Goal: Task Accomplishment & Management: Complete application form

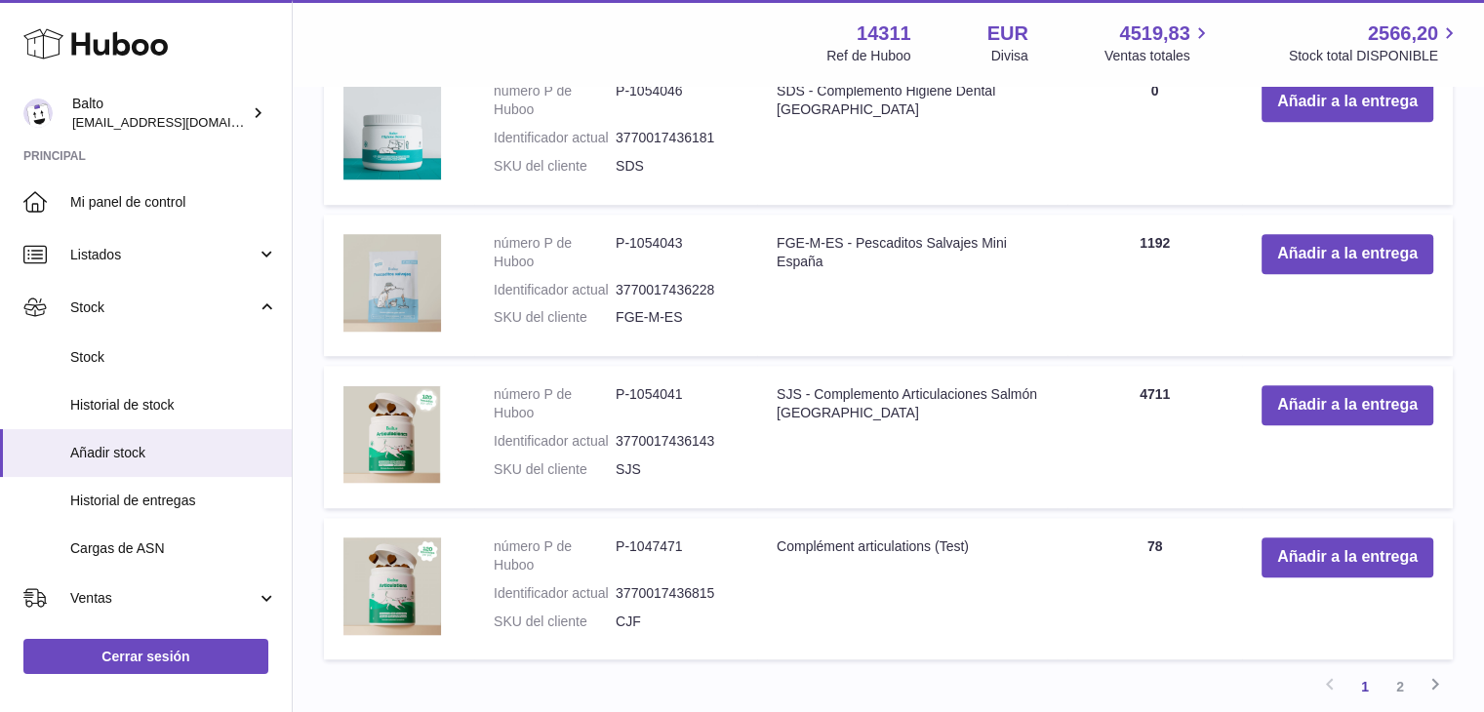
scroll to position [1482, 0]
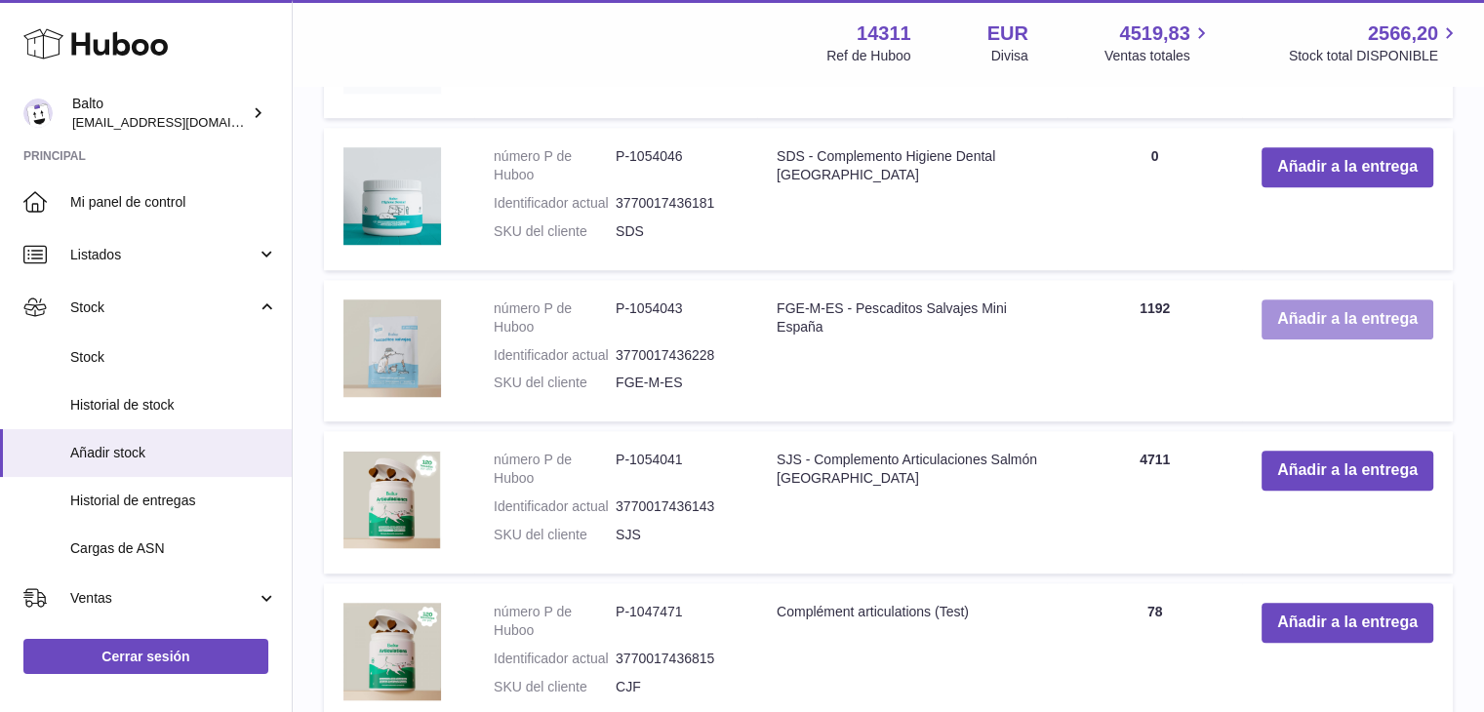
click at [1315, 325] on button "Añadir a la entrega" at bounding box center [1347, 319] width 172 height 40
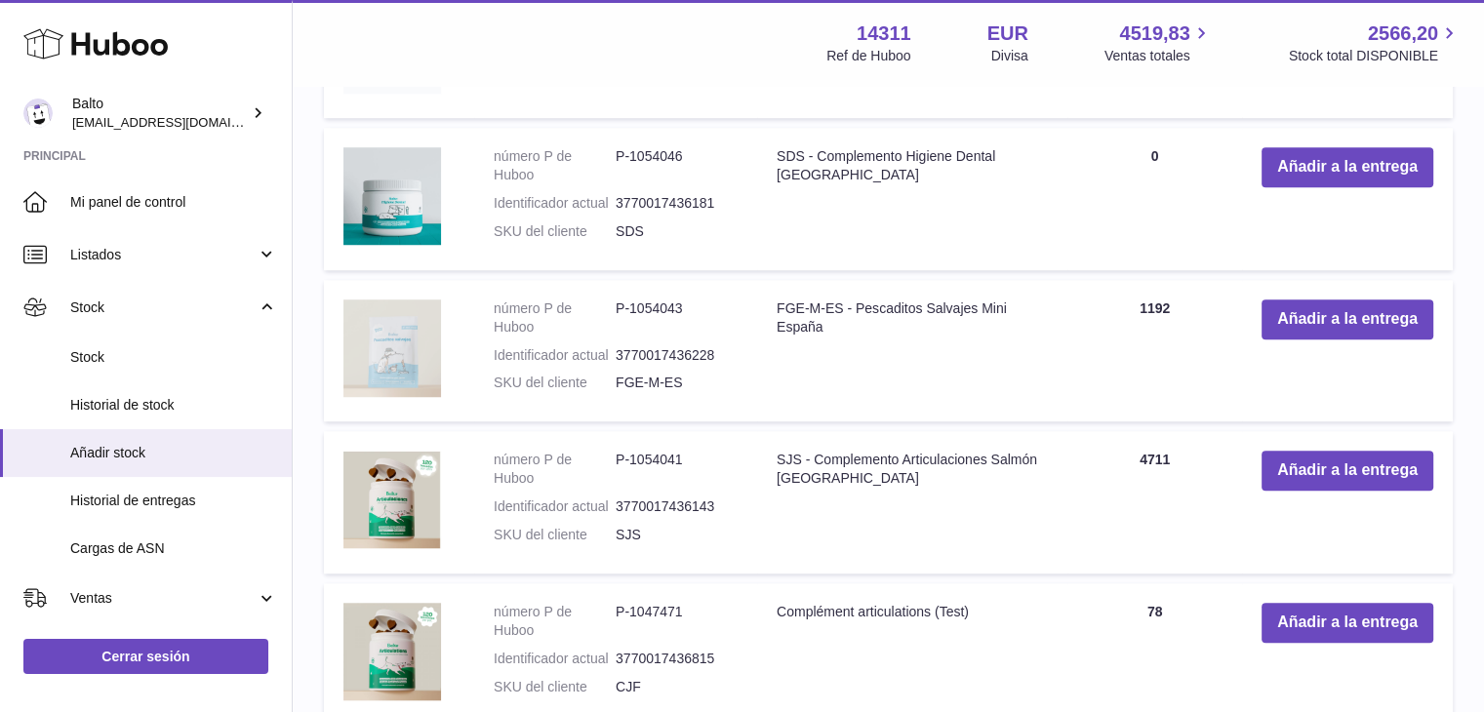
click at [406, 368] on img at bounding box center [392, 348] width 98 height 98
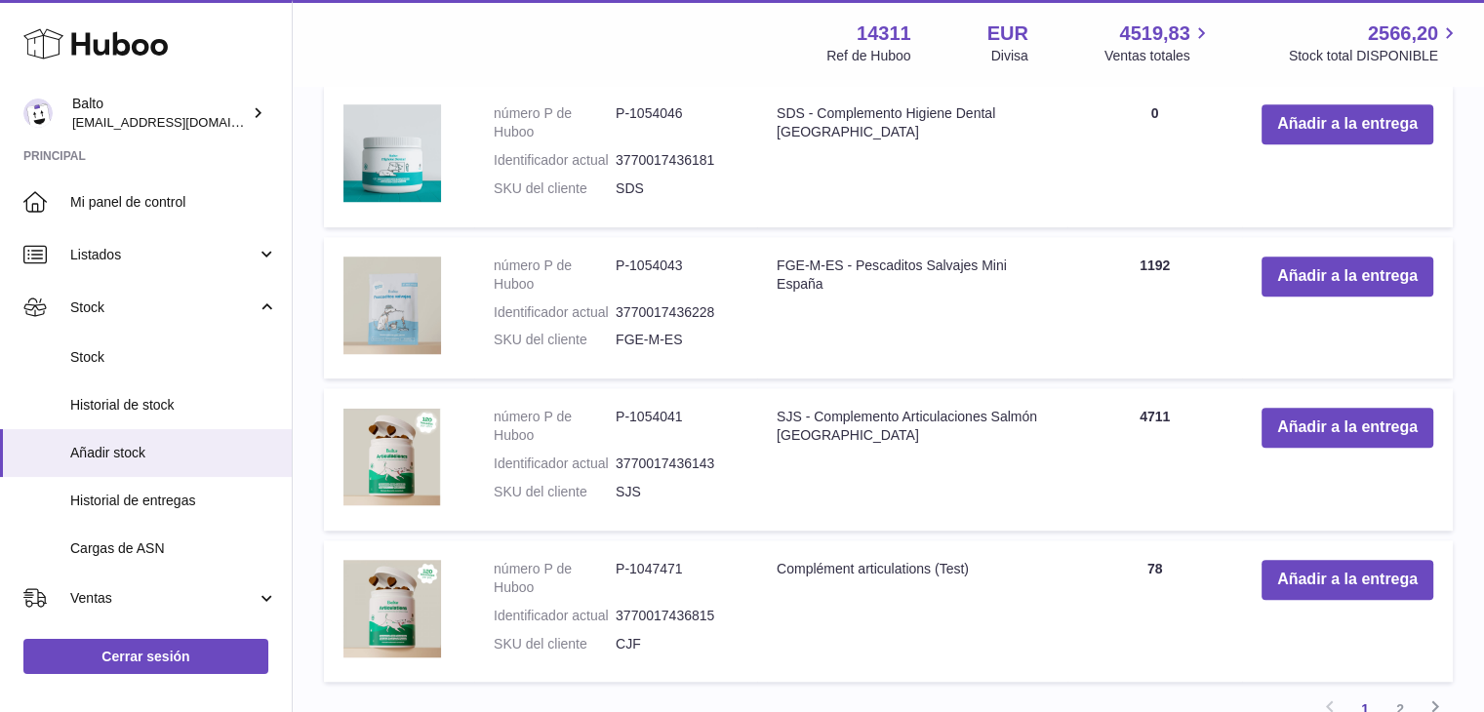
scroll to position [1517, 0]
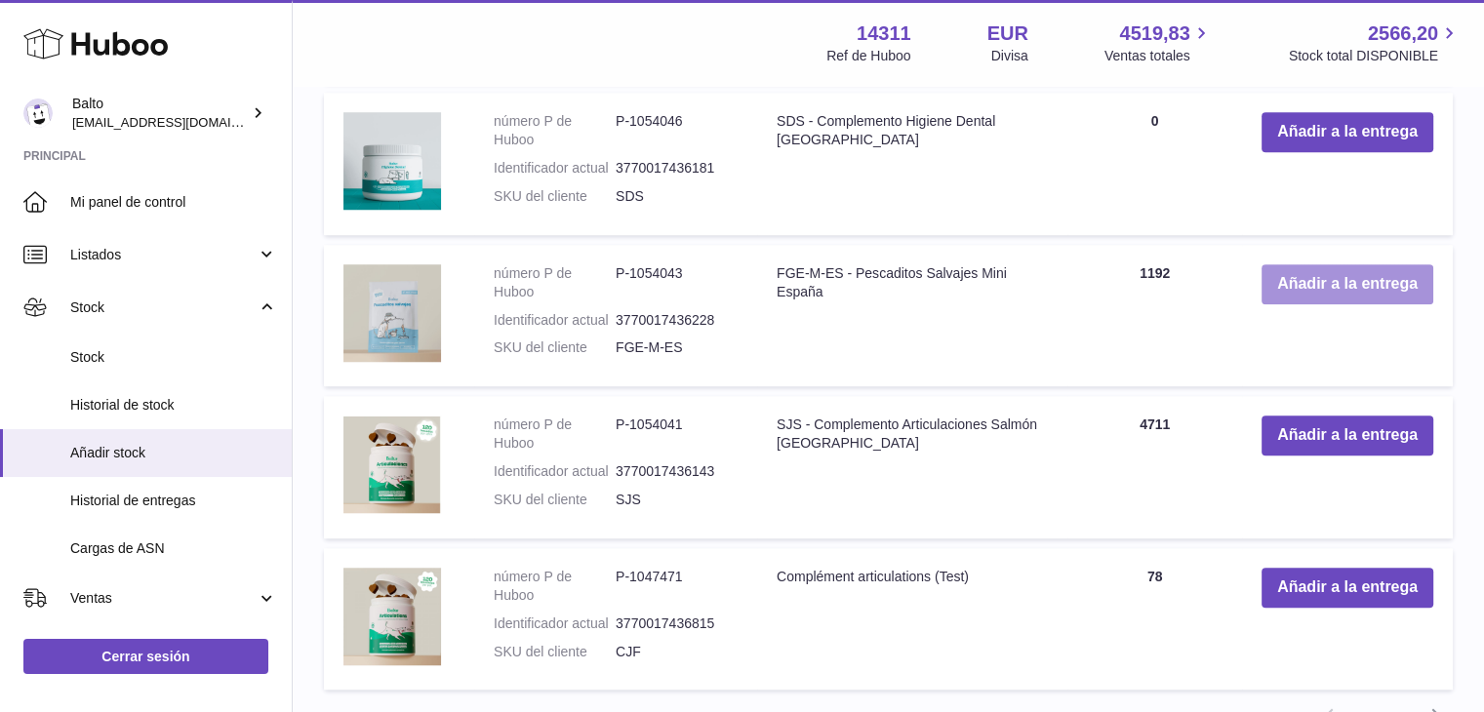
click at [1296, 290] on button "Añadir a la entrega" at bounding box center [1347, 284] width 172 height 40
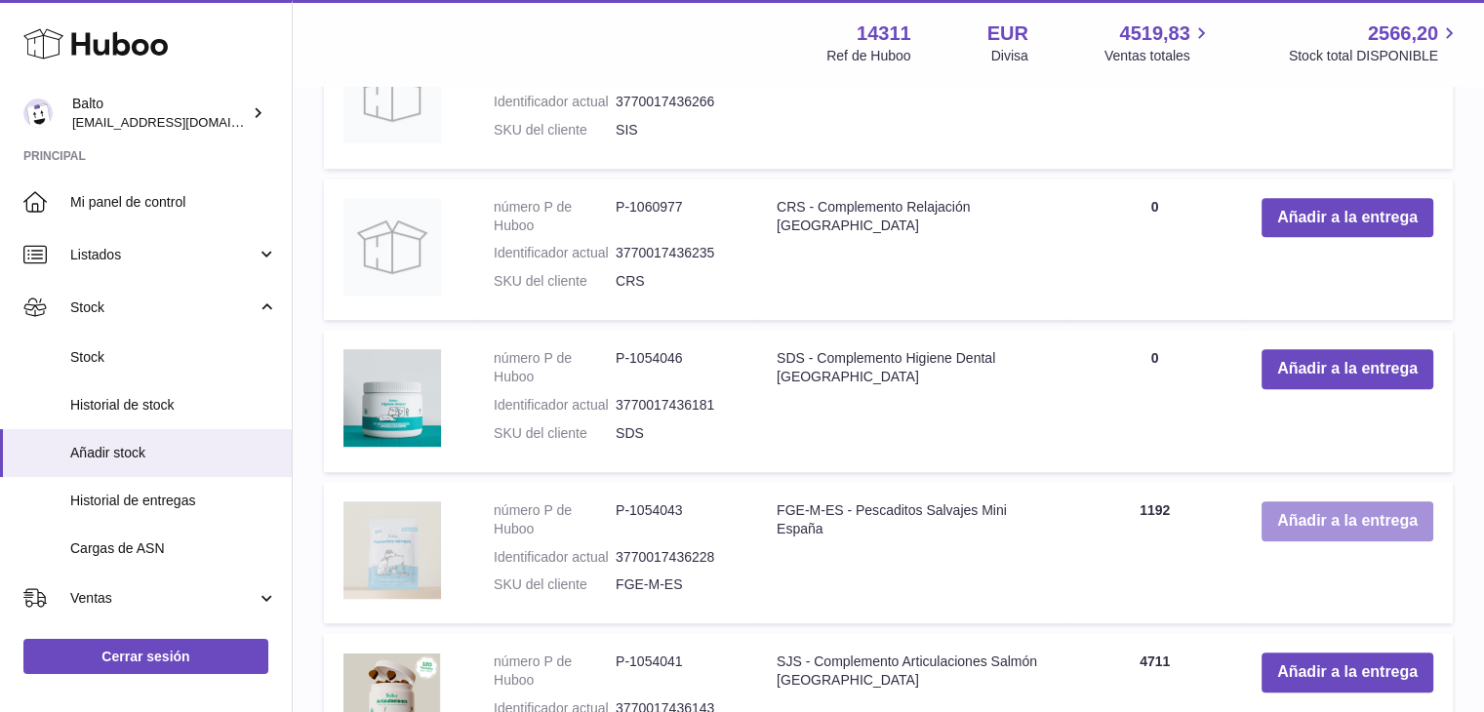
scroll to position [1282, 0]
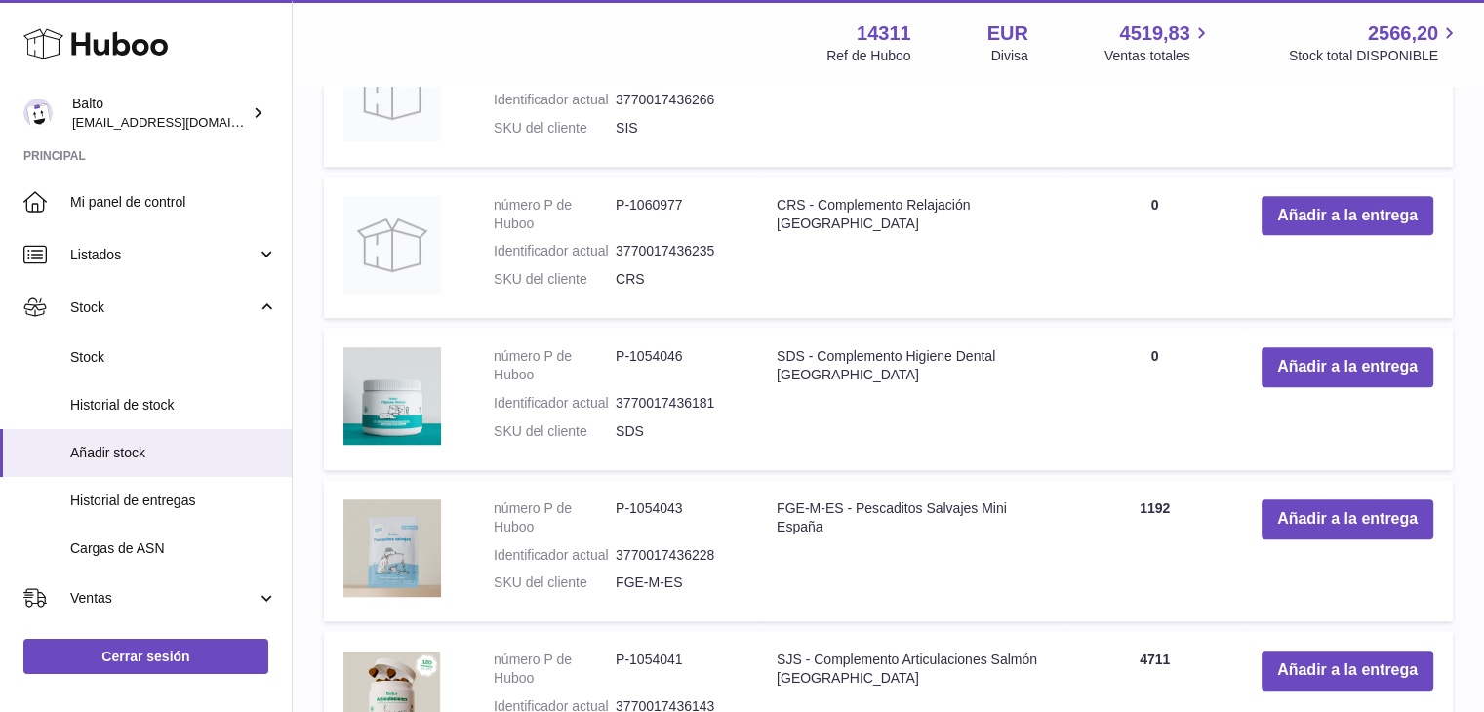
click at [832, 595] on td "FGE-M-ES - Pescaditos Salvajes Mini España" at bounding box center [912, 551] width 310 height 142
click at [1342, 524] on button "Añadir a la entrega" at bounding box center [1347, 519] width 172 height 40
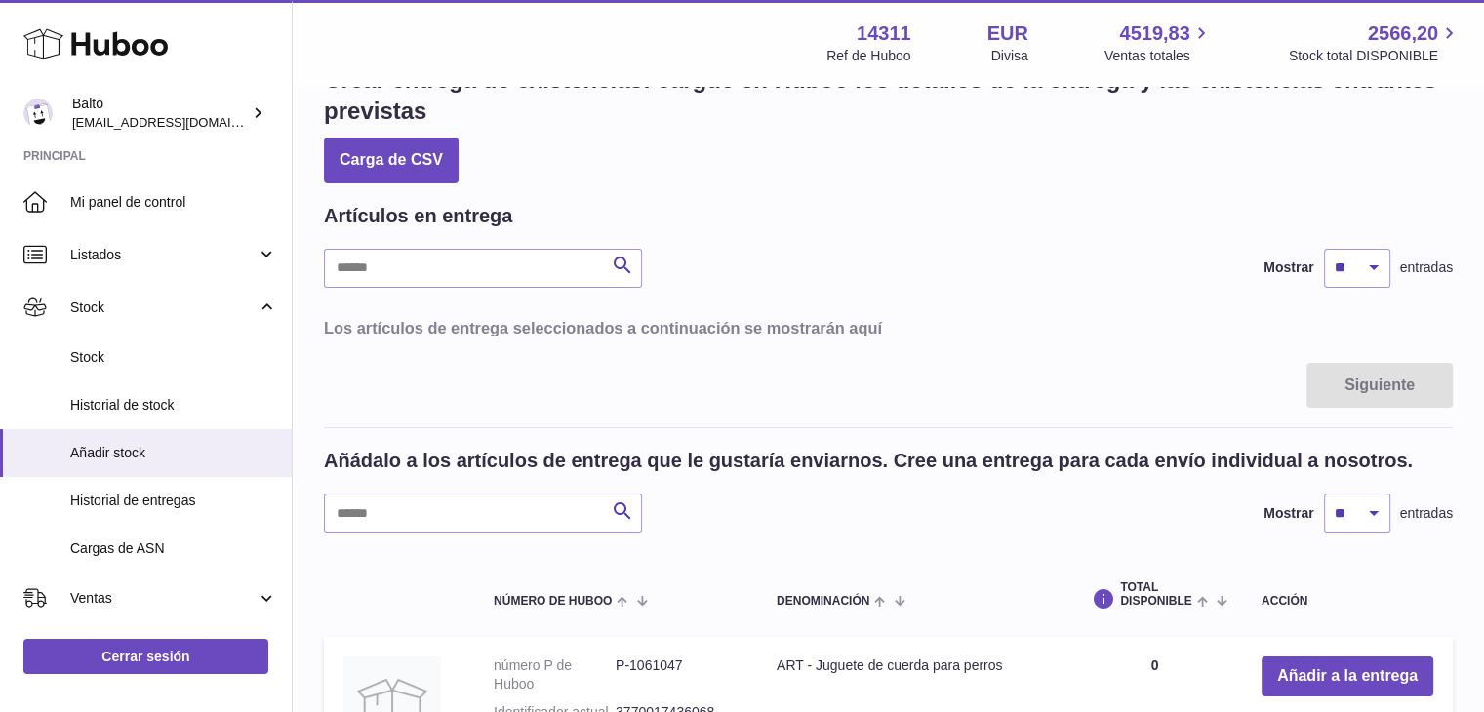
scroll to position [0, 0]
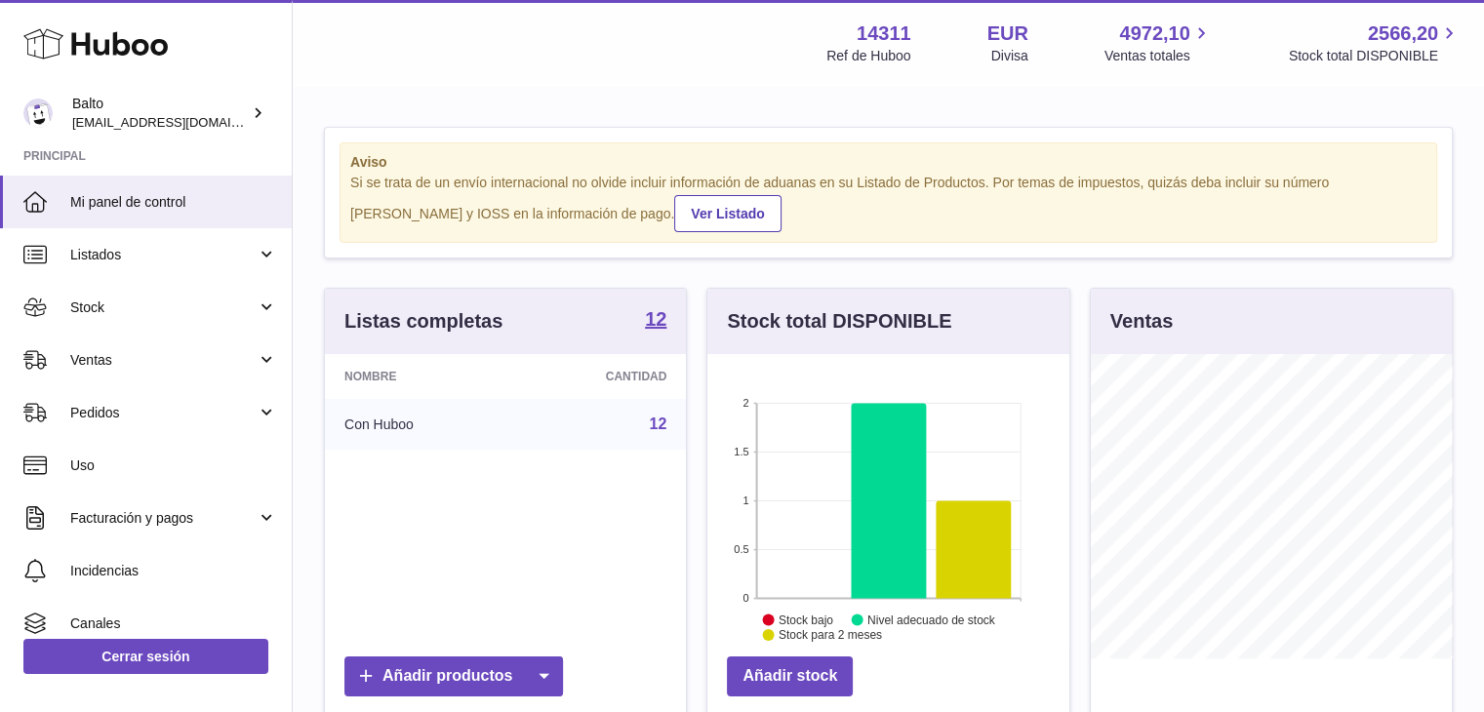
scroll to position [304, 362]
click at [236, 416] on span "Pedidos" at bounding box center [163, 413] width 186 height 19
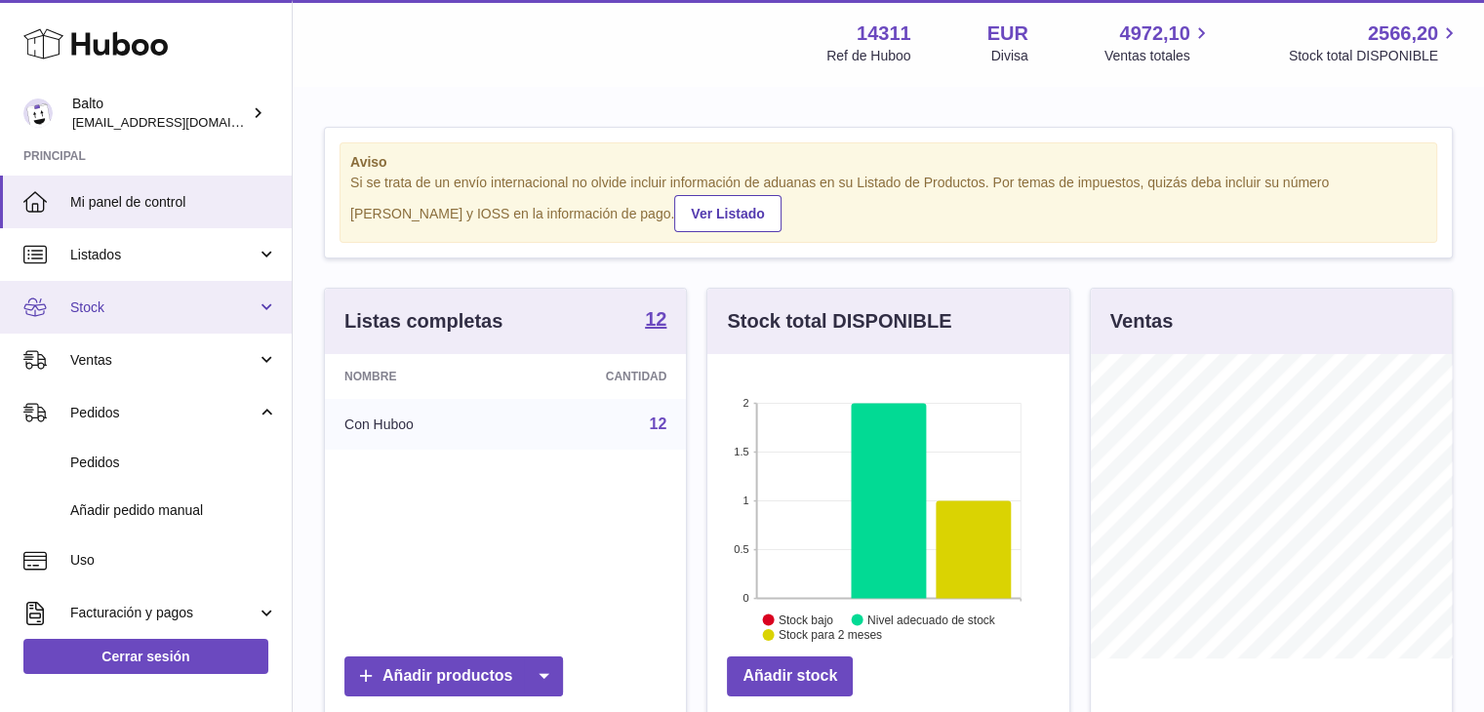
click at [270, 315] on link "Stock" at bounding box center [146, 307] width 292 height 53
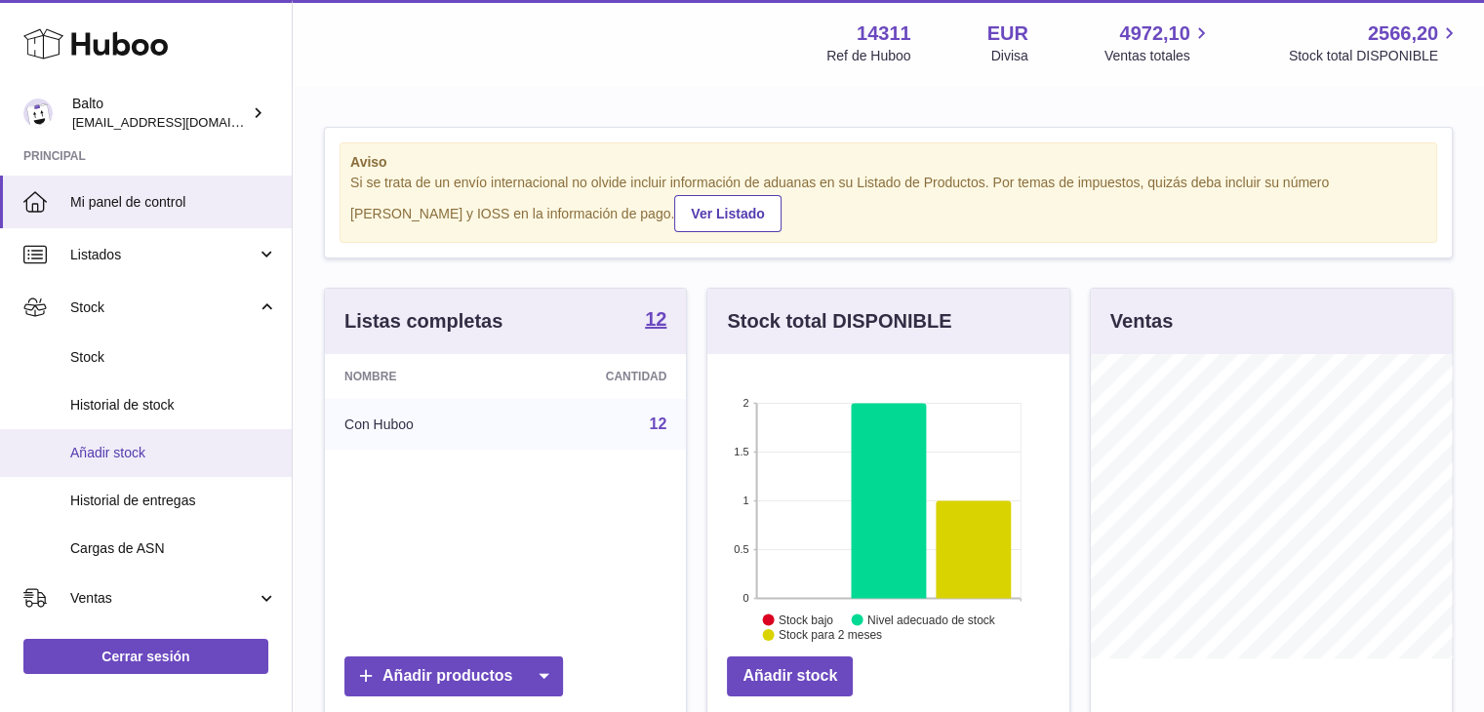
click at [150, 473] on link "Añadir stock" at bounding box center [146, 453] width 292 height 48
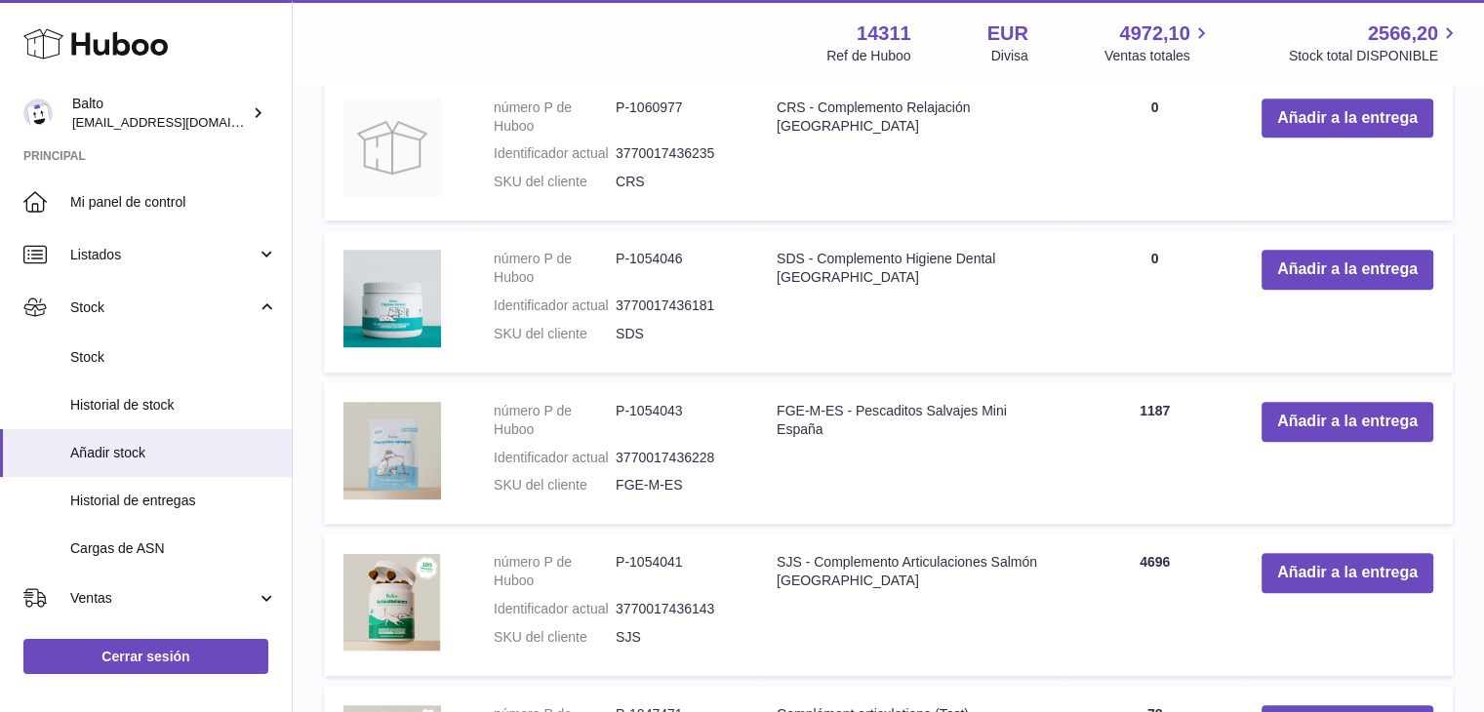
scroll to position [1377, 0]
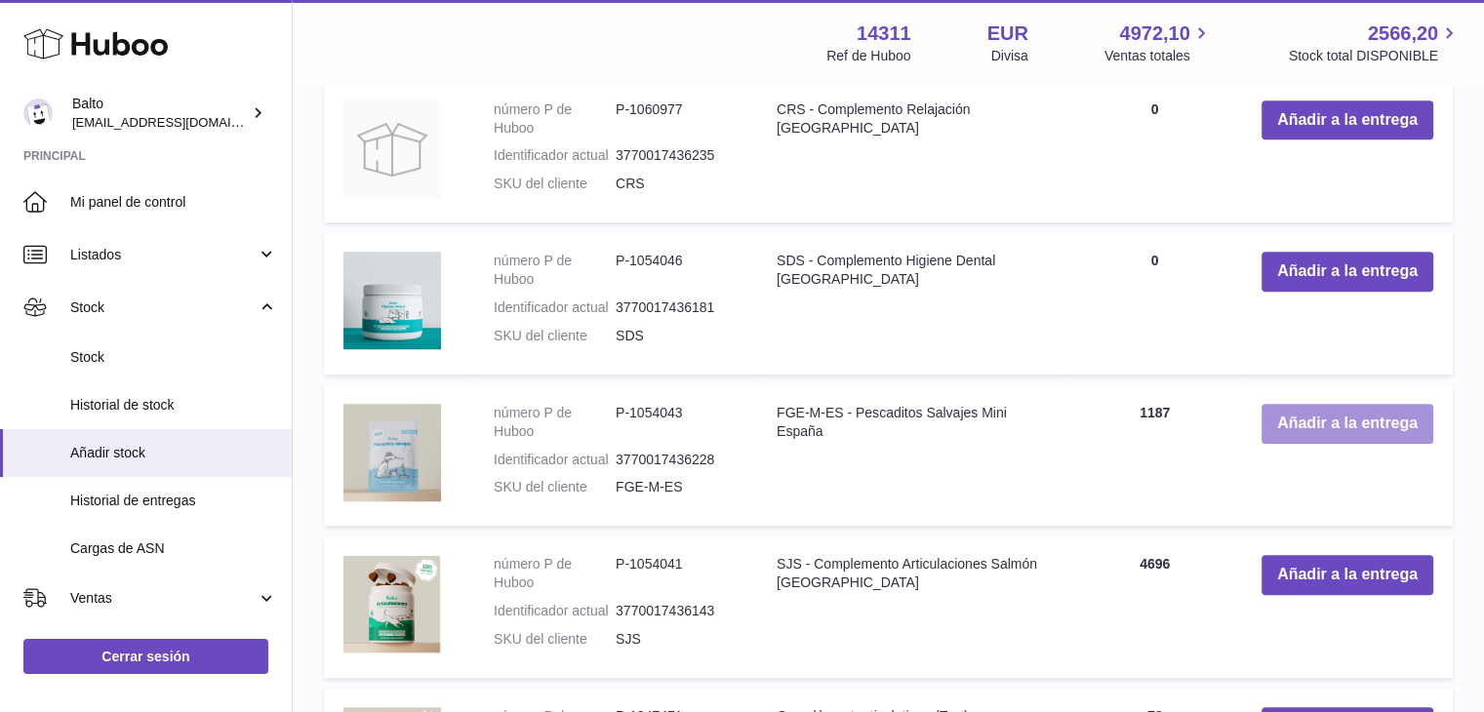
click at [1351, 421] on button "Añadir a la entrega" at bounding box center [1347, 424] width 172 height 40
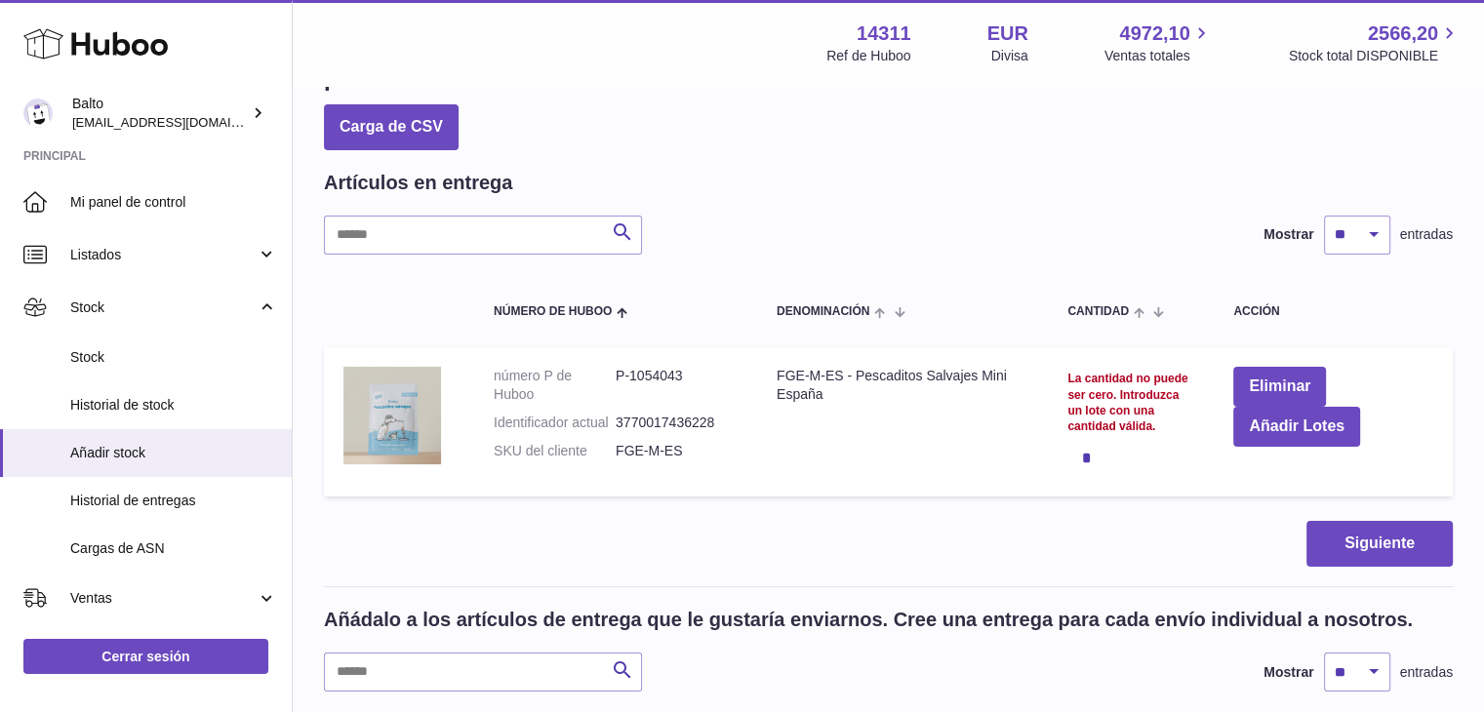
scroll to position [0, 0]
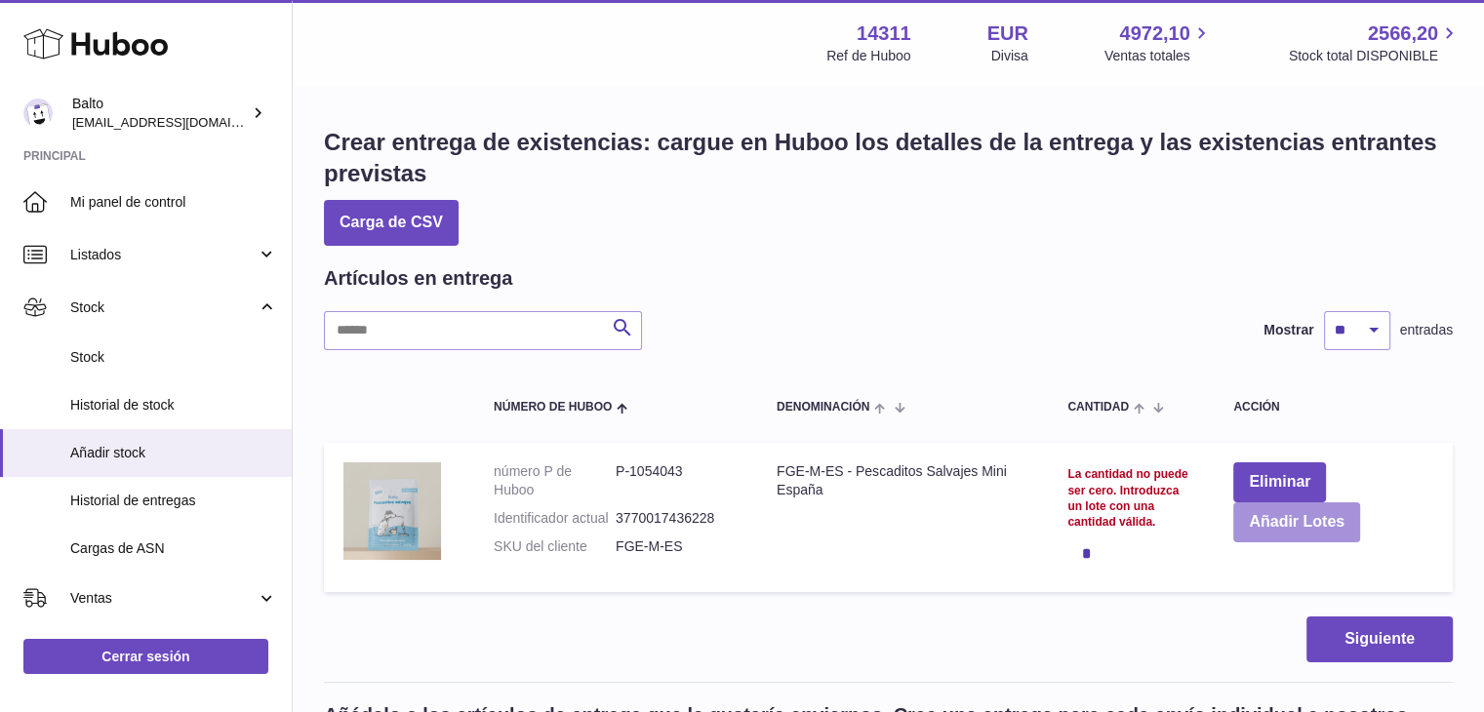
drag, startPoint x: 1082, startPoint y: 551, endPoint x: 1288, endPoint y: 530, distance: 206.9
click at [1288, 530] on tr "número P de Huboo P-1054043 Identificador actual 3770017436228 SKU del cliente …" at bounding box center [888, 517] width 1129 height 149
click at [1165, 551] on div "*" at bounding box center [1130, 553] width 127 height 39
click at [1249, 533] on button "Añadir Lotes" at bounding box center [1296, 522] width 127 height 40
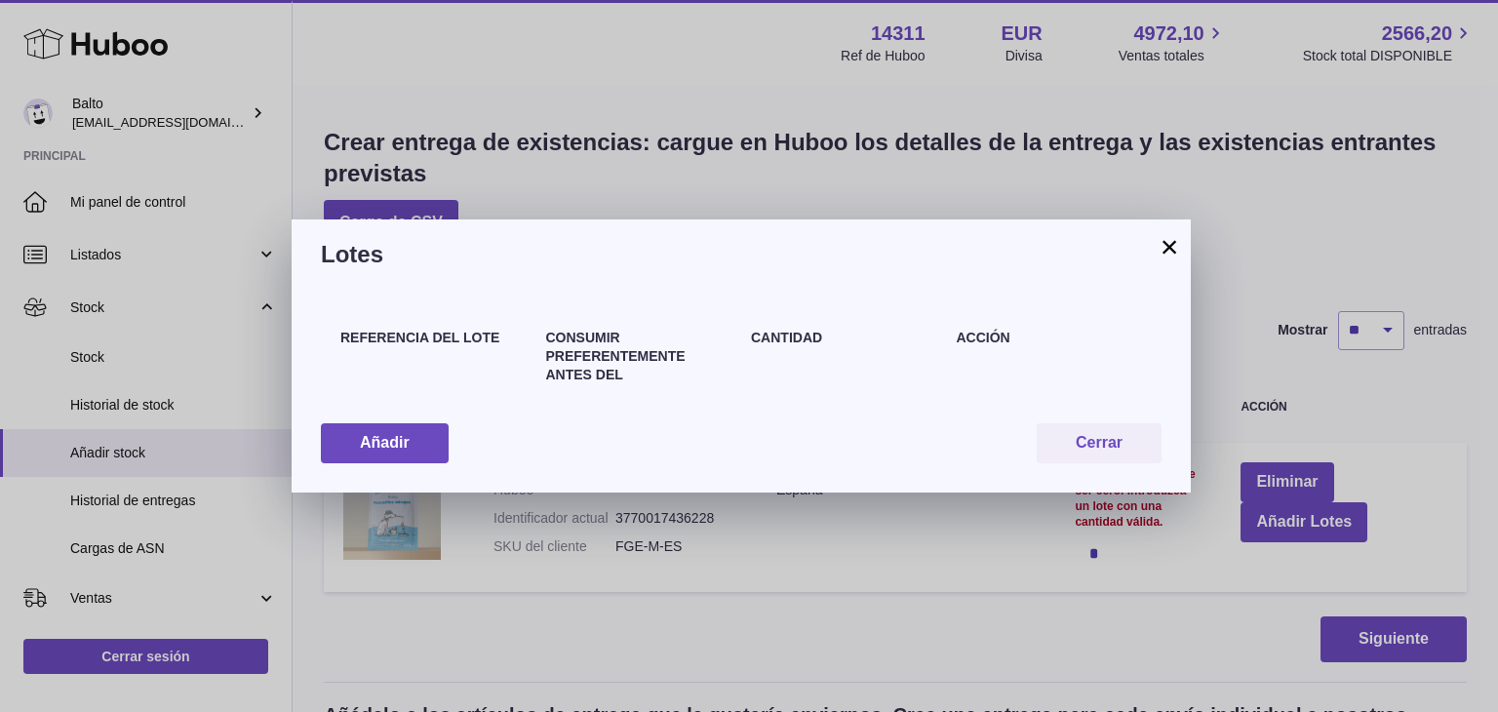
click at [396, 360] on div "Referencia del lote" at bounding box center [434, 366] width 206 height 75
click at [389, 431] on button "Añadir" at bounding box center [385, 443] width 128 height 40
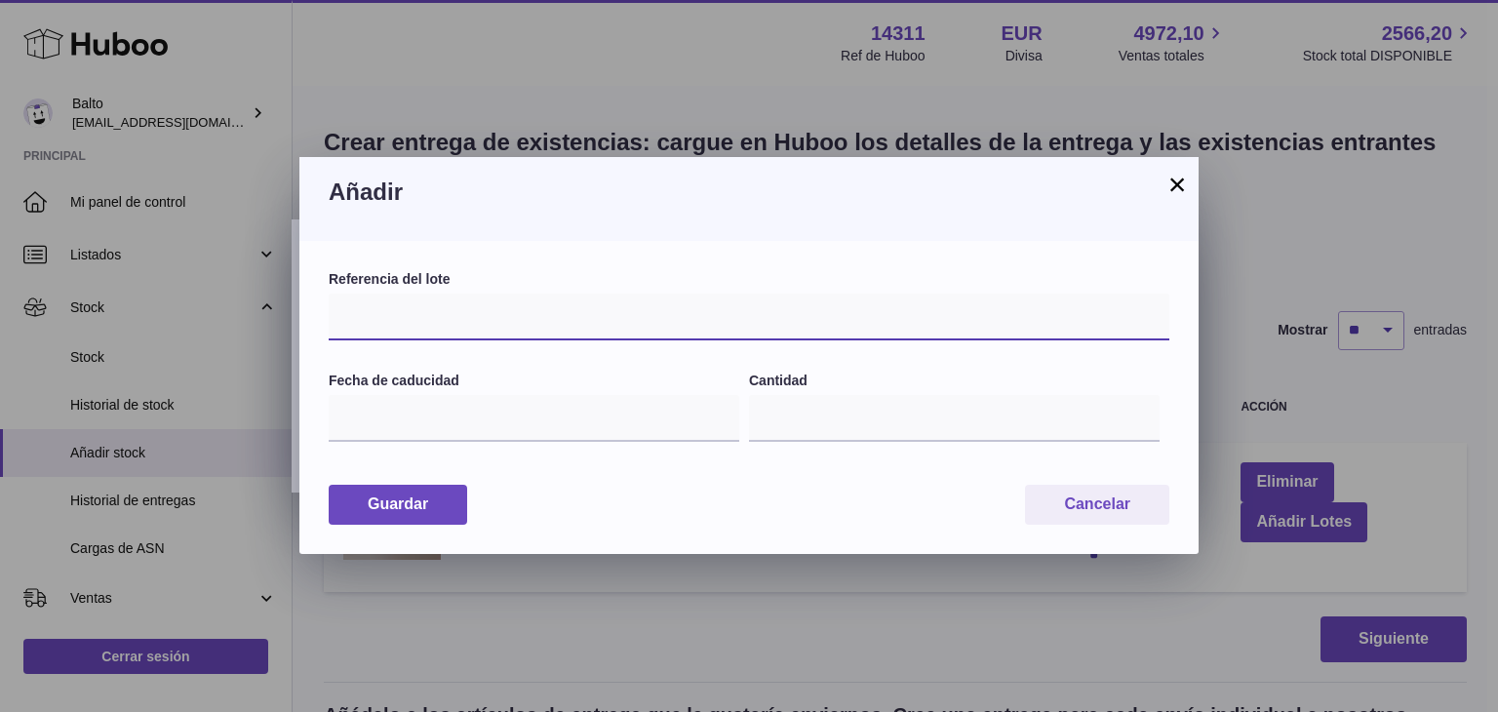
click at [442, 317] on input "text" at bounding box center [749, 317] width 841 height 47
paste input "********"
type input "********"
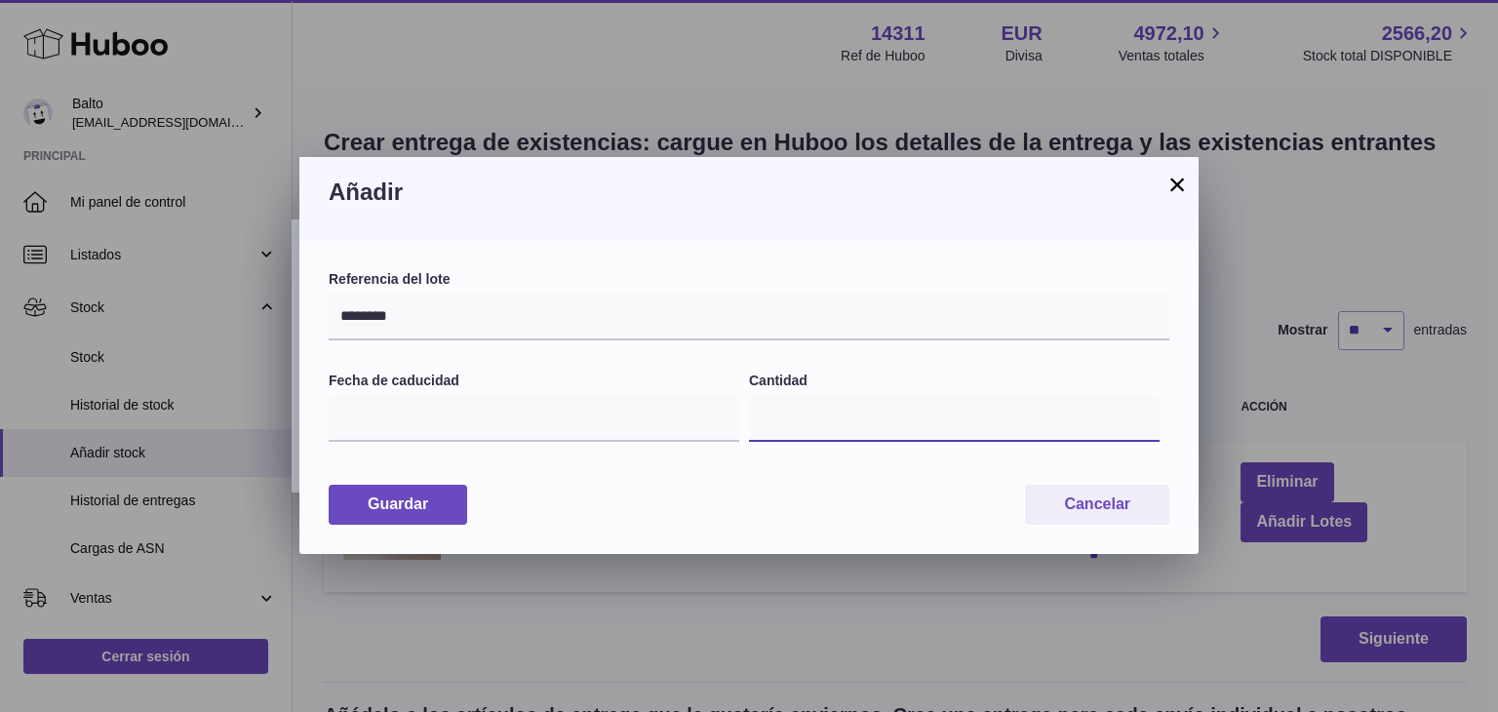
click at [823, 414] on input "*" at bounding box center [954, 418] width 411 height 47
type input "****"
click at [413, 429] on input "text" at bounding box center [534, 418] width 411 height 47
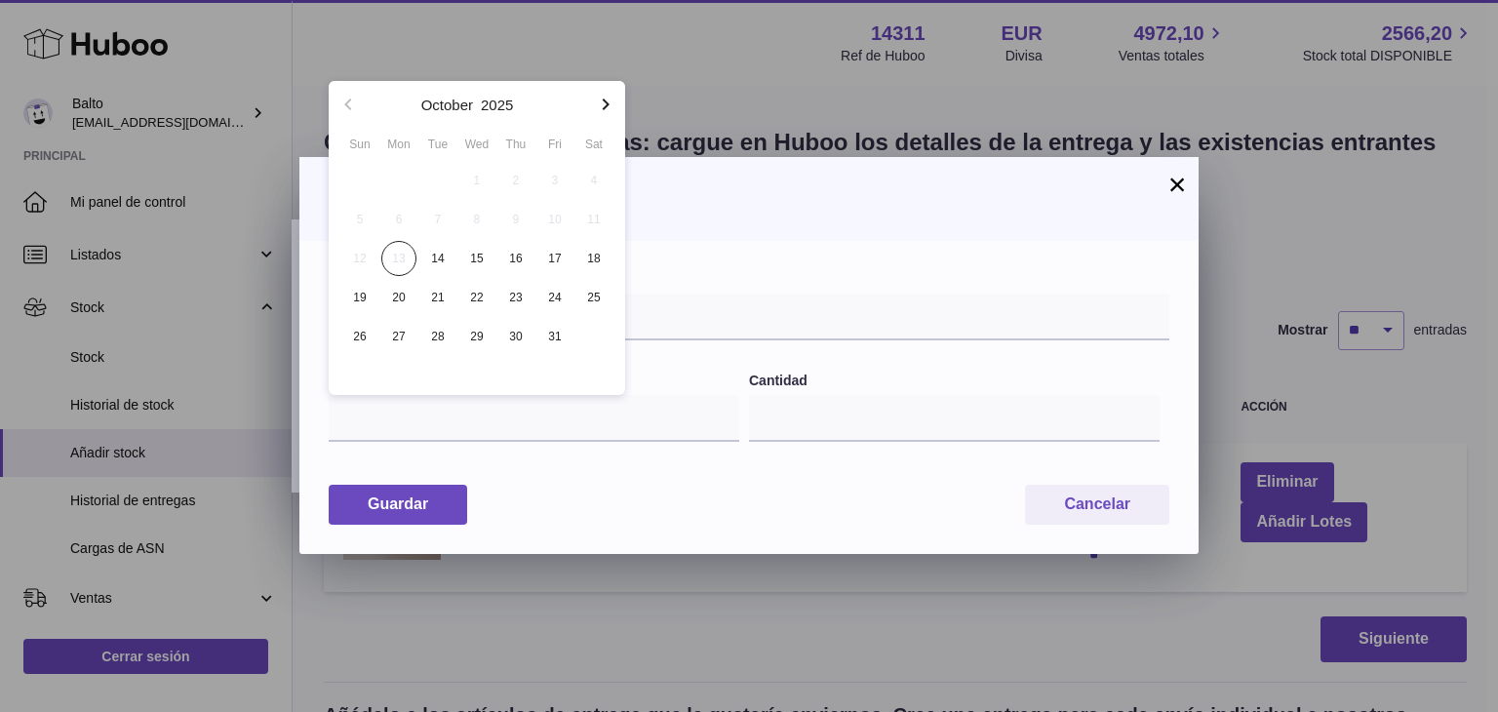
click at [601, 105] on icon "button" at bounding box center [605, 104] width 23 height 23
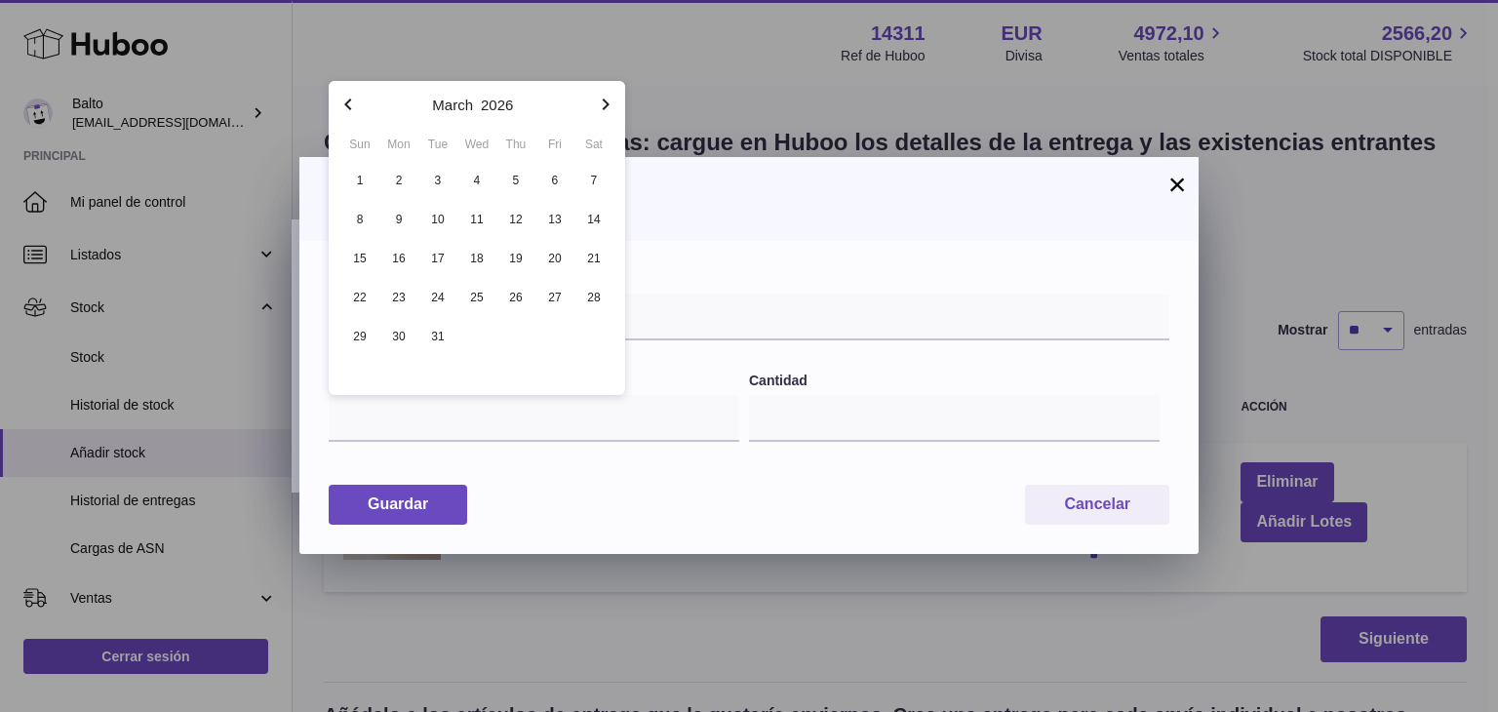
click at [601, 105] on icon "button" at bounding box center [605, 104] width 23 height 23
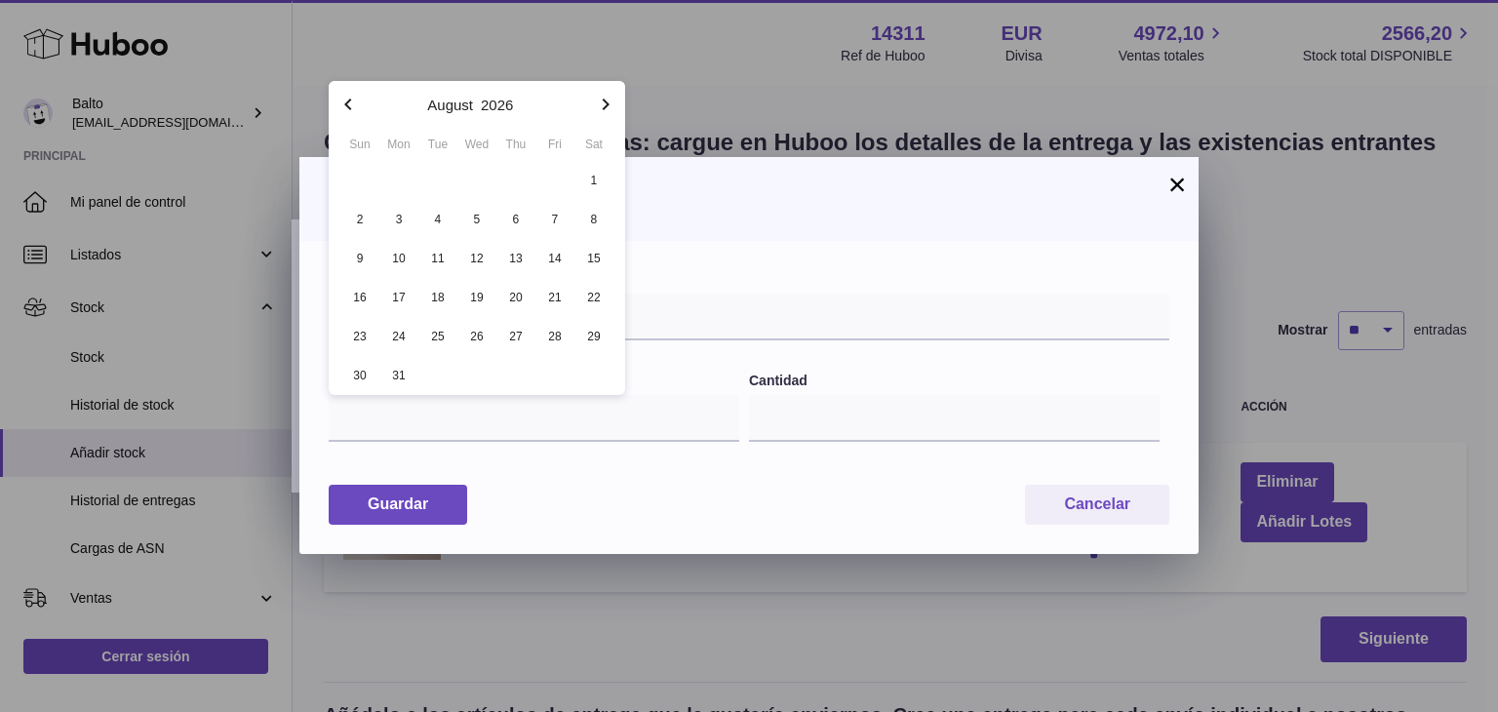
click at [601, 105] on icon "button" at bounding box center [605, 104] width 23 height 23
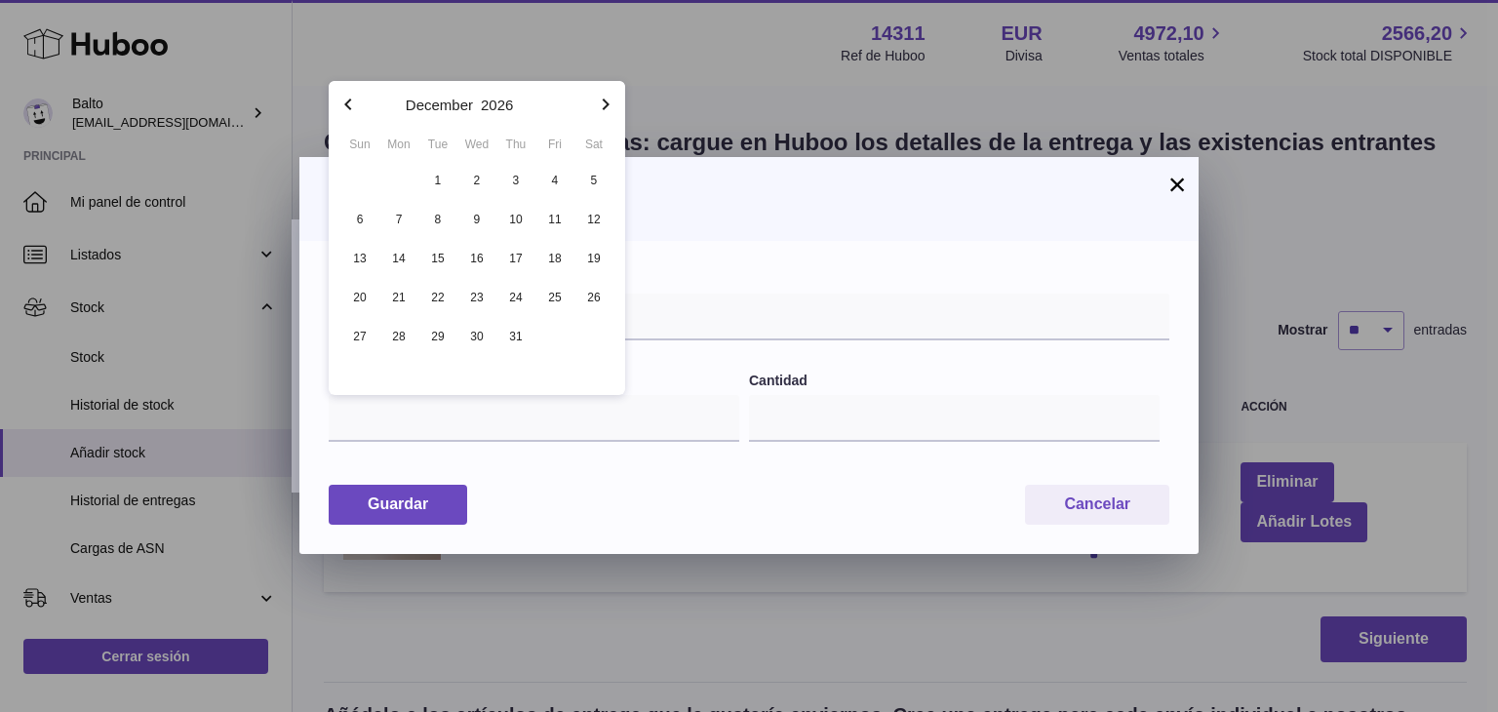
click at [601, 105] on icon "button" at bounding box center [605, 104] width 23 height 23
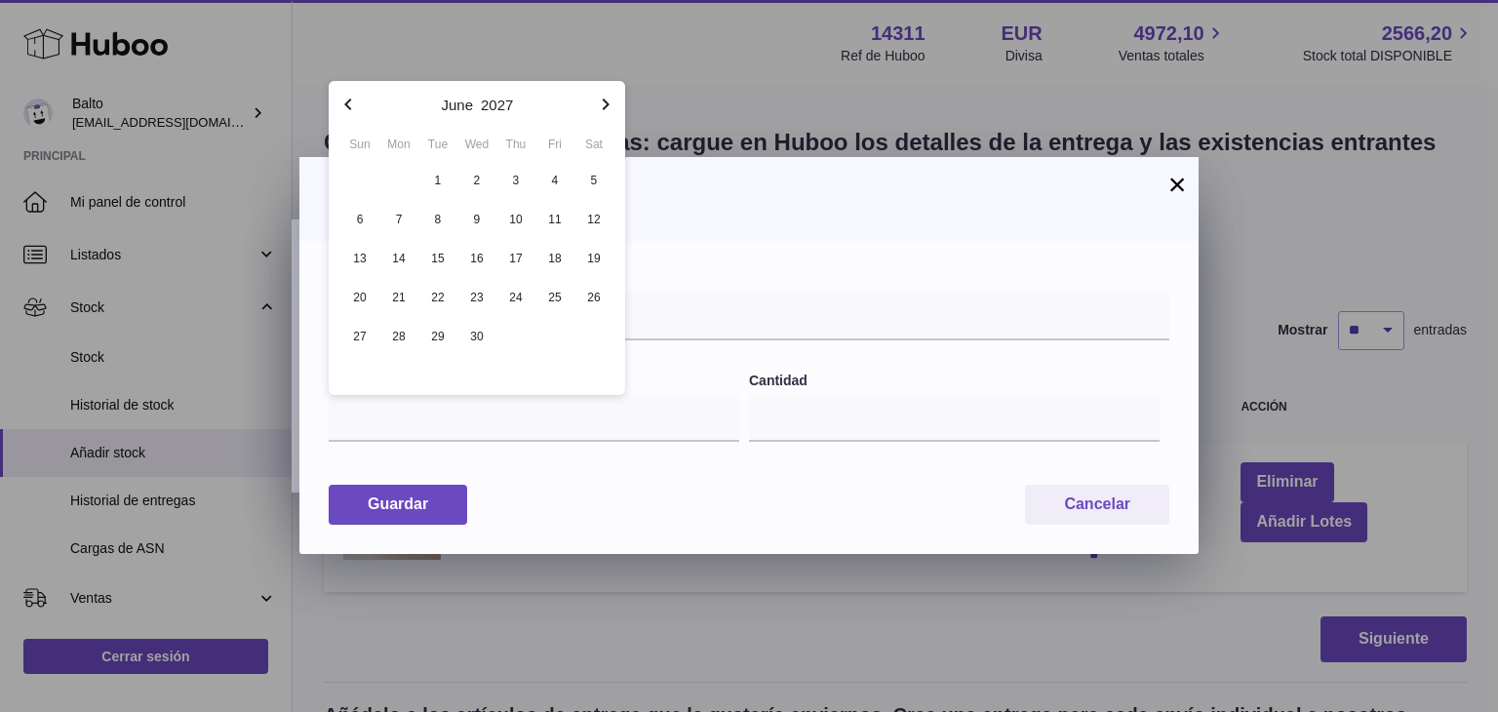
click at [601, 105] on icon "button" at bounding box center [605, 104] width 23 height 23
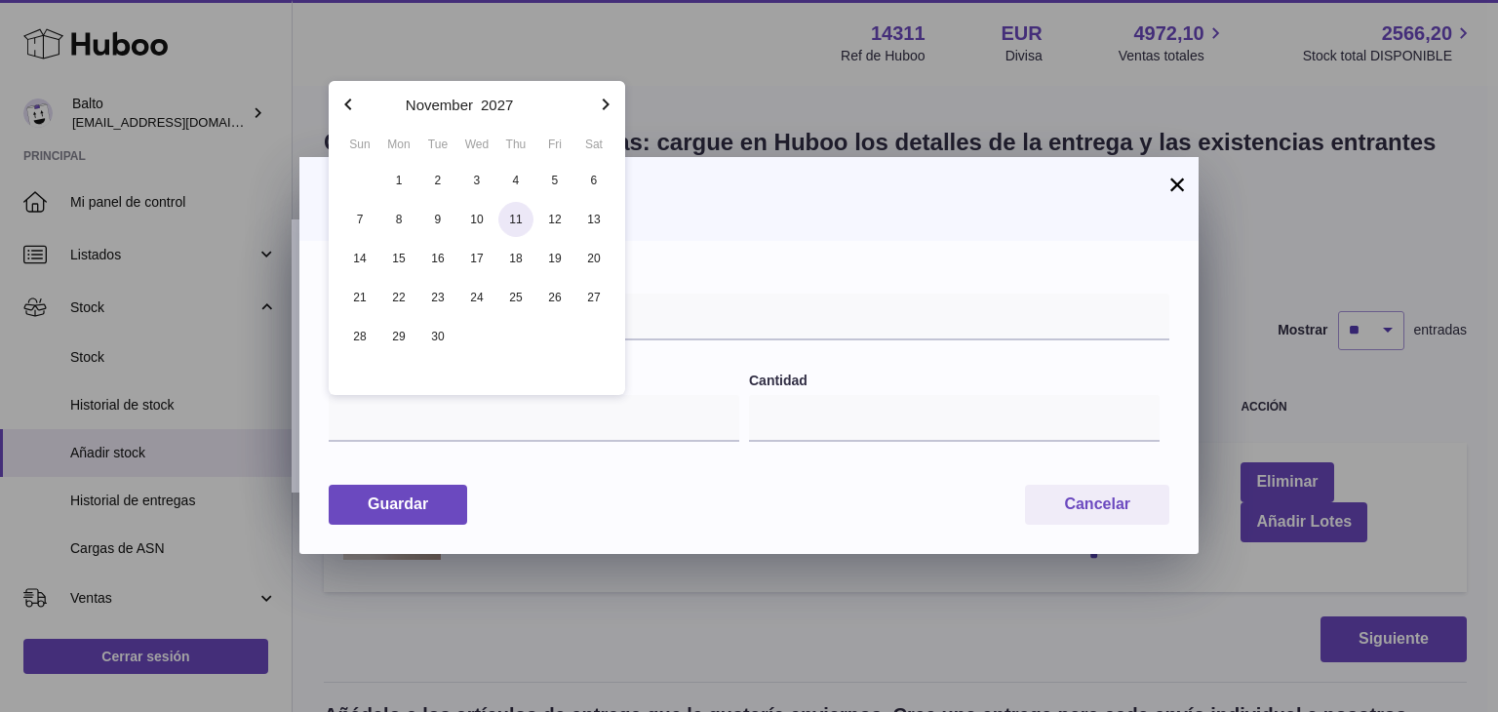
click at [517, 219] on span "11" at bounding box center [515, 219] width 35 height 35
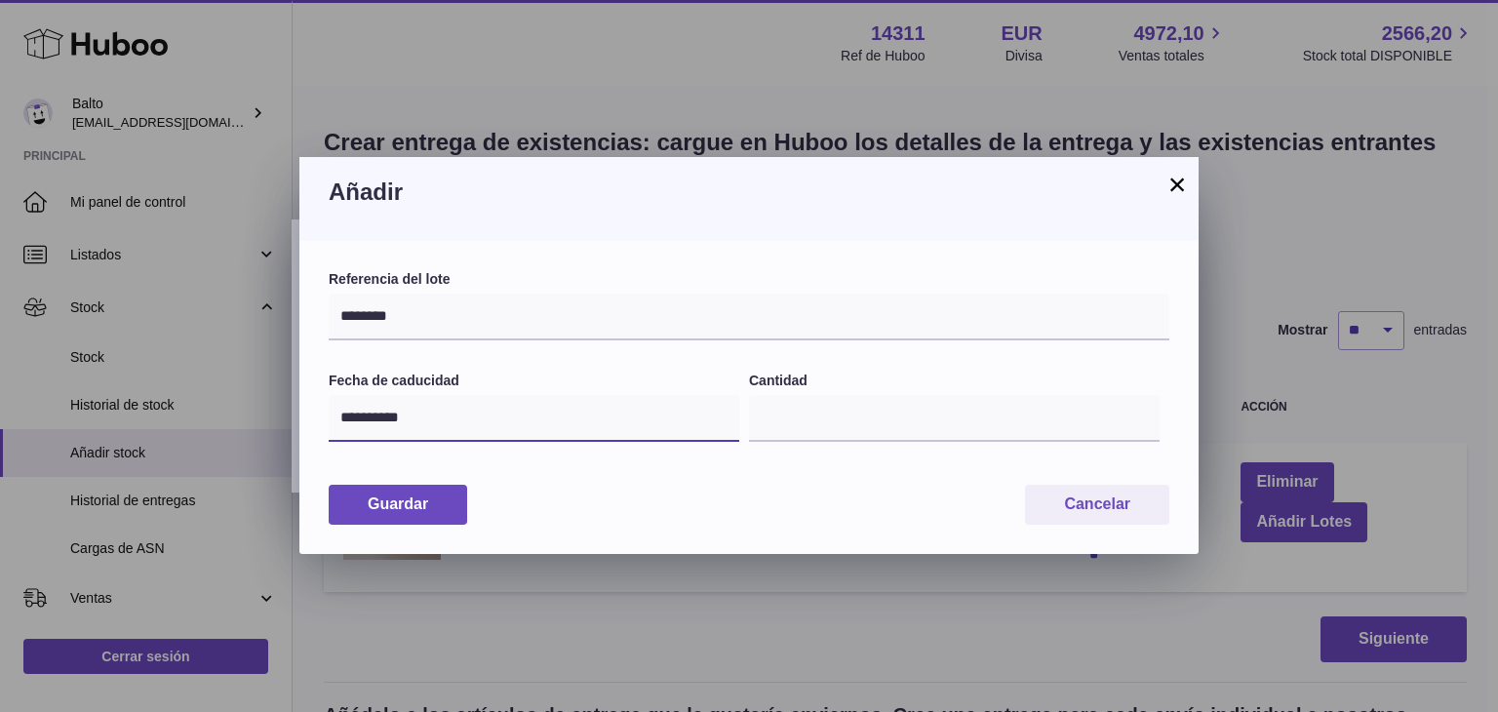
click at [414, 425] on input "**********" at bounding box center [534, 418] width 411 height 47
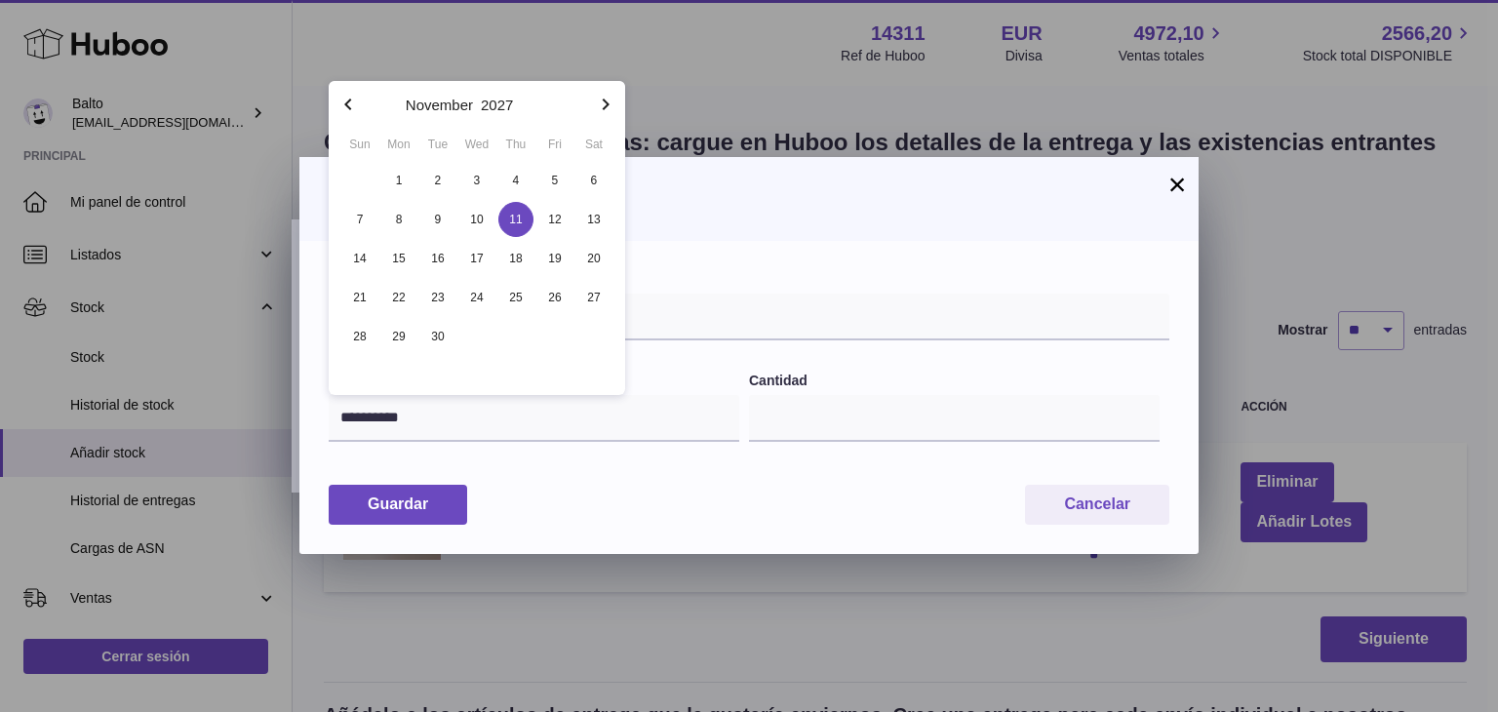
click at [346, 107] on icon "button" at bounding box center [348, 104] width 23 height 23
click at [595, 221] on span "11" at bounding box center [593, 219] width 35 height 35
type input "**********"
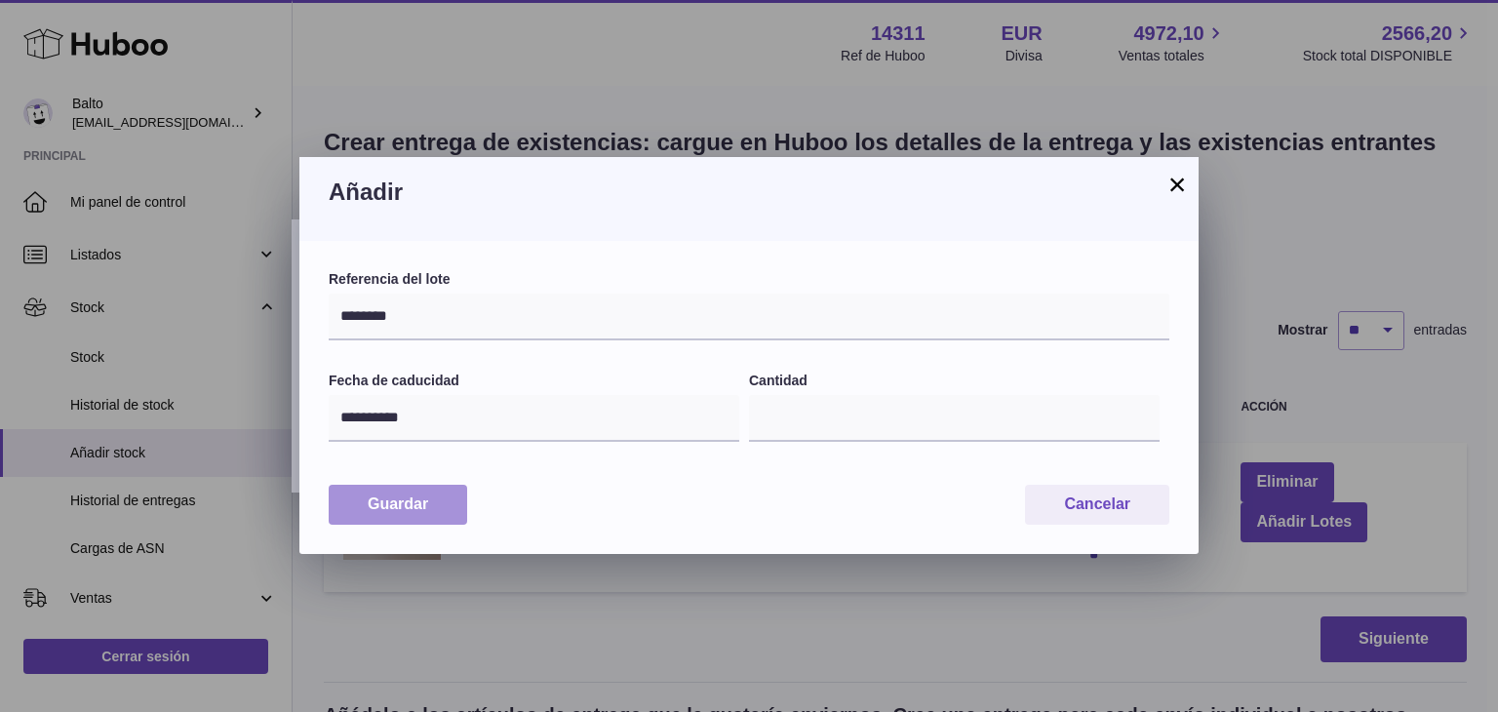
click at [457, 511] on button "Guardar" at bounding box center [398, 505] width 139 height 40
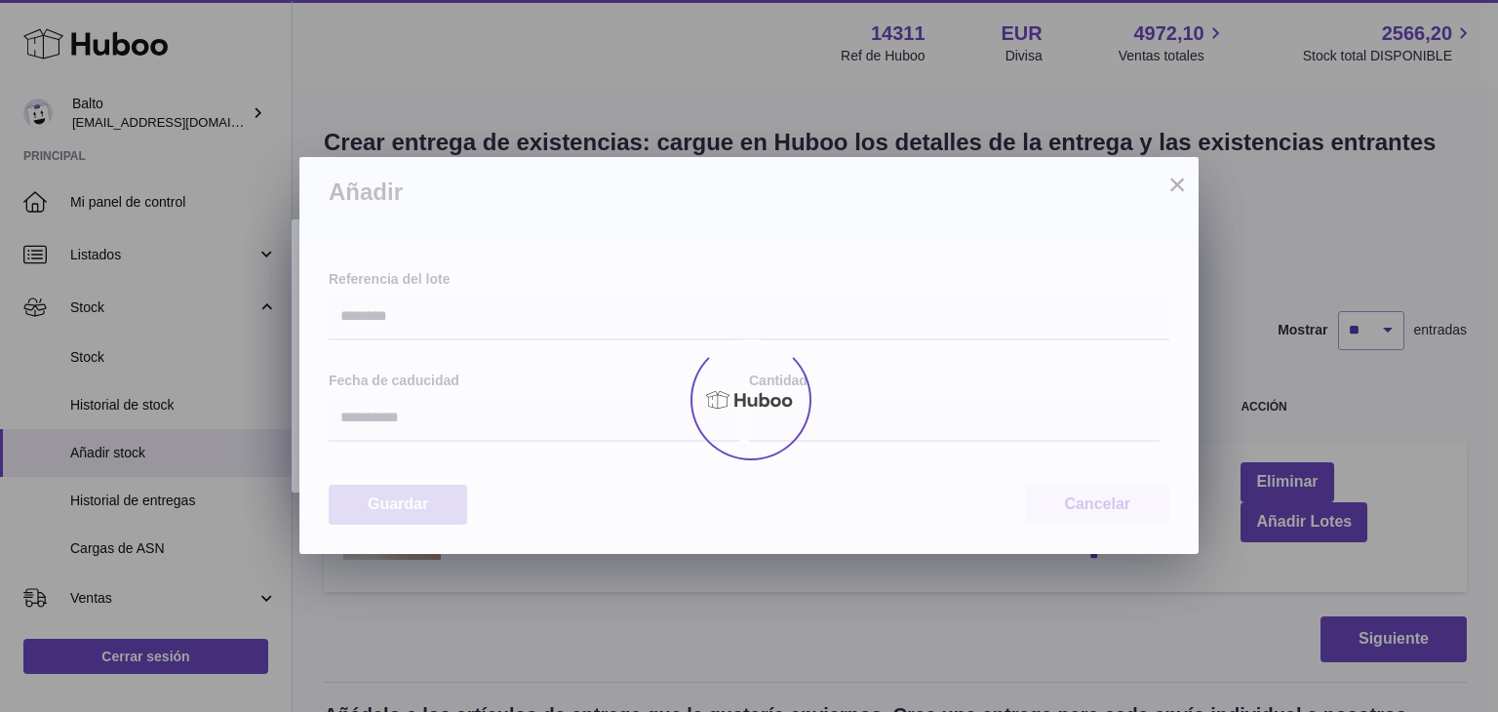
type input "****"
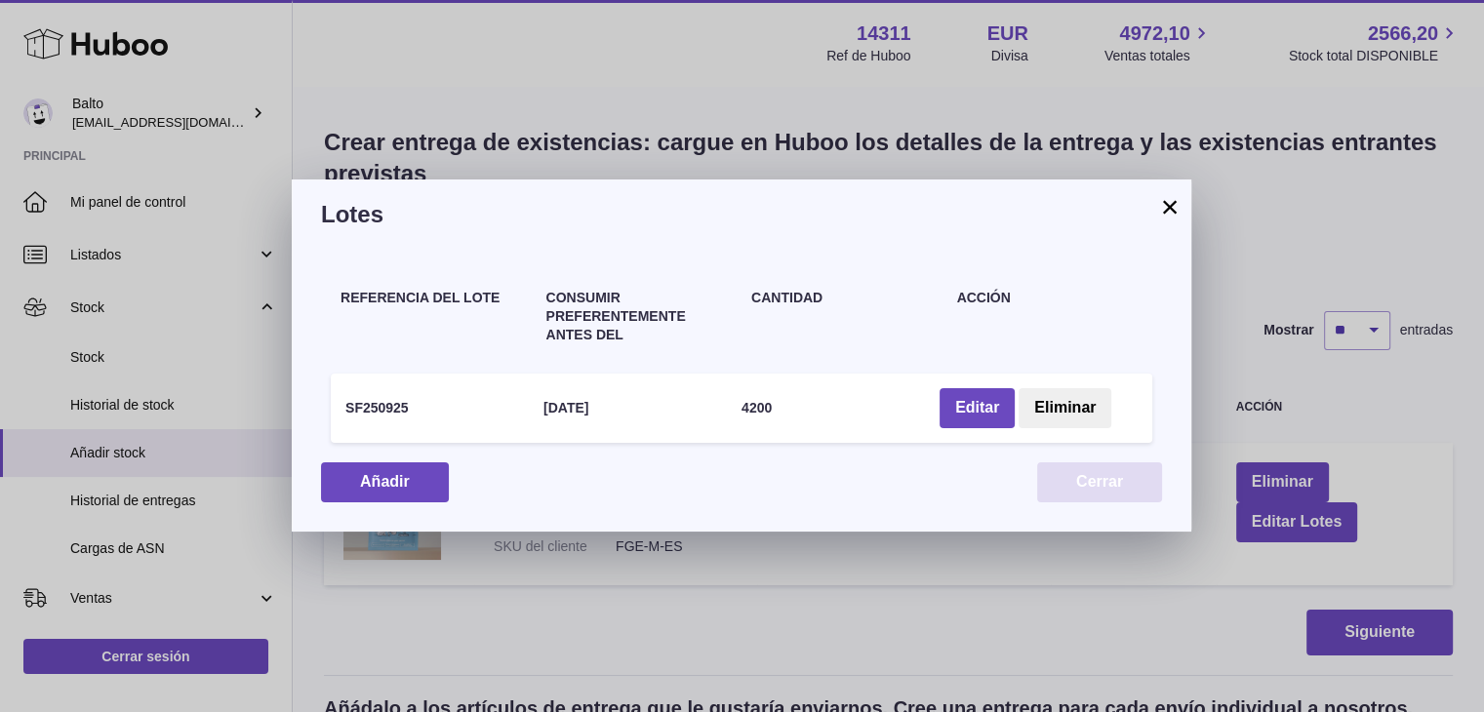
click at [1127, 472] on button "Cerrar" at bounding box center [1099, 482] width 125 height 40
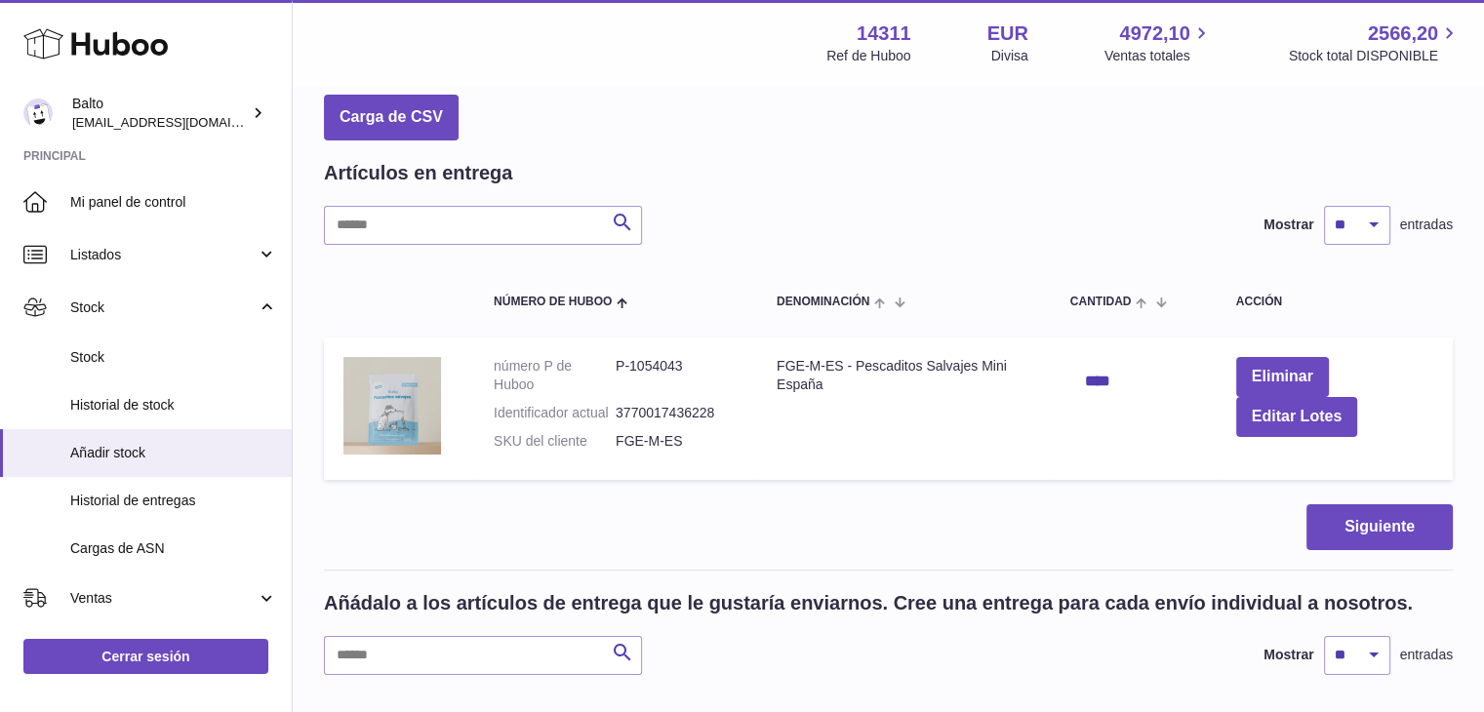
scroll to position [105, 0]
click at [155, 499] on span "Historial de entregas" at bounding box center [173, 501] width 207 height 19
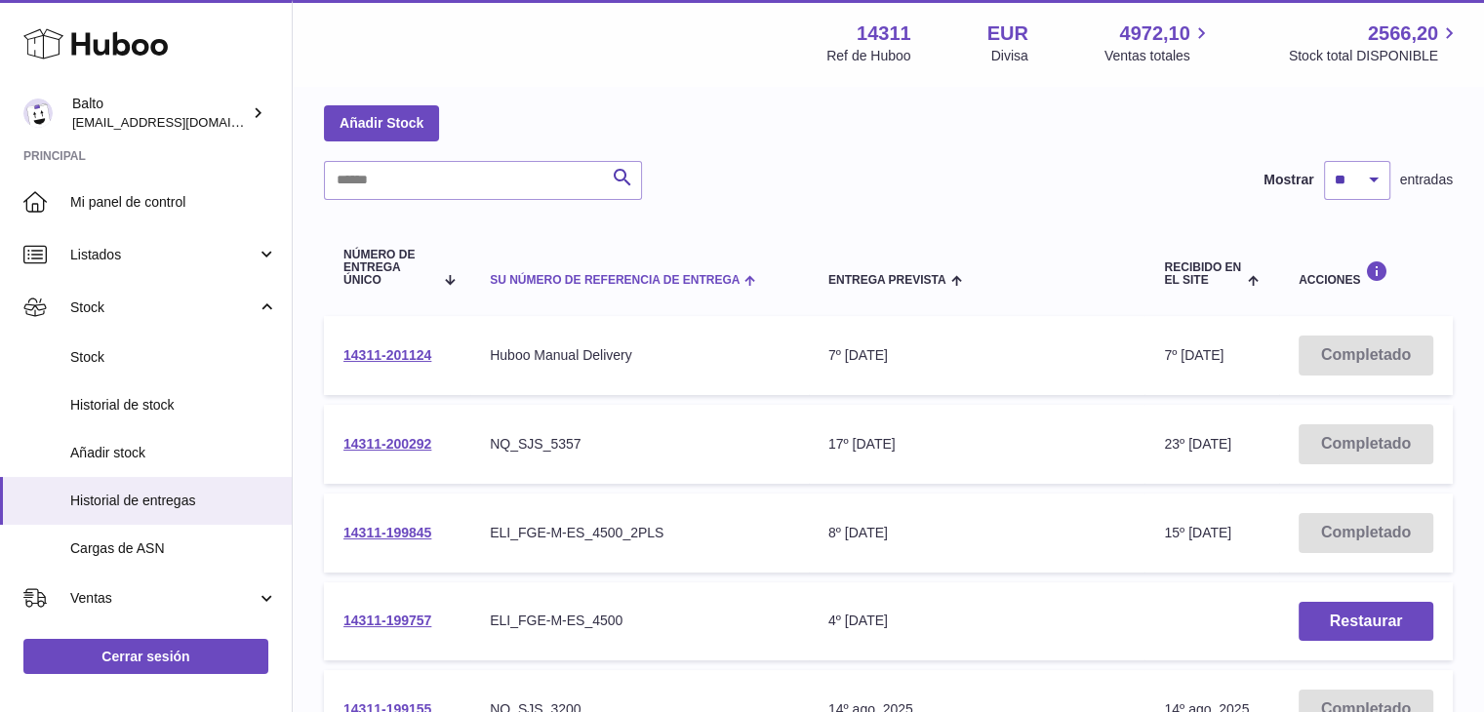
scroll to position [86, 0]
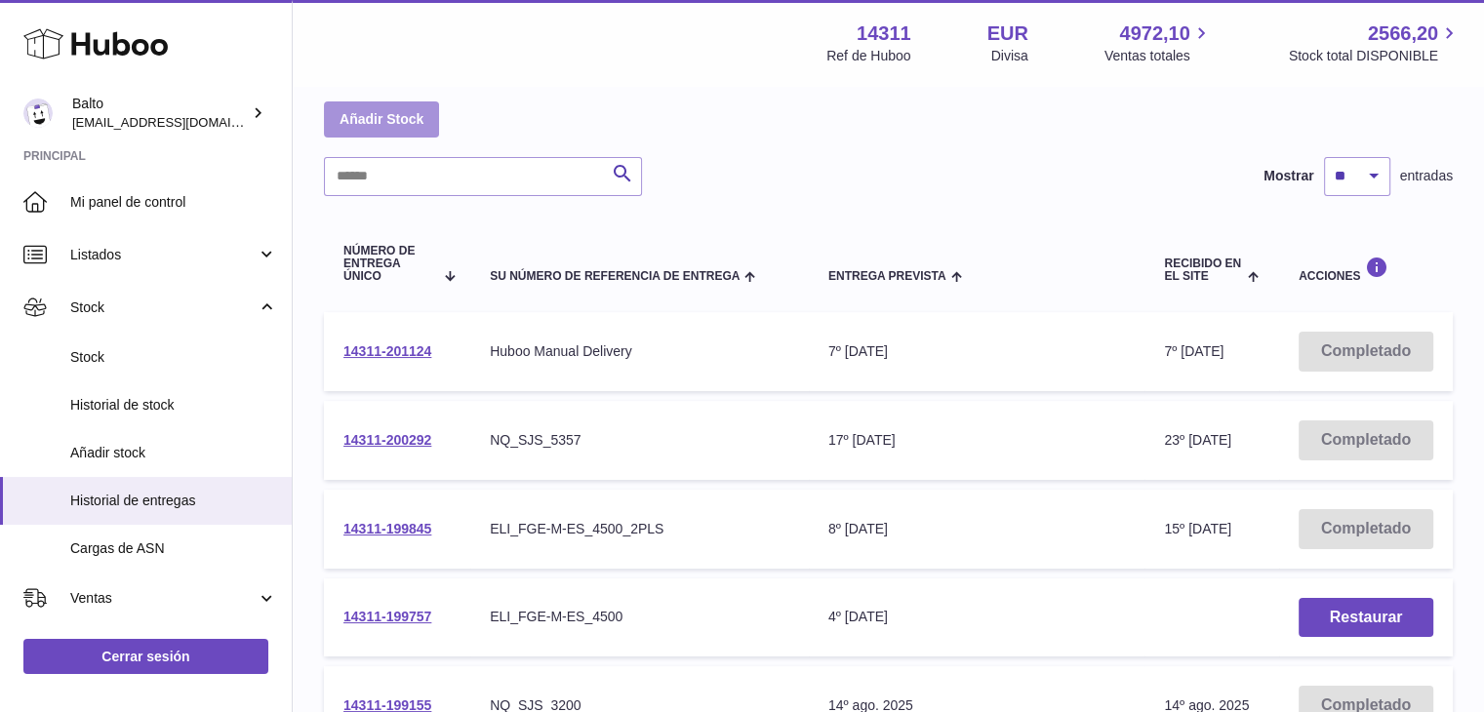
click at [373, 124] on link "Añadir Stock" at bounding box center [381, 118] width 115 height 35
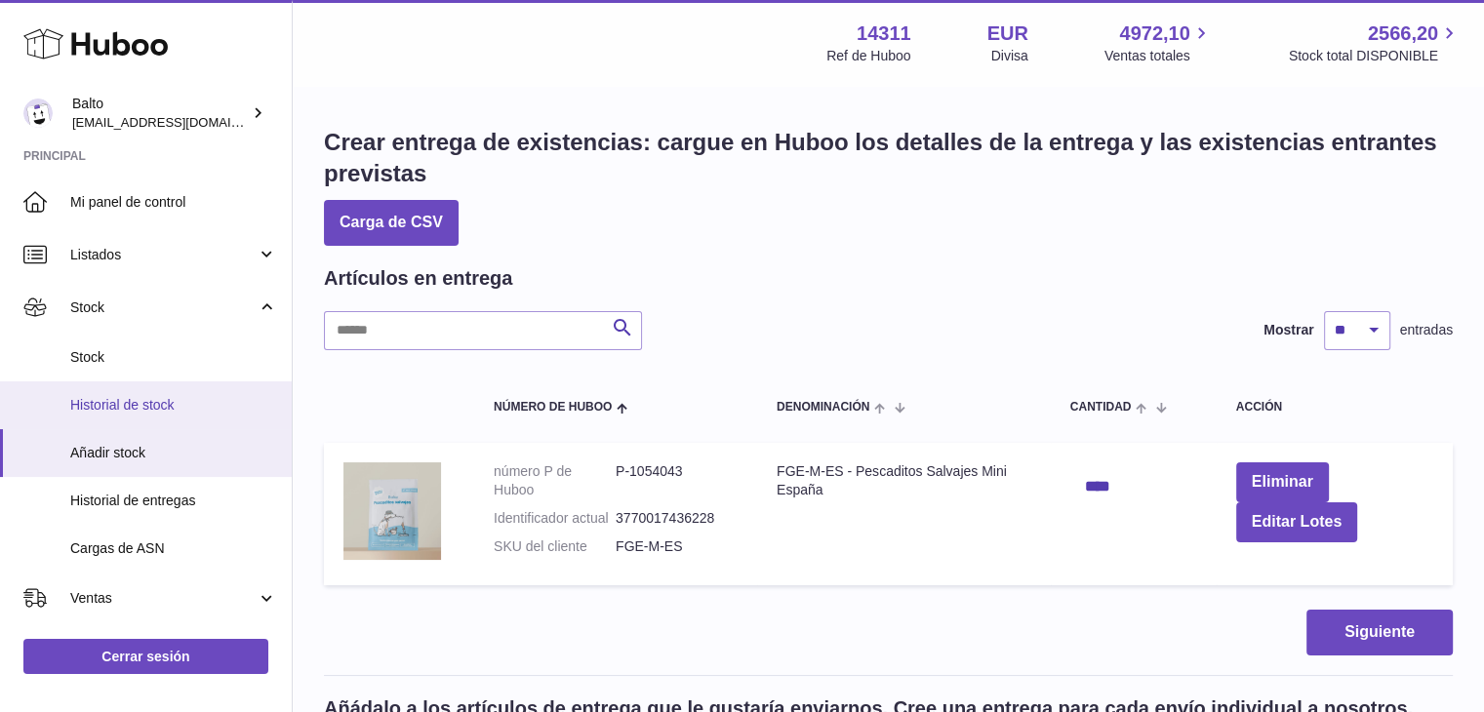
click at [137, 394] on link "Historial de stock" at bounding box center [146, 405] width 292 height 48
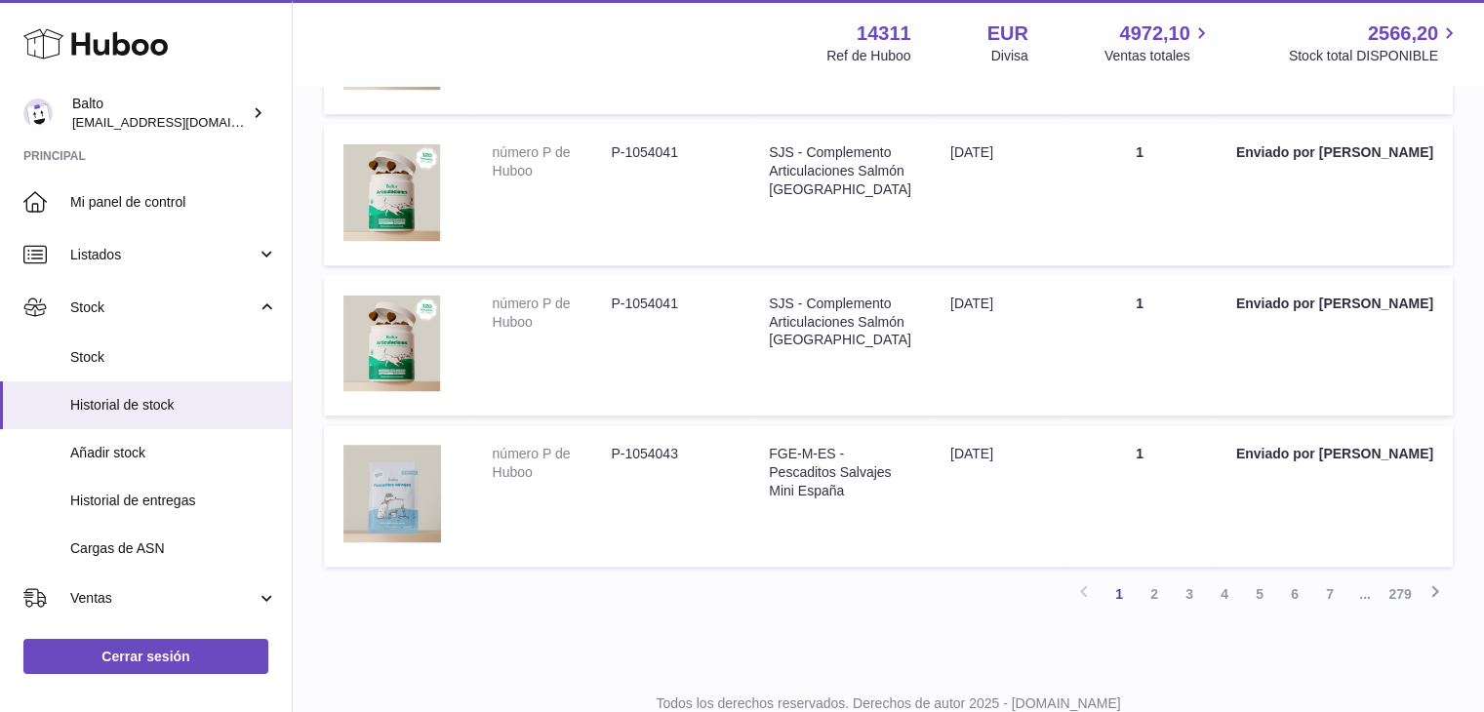
scroll to position [1355, 0]
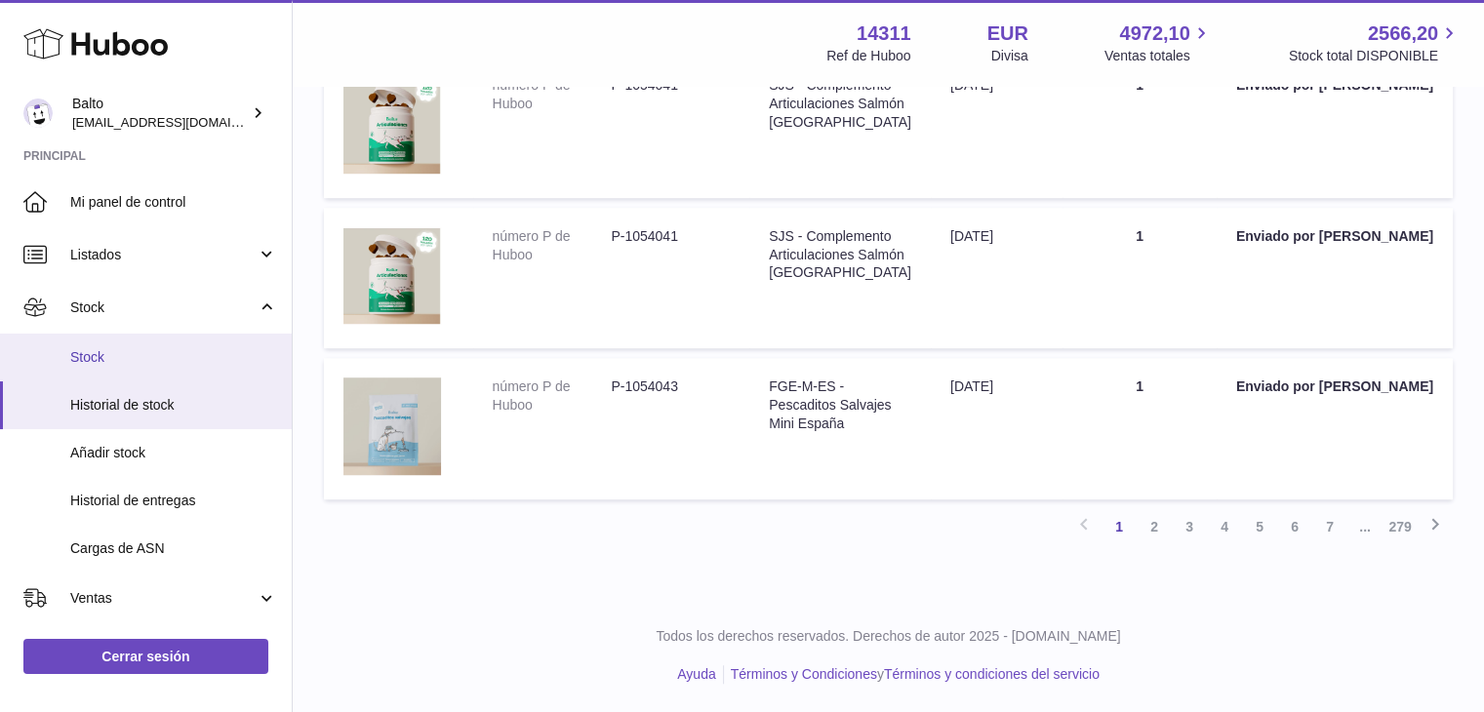
click at [154, 369] on link "Stock" at bounding box center [146, 358] width 292 height 48
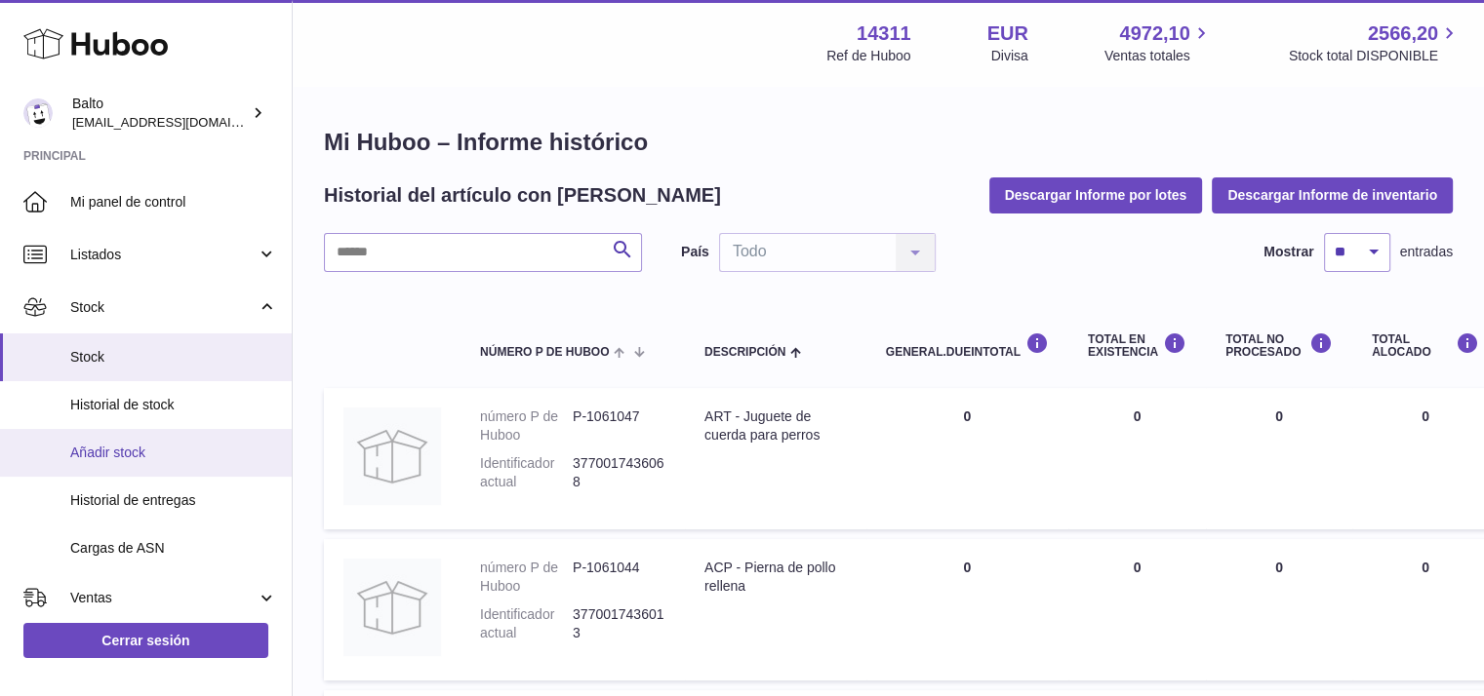
click at [135, 447] on span "Añadir stock" at bounding box center [173, 453] width 207 height 19
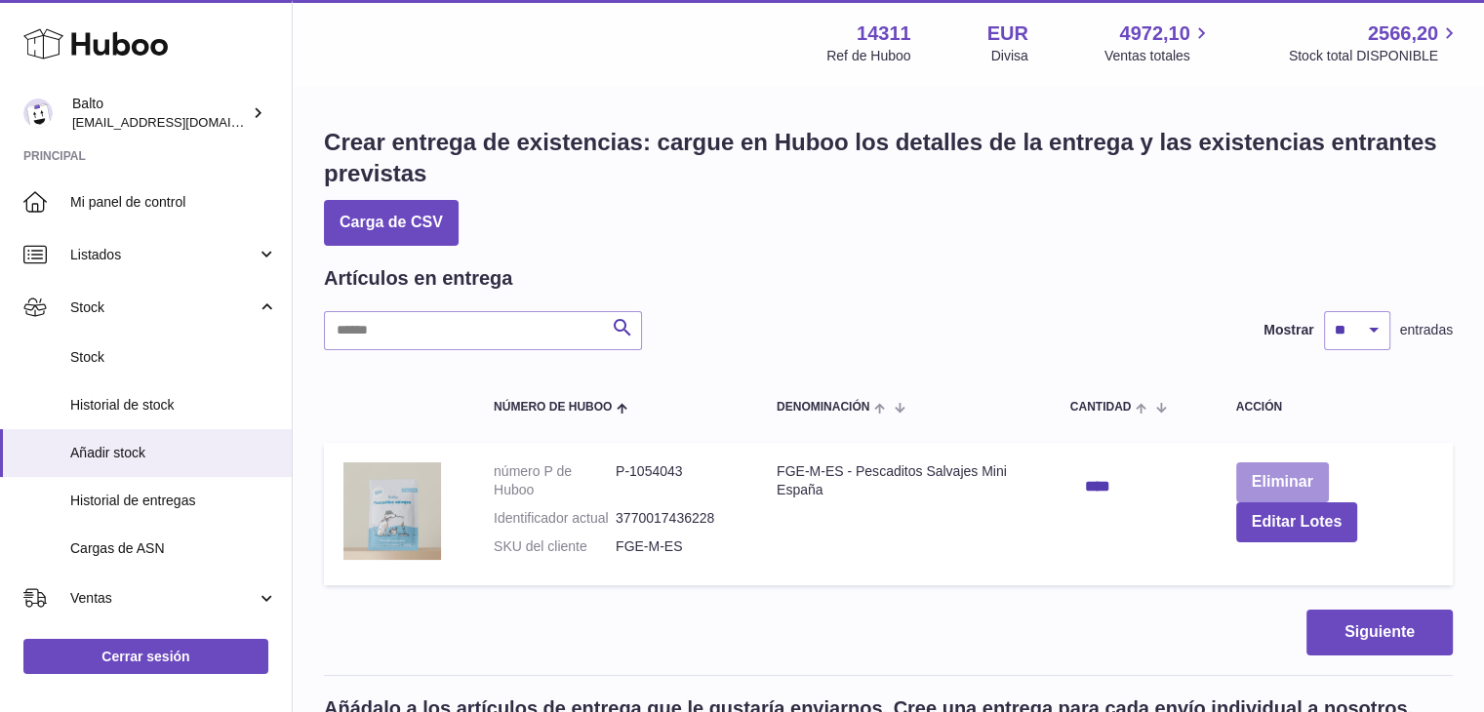
click at [1271, 479] on button "Eliminar" at bounding box center [1282, 482] width 93 height 40
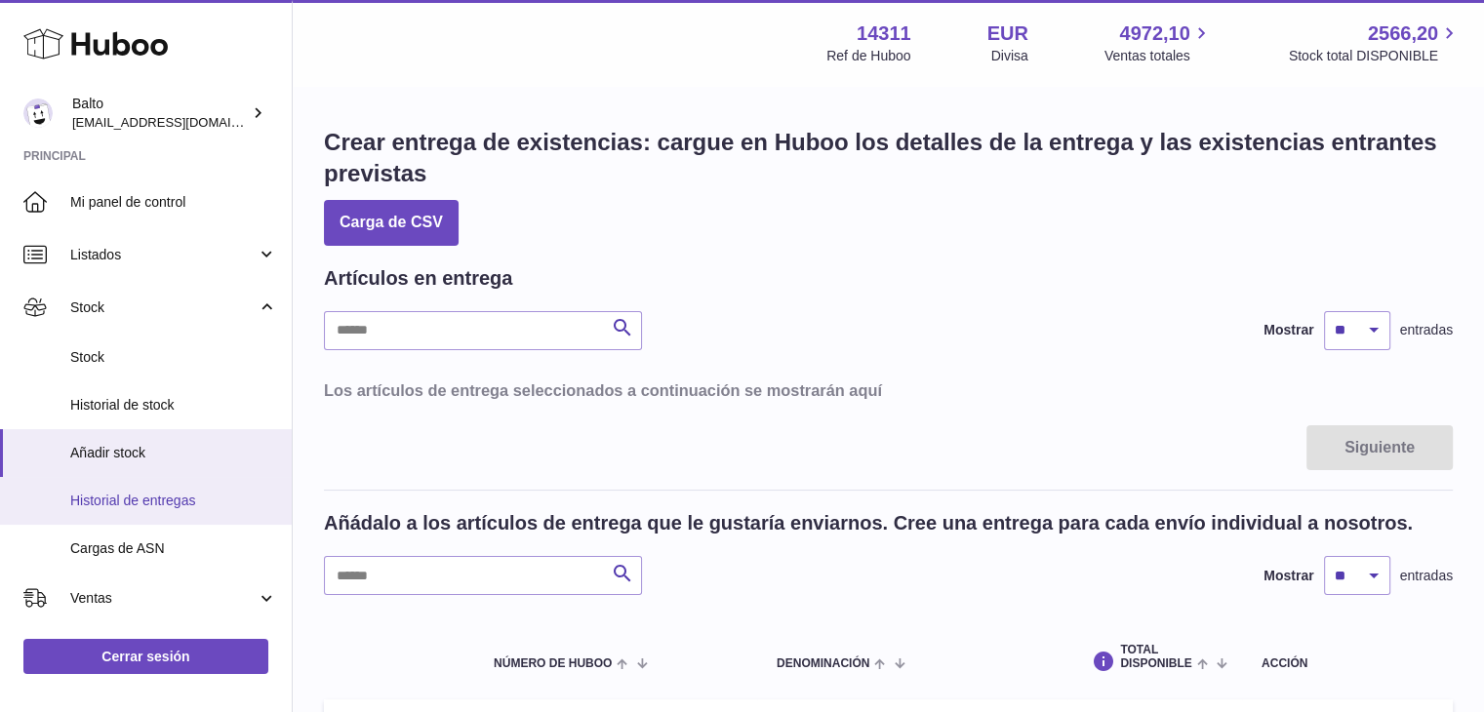
click at [86, 506] on span "Historial de entregas" at bounding box center [173, 501] width 207 height 19
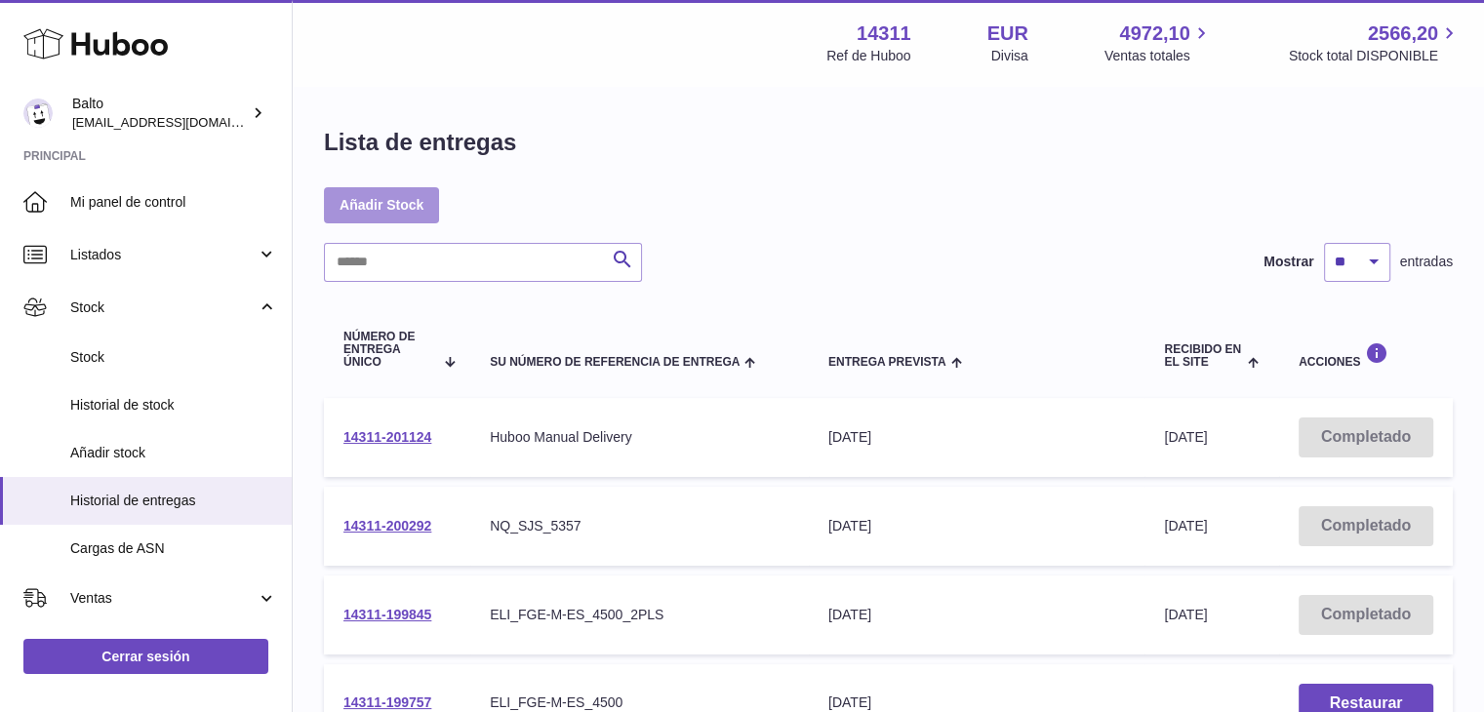
click at [398, 203] on link "Añadir Stock" at bounding box center [381, 204] width 115 height 35
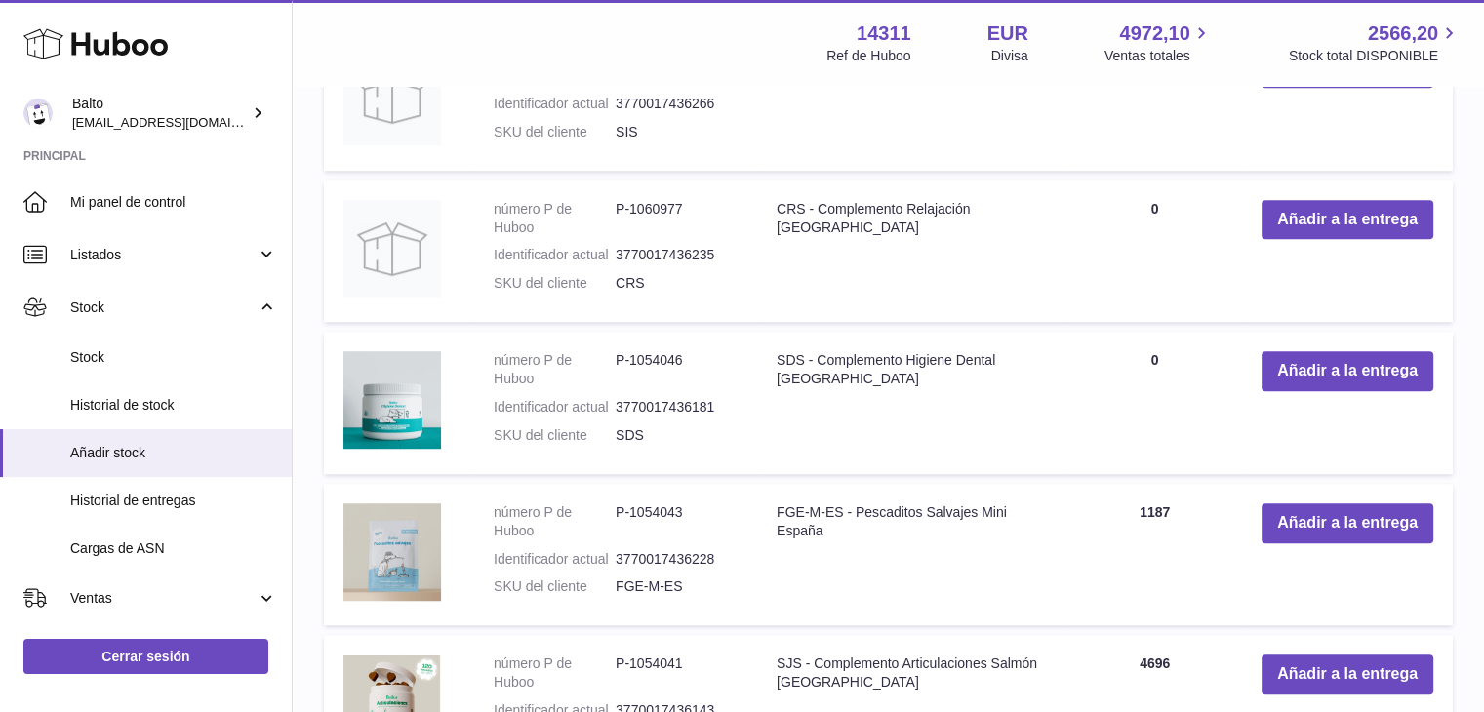
scroll to position [1279, 0]
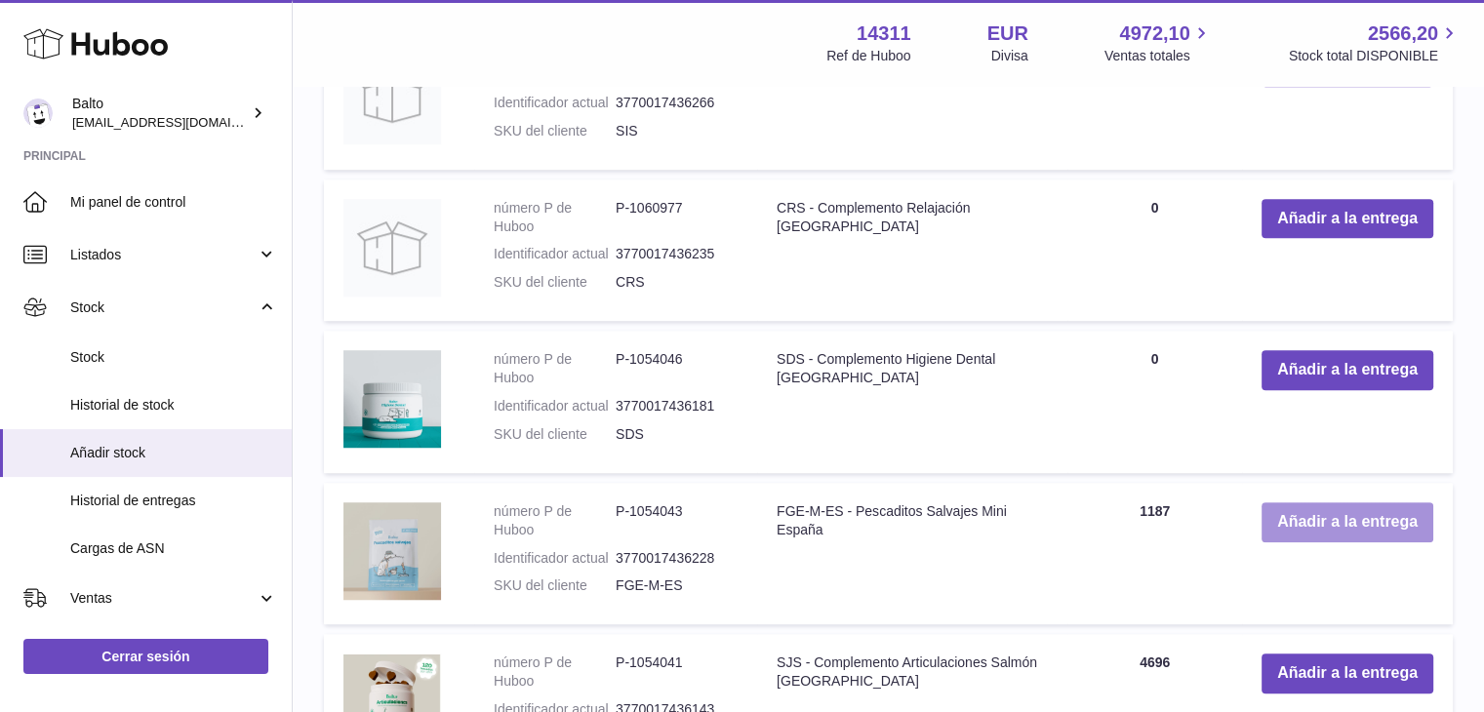
click at [1307, 514] on button "Añadir a la entrega" at bounding box center [1347, 522] width 172 height 40
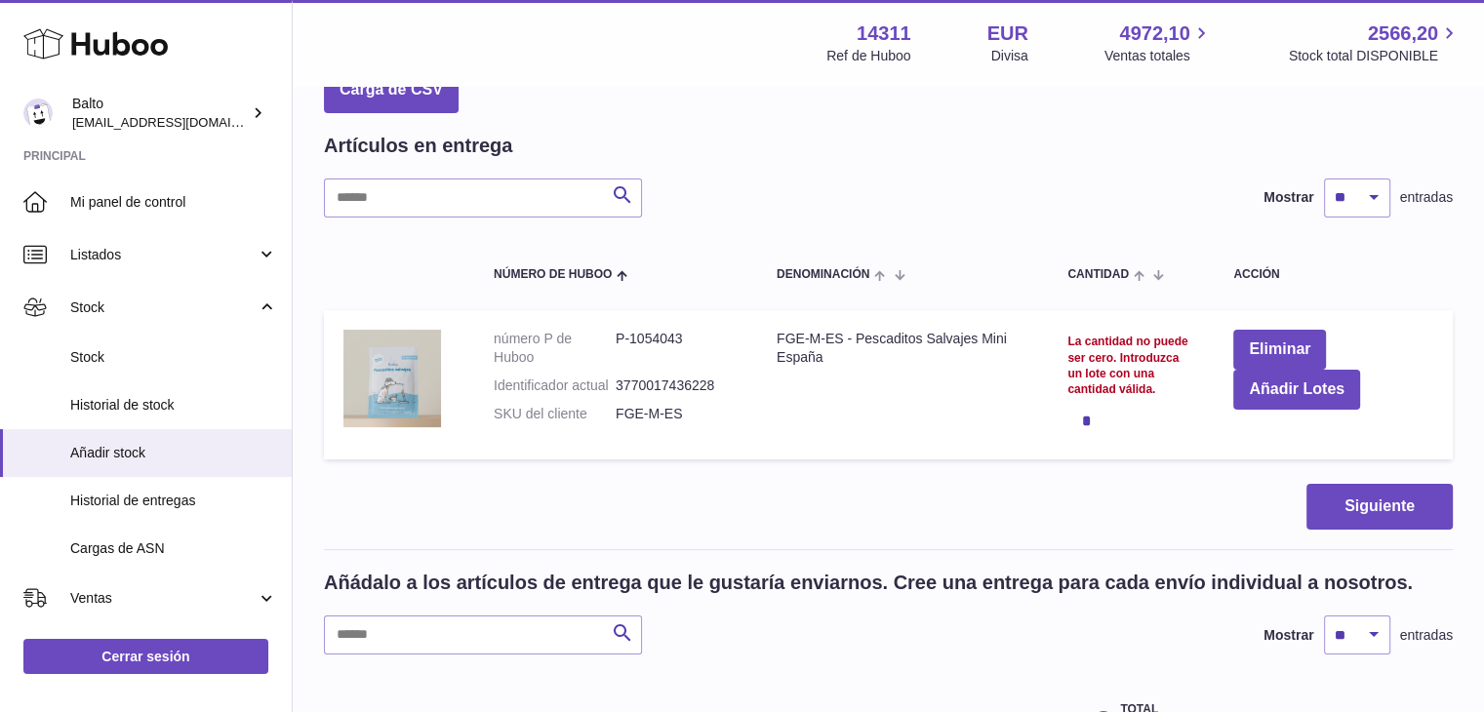
scroll to position [0, 0]
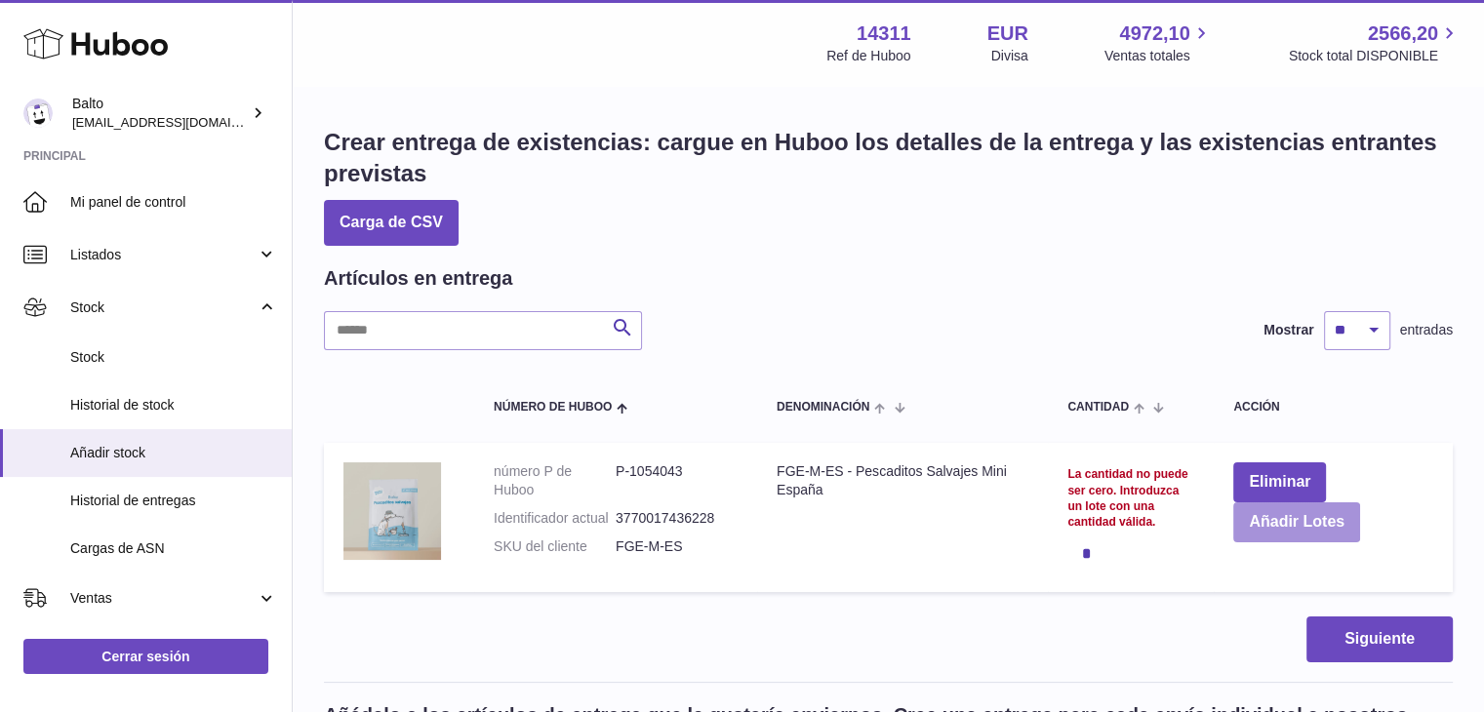
click at [1254, 535] on button "Añadir Lotes" at bounding box center [1296, 522] width 127 height 40
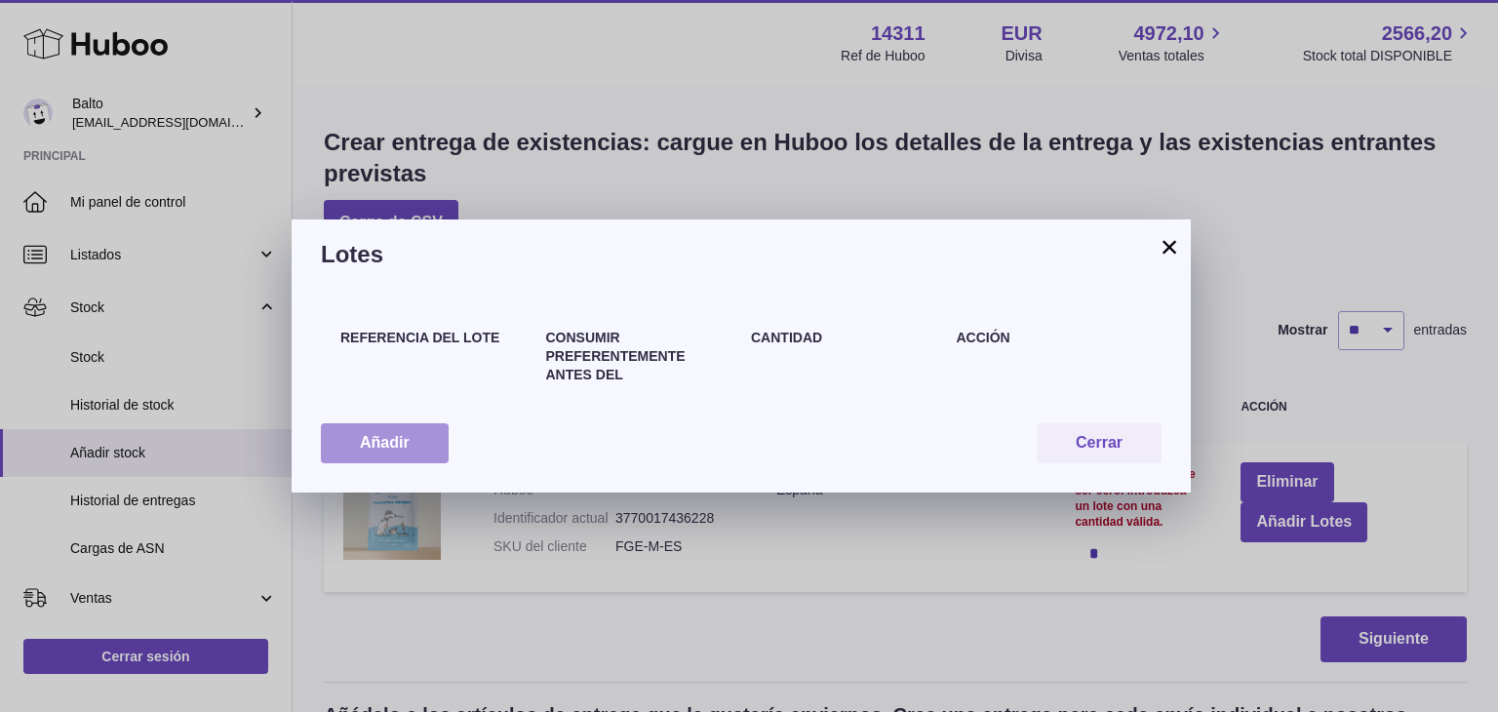
click at [393, 441] on button "Añadir" at bounding box center [385, 443] width 128 height 40
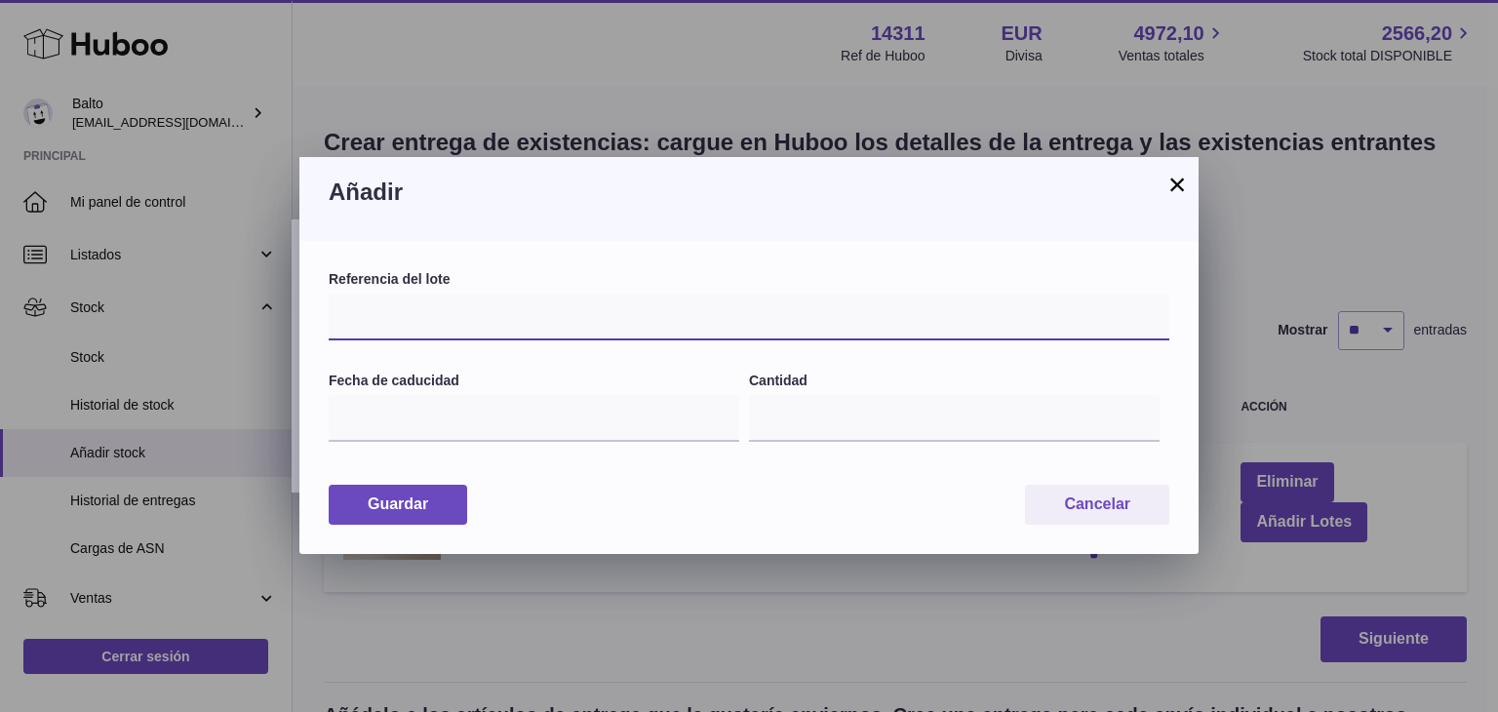
click at [406, 310] on input "text" at bounding box center [749, 317] width 841 height 47
paste input "********"
type input "********"
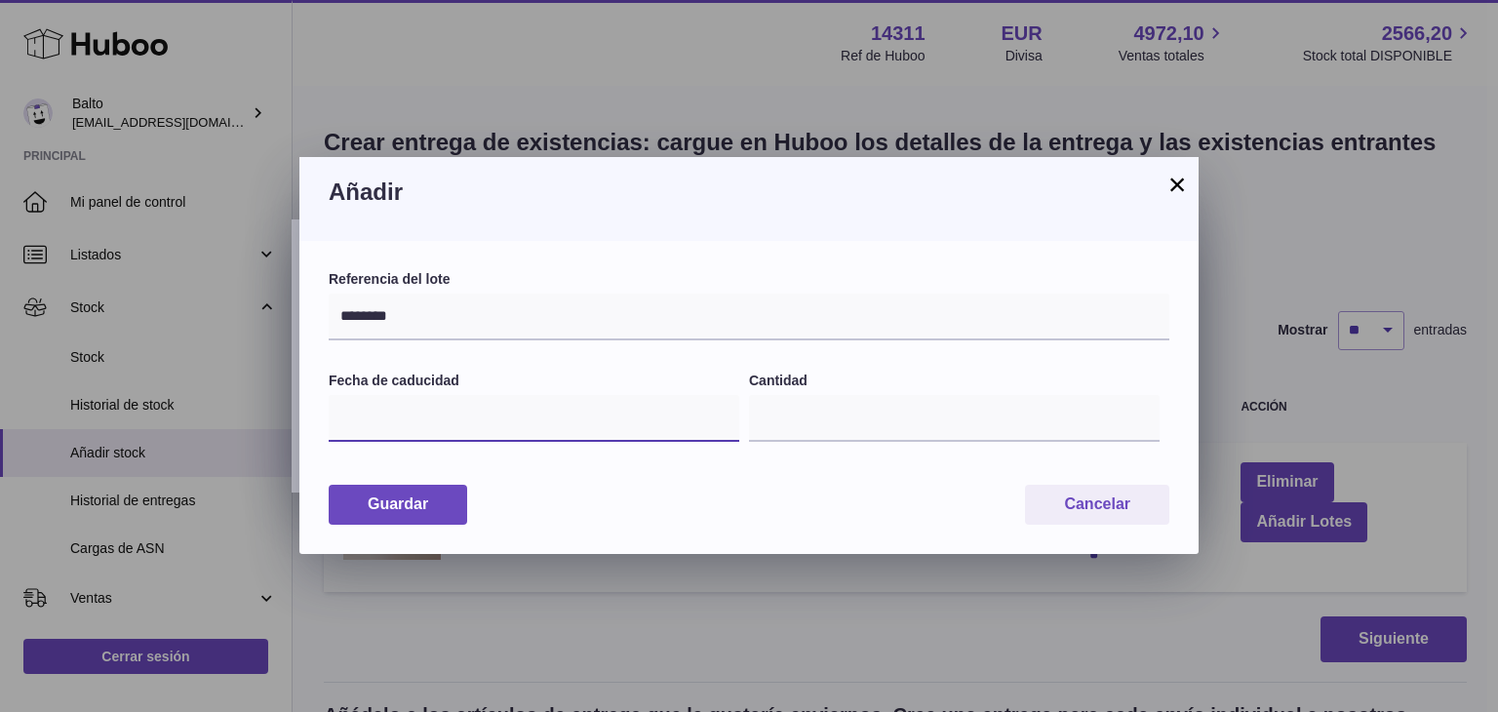
click at [412, 422] on input "text" at bounding box center [534, 418] width 411 height 47
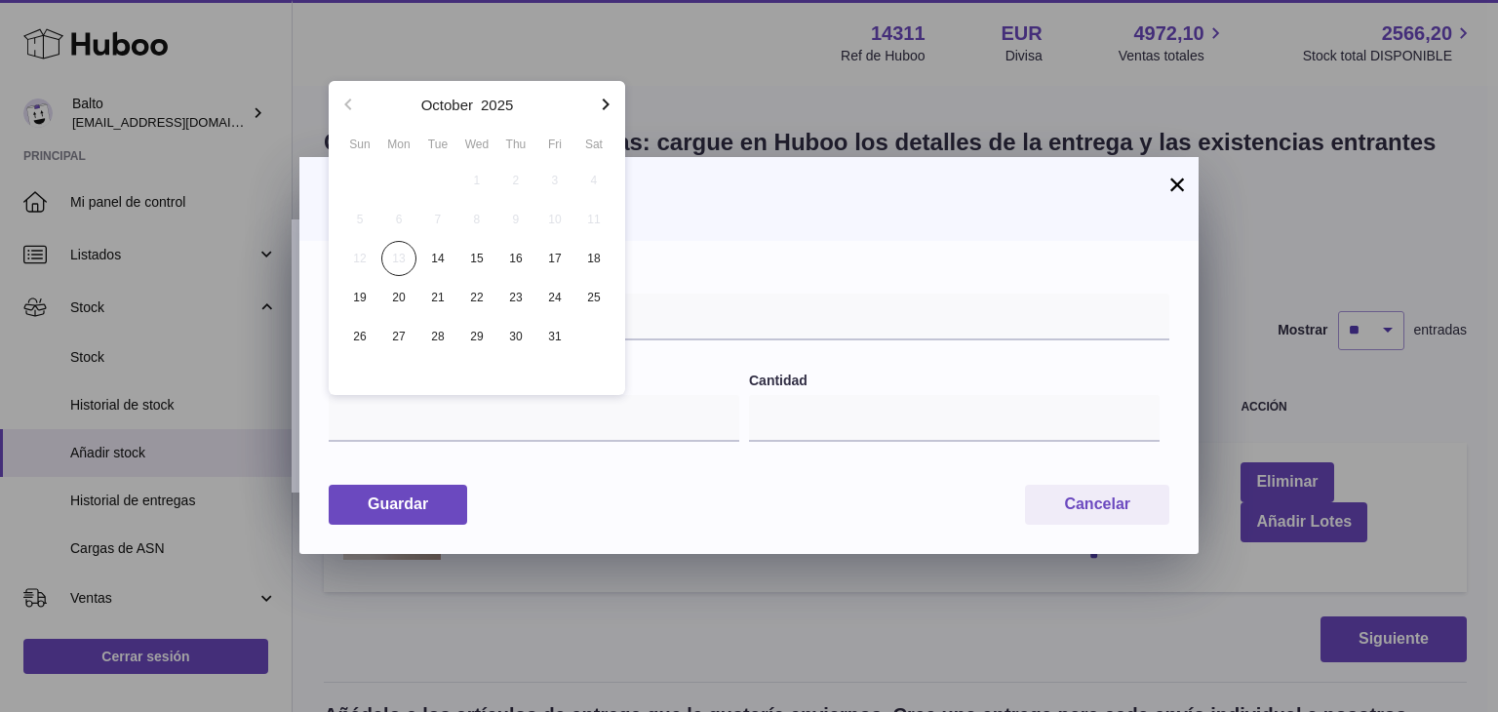
click at [606, 111] on icon "button" at bounding box center [605, 104] width 23 height 23
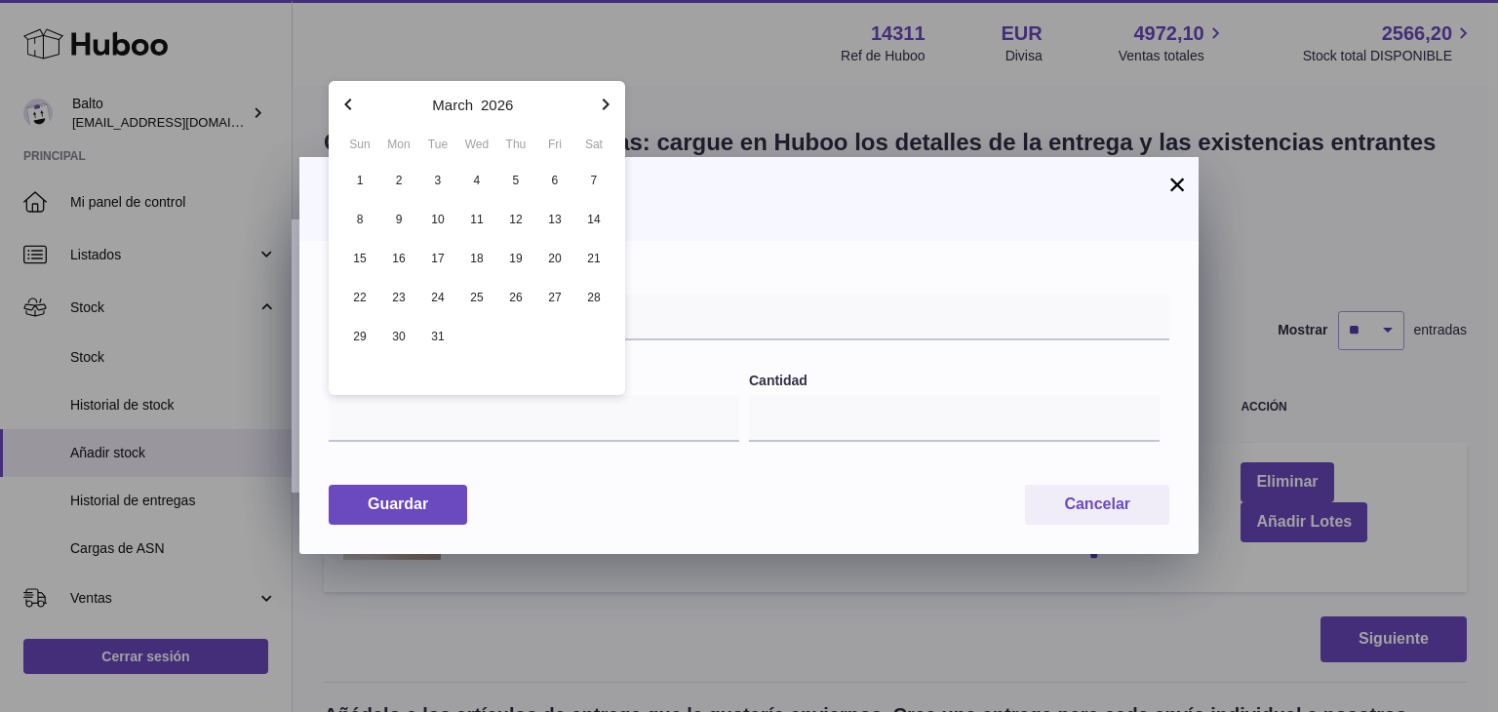
click at [606, 111] on icon "button" at bounding box center [605, 104] width 23 height 23
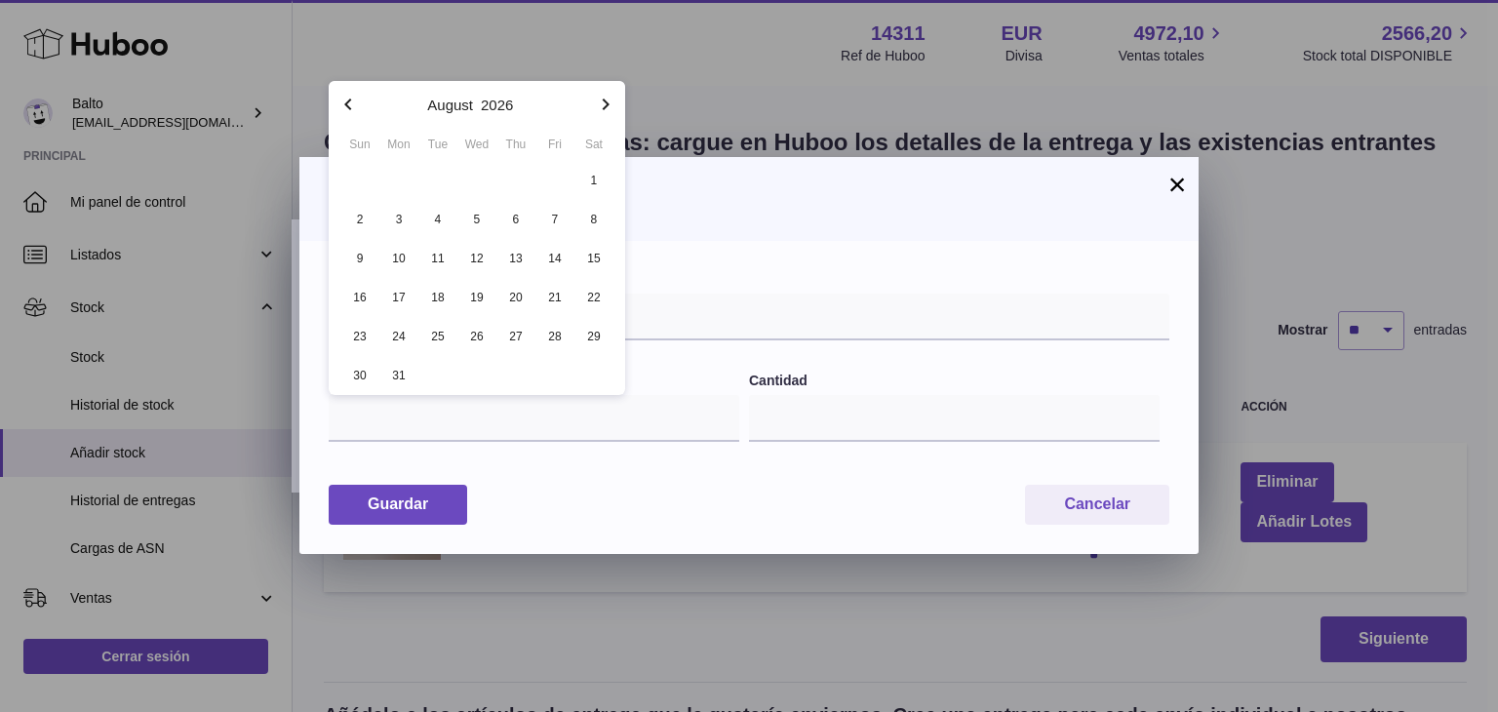
click at [606, 111] on icon "button" at bounding box center [605, 104] width 23 height 23
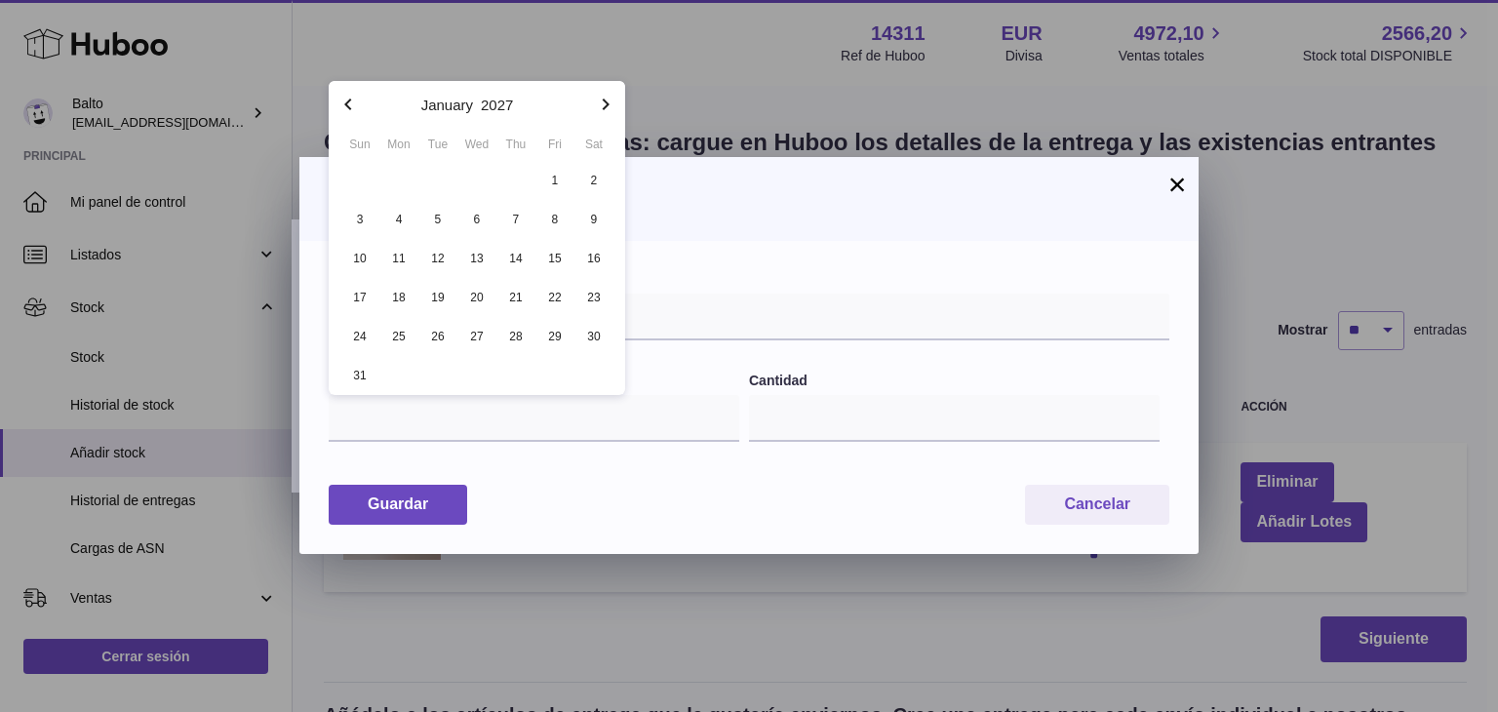
click at [606, 111] on icon "button" at bounding box center [605, 104] width 23 height 23
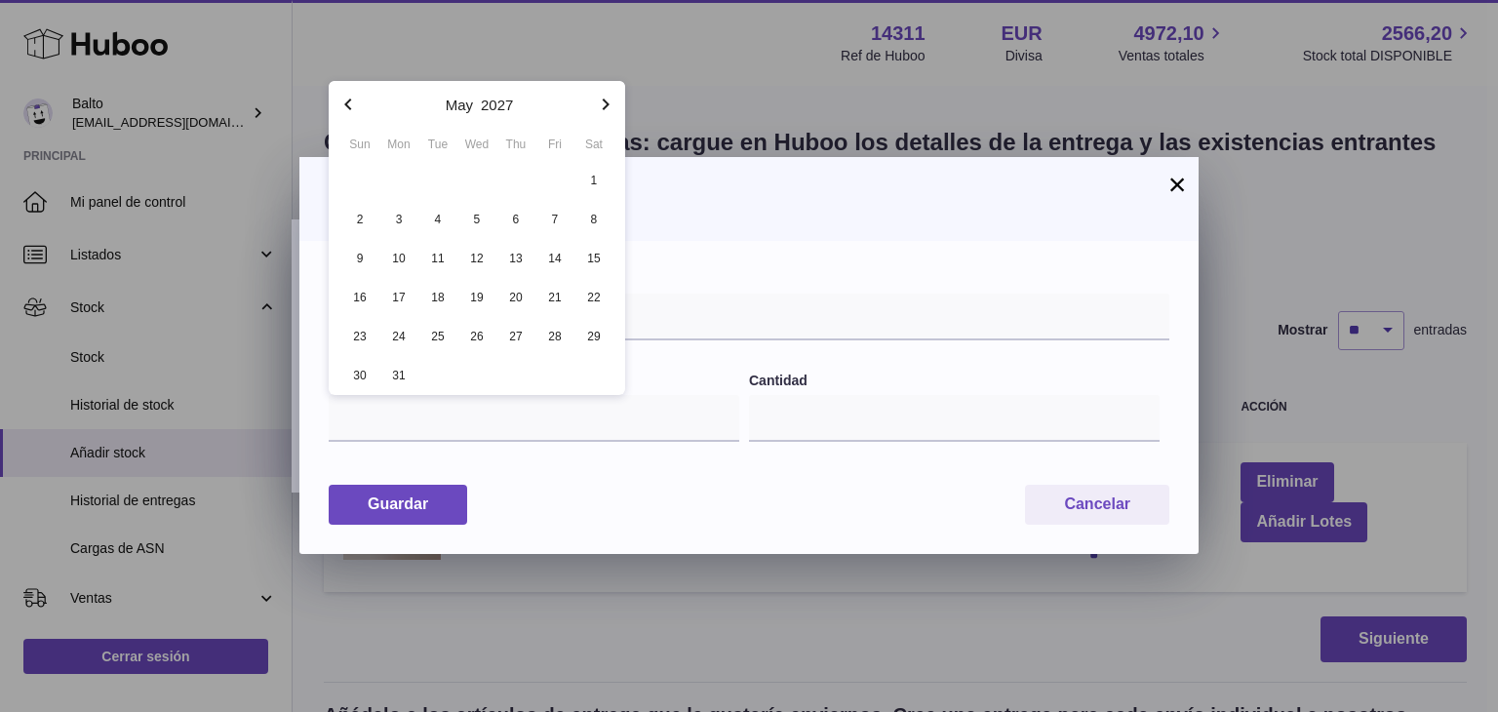
click at [606, 111] on icon "button" at bounding box center [605, 104] width 23 height 23
click at [351, 95] on icon "button" at bounding box center [348, 104] width 23 height 23
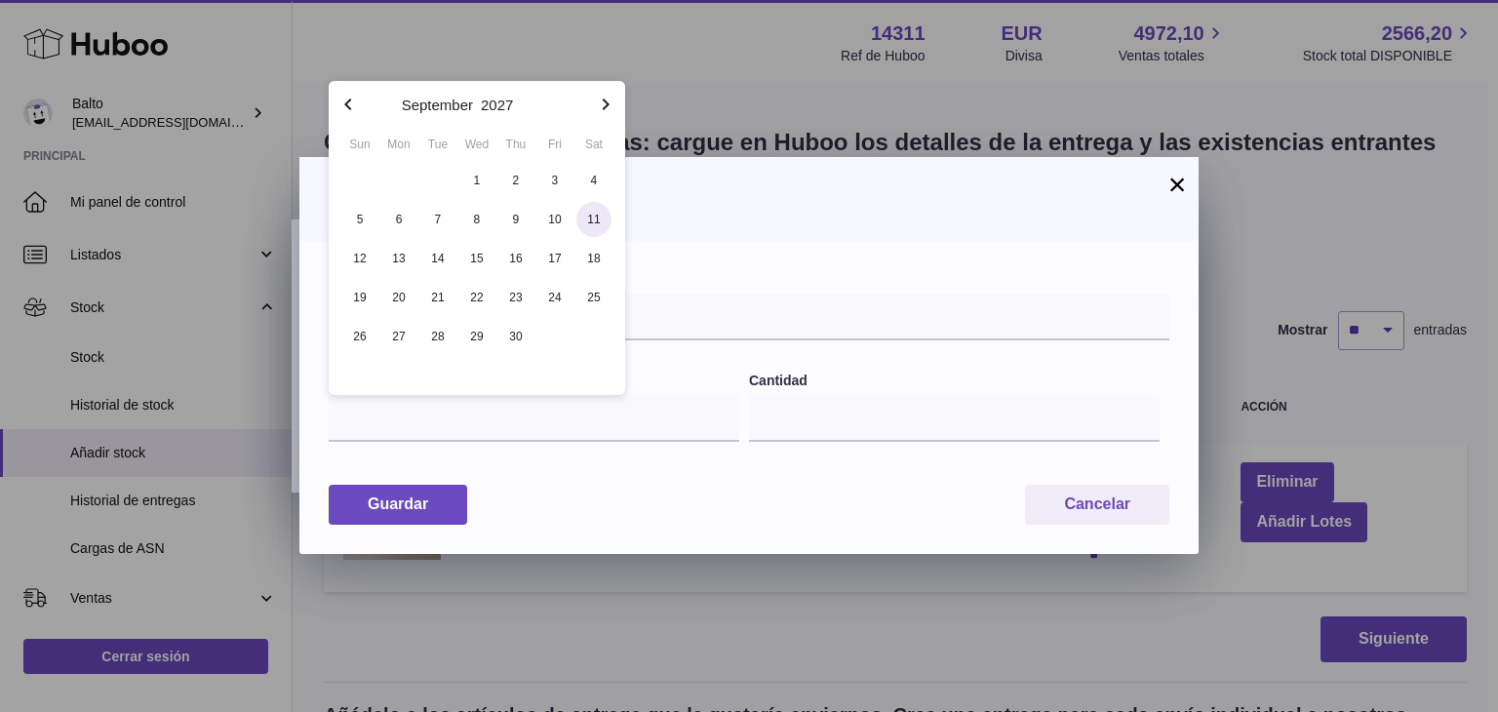
click at [589, 218] on span "11" at bounding box center [593, 219] width 35 height 35
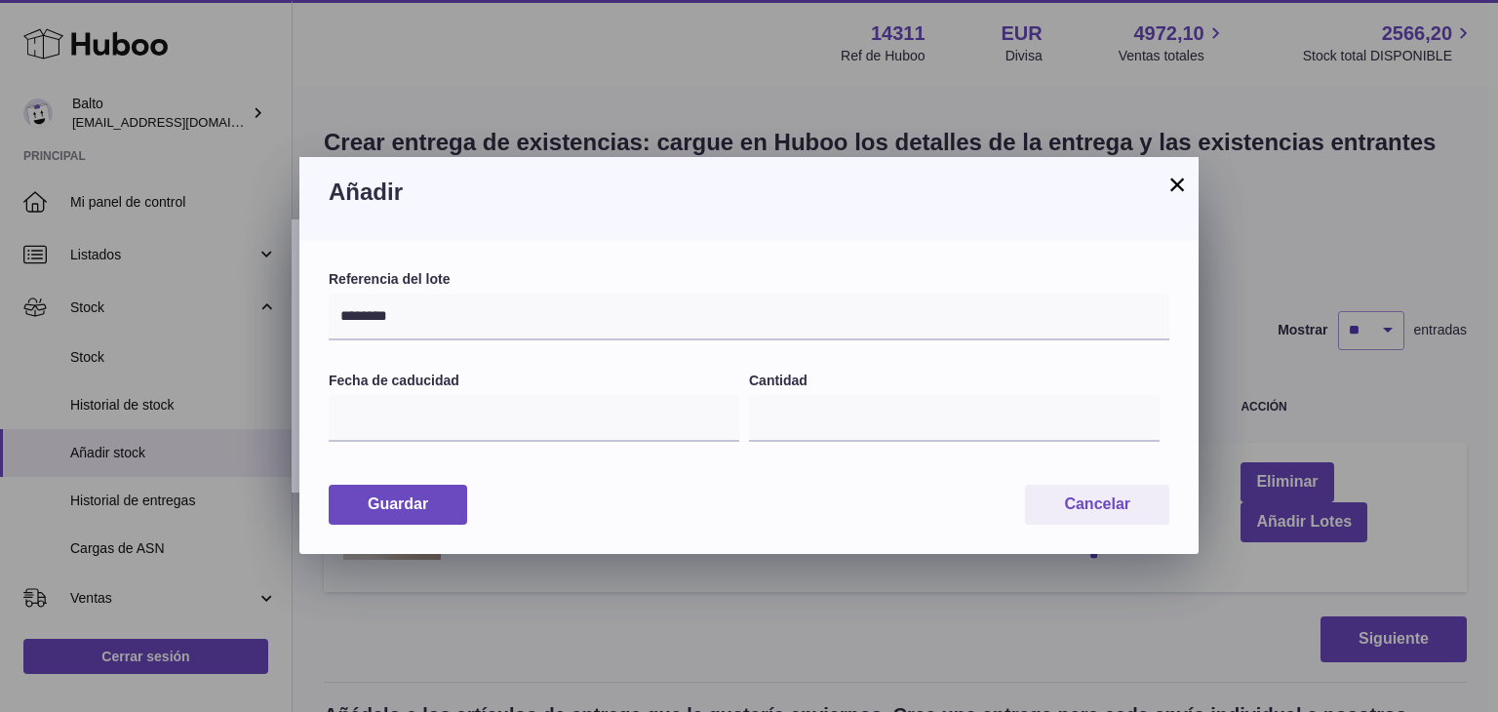
type input "**********"
click at [775, 422] on input "*" at bounding box center [954, 418] width 411 height 47
type input "****"
click at [370, 508] on button "Guardar" at bounding box center [398, 505] width 139 height 40
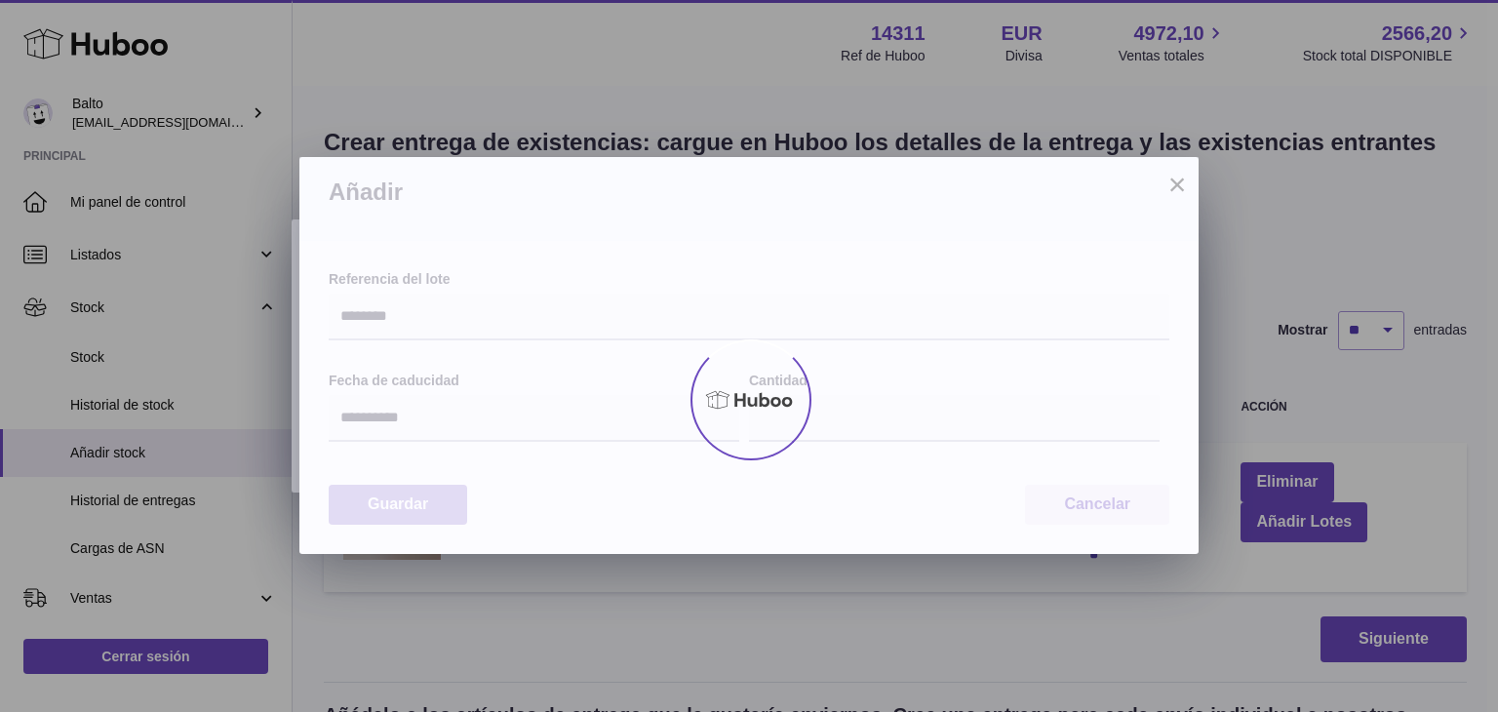
type input "****"
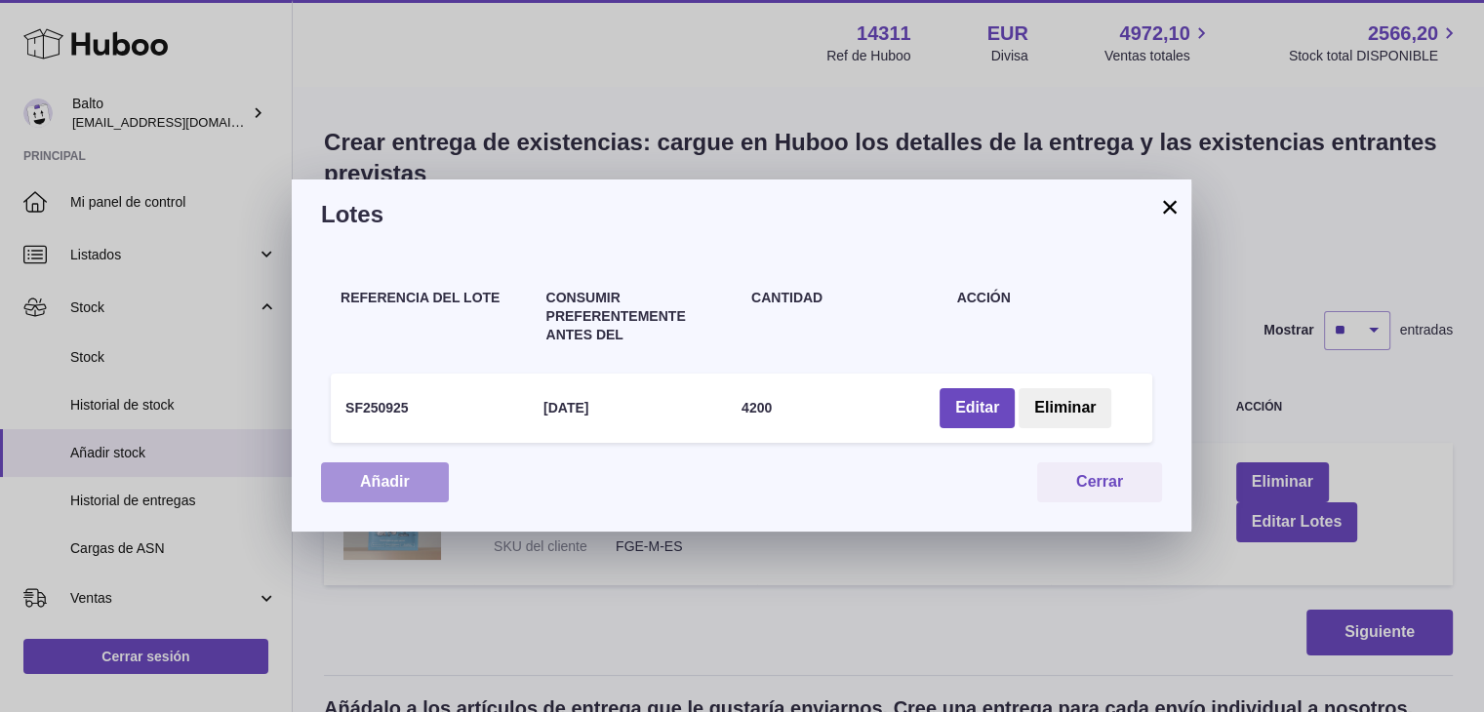
click at [397, 481] on button "Añadir" at bounding box center [385, 482] width 128 height 40
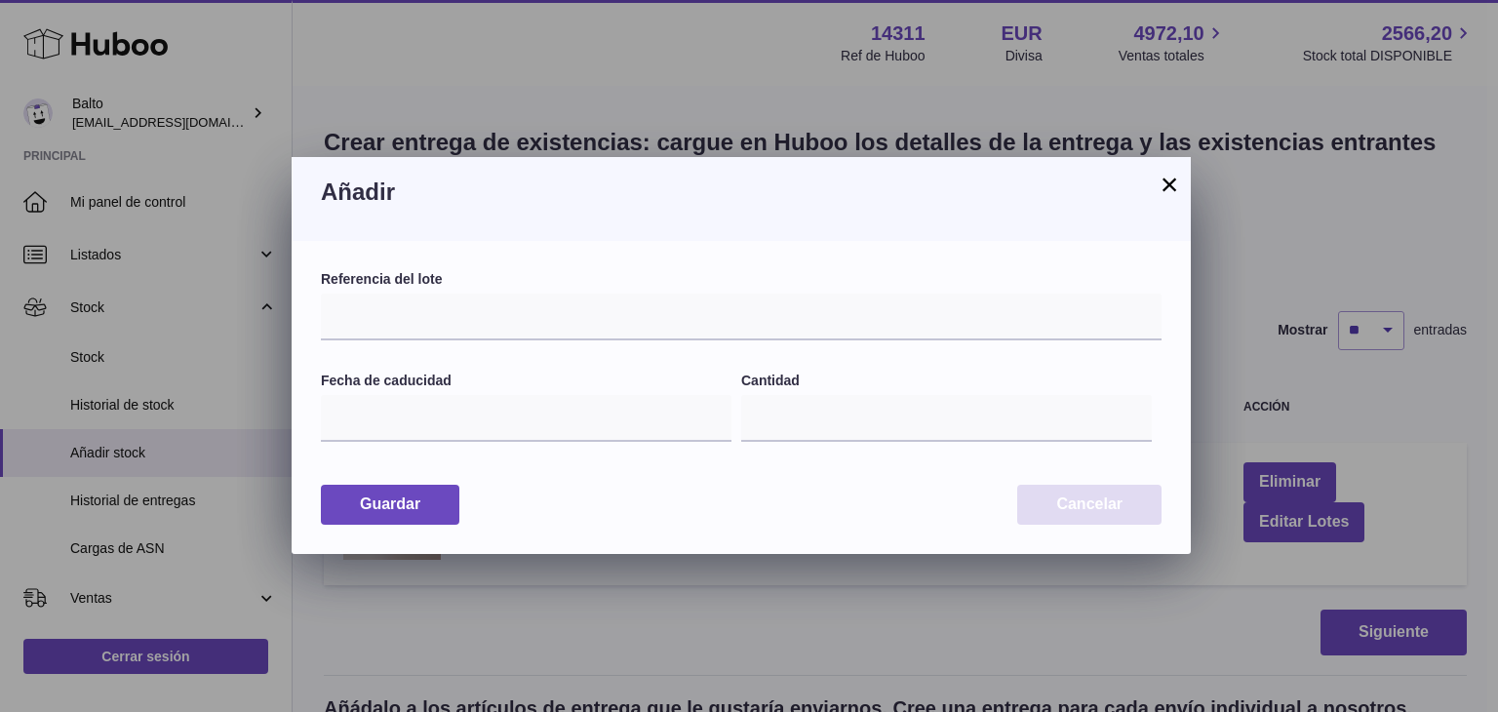
click at [1077, 508] on button "Cancelar" at bounding box center [1089, 505] width 144 height 40
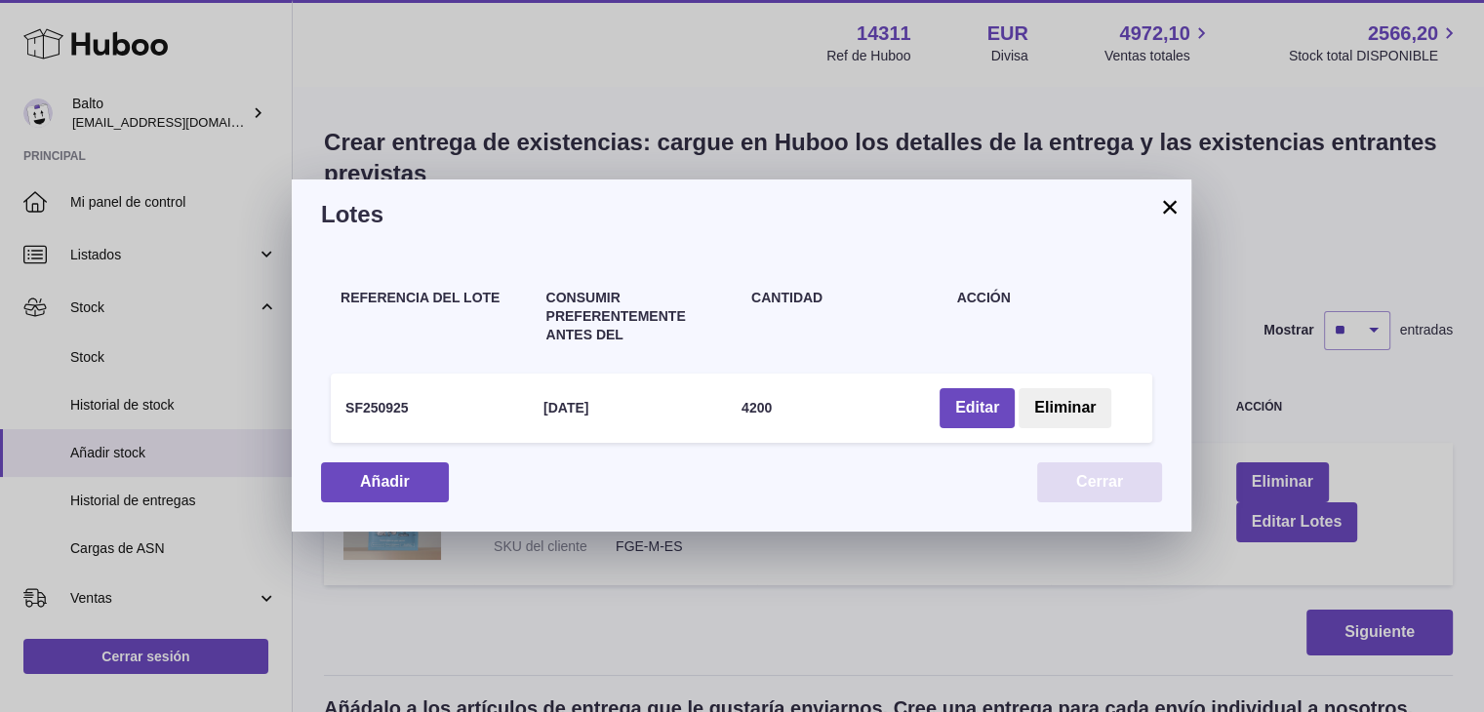
click at [1091, 491] on button "Cerrar" at bounding box center [1099, 482] width 125 height 40
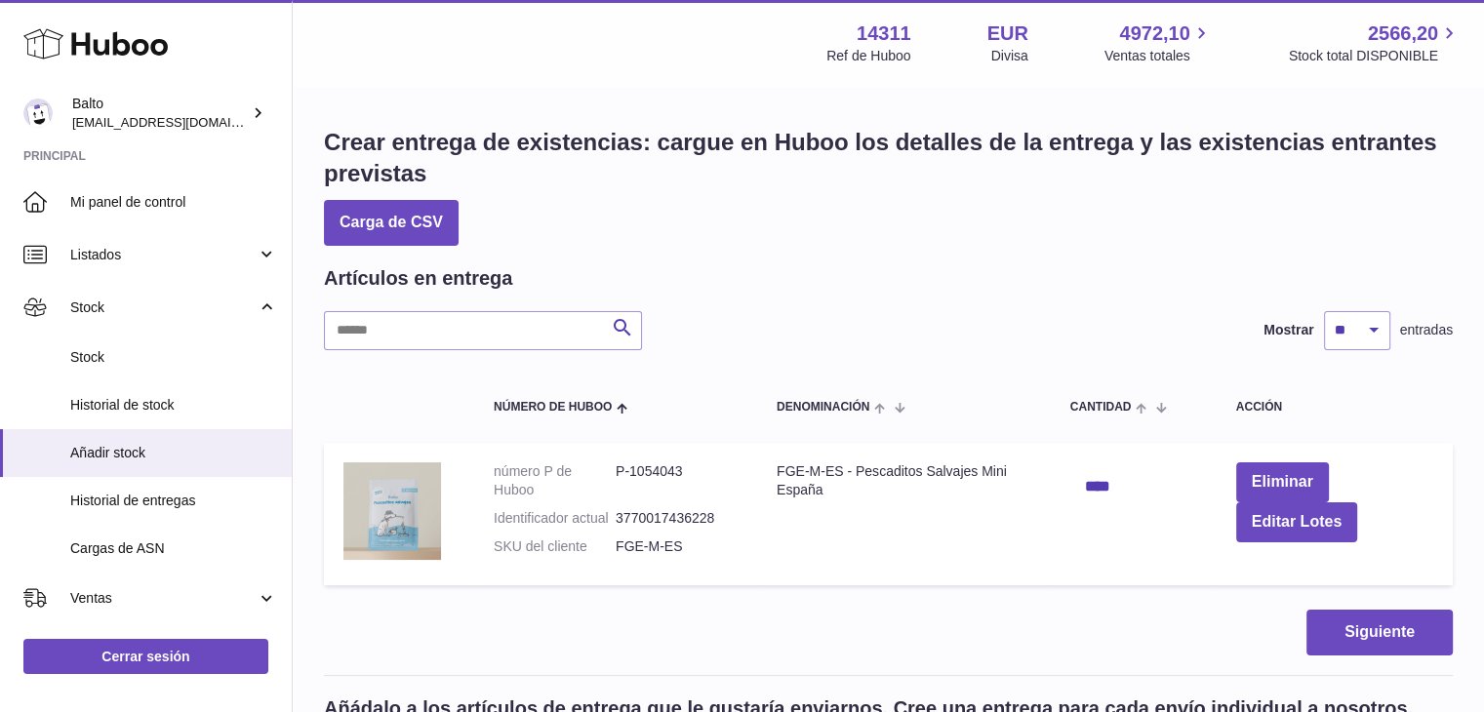
click at [830, 480] on td "FGE-M-ES - Pescaditos Salvajes Mini España" at bounding box center [904, 514] width 294 height 142
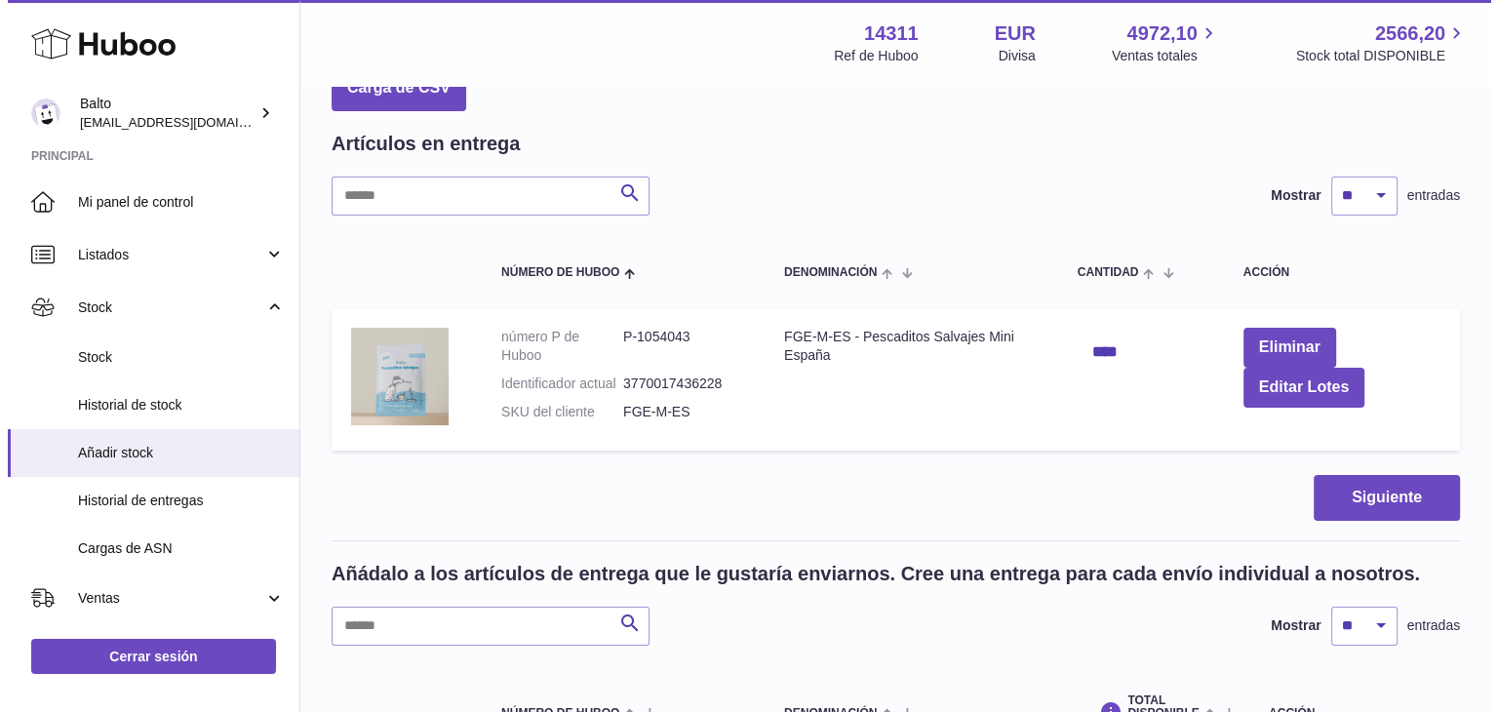
scroll to position [139, 0]
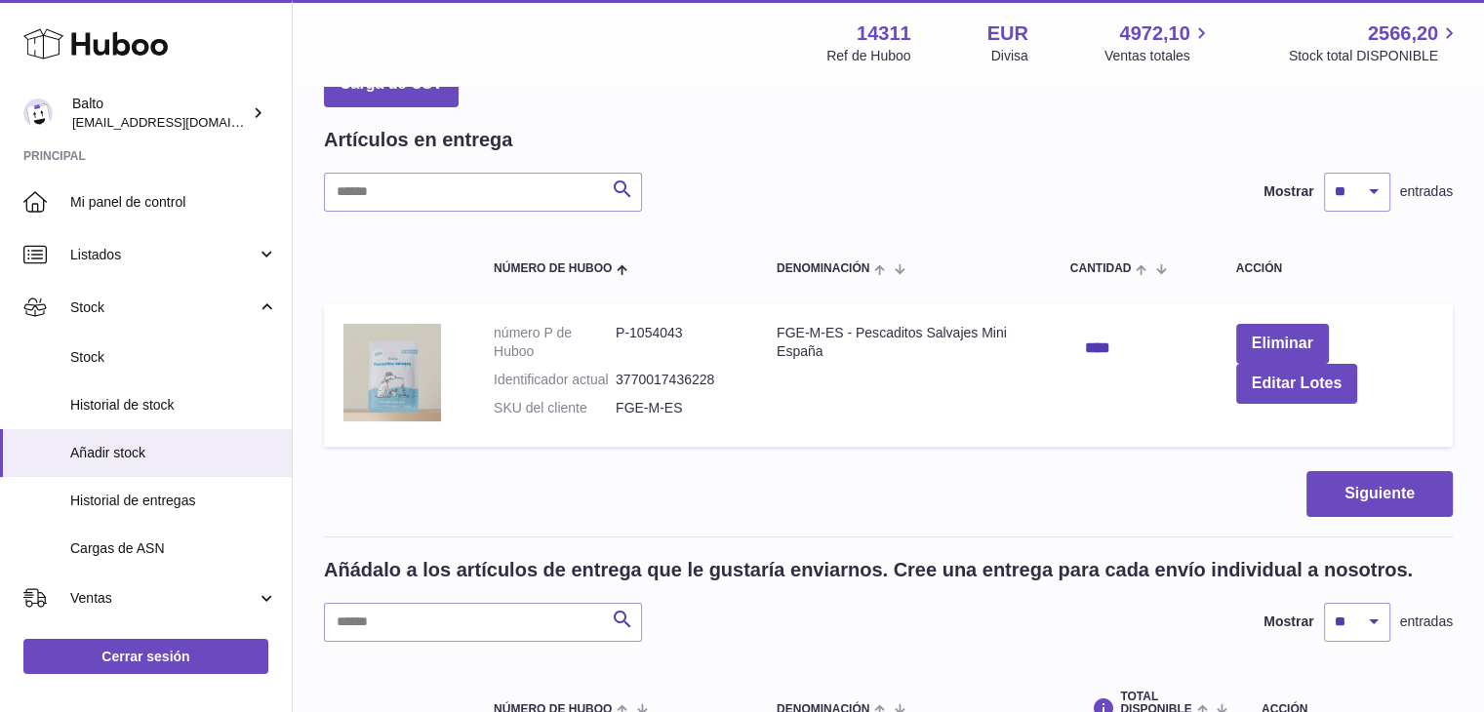
click at [558, 384] on dt "Identificador actual" at bounding box center [555, 380] width 122 height 19
click at [1370, 507] on button "Siguiente" at bounding box center [1379, 494] width 146 height 46
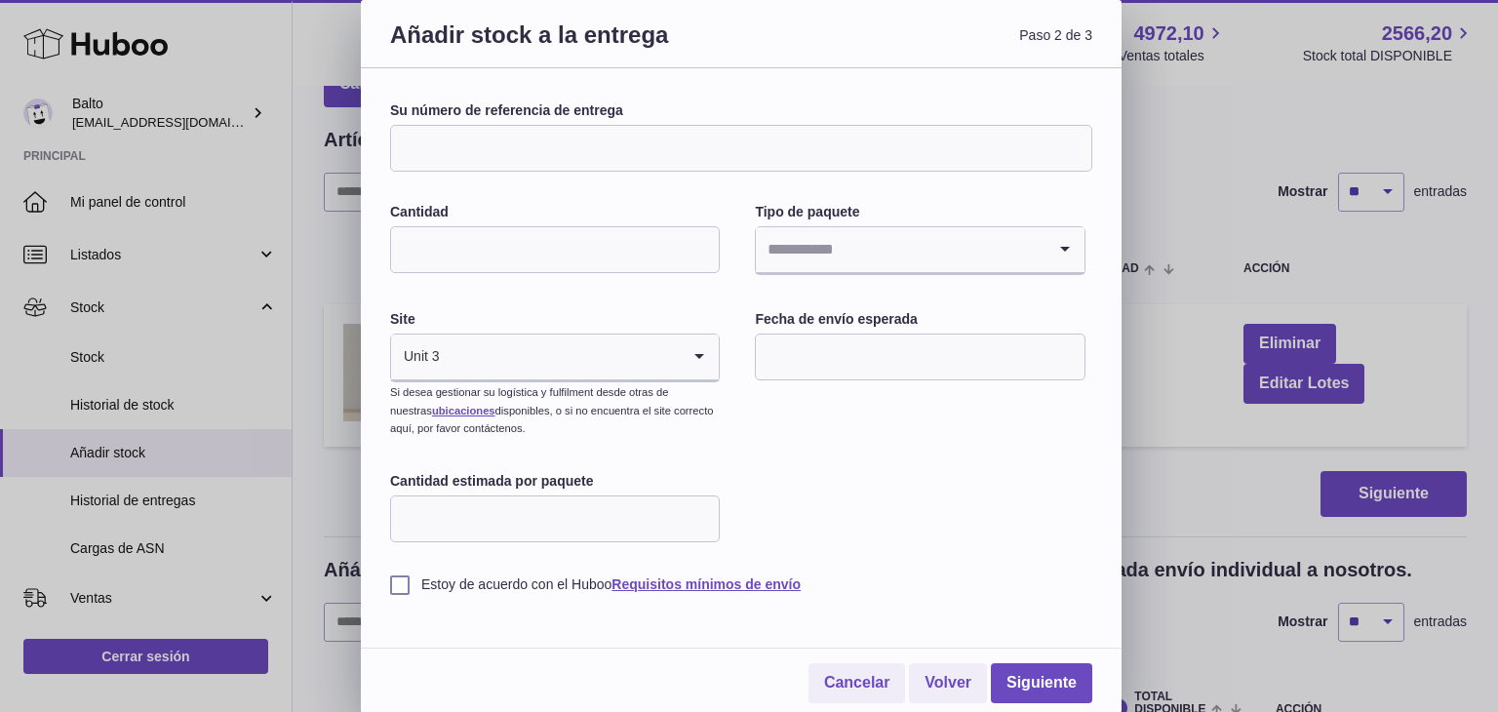
click at [487, 155] on input "Su número de referencia de entrega" at bounding box center [741, 148] width 702 height 47
type input "**********"
click at [494, 247] on input "Cantidad" at bounding box center [555, 249] width 330 height 47
type input "****"
click at [835, 253] on input "Search for option" at bounding box center [900, 249] width 289 height 45
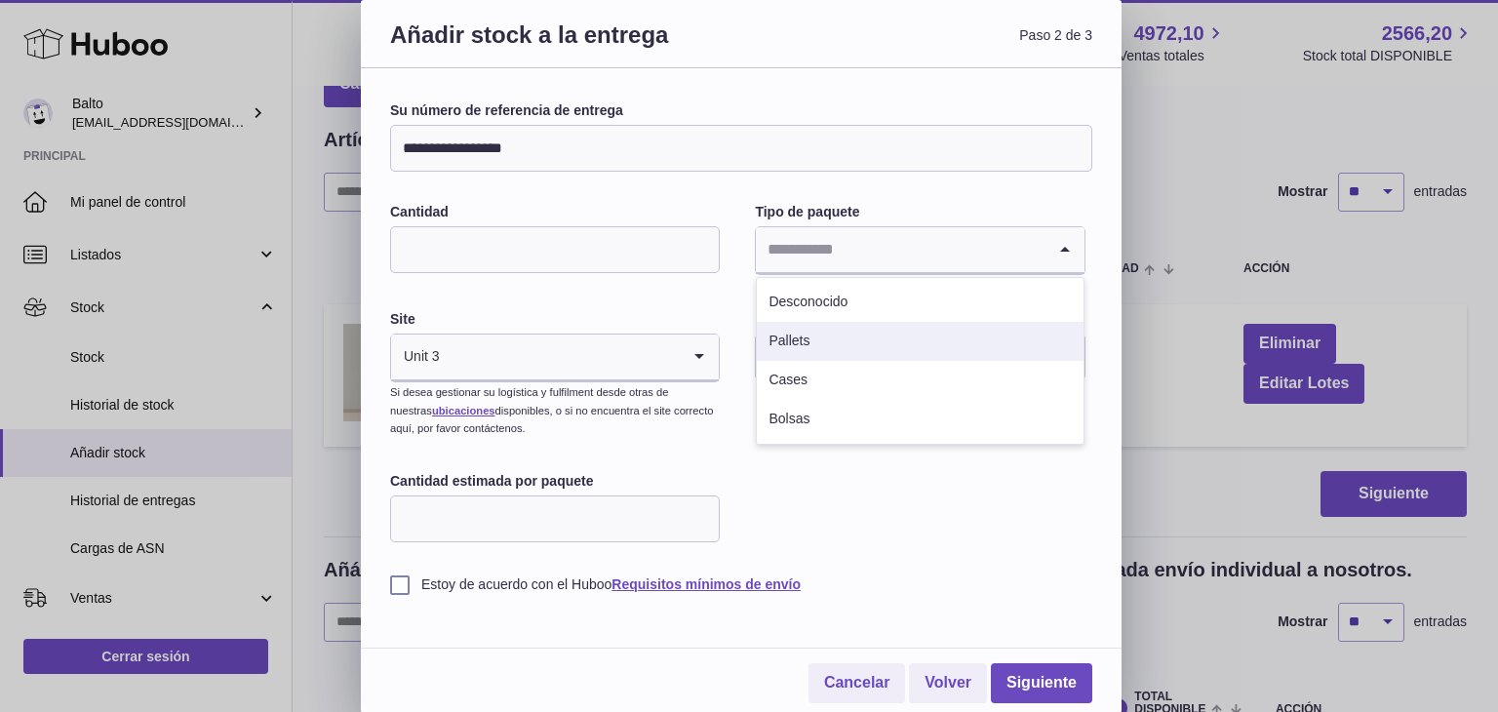
click at [815, 336] on li "Pallets" at bounding box center [920, 341] width 326 height 39
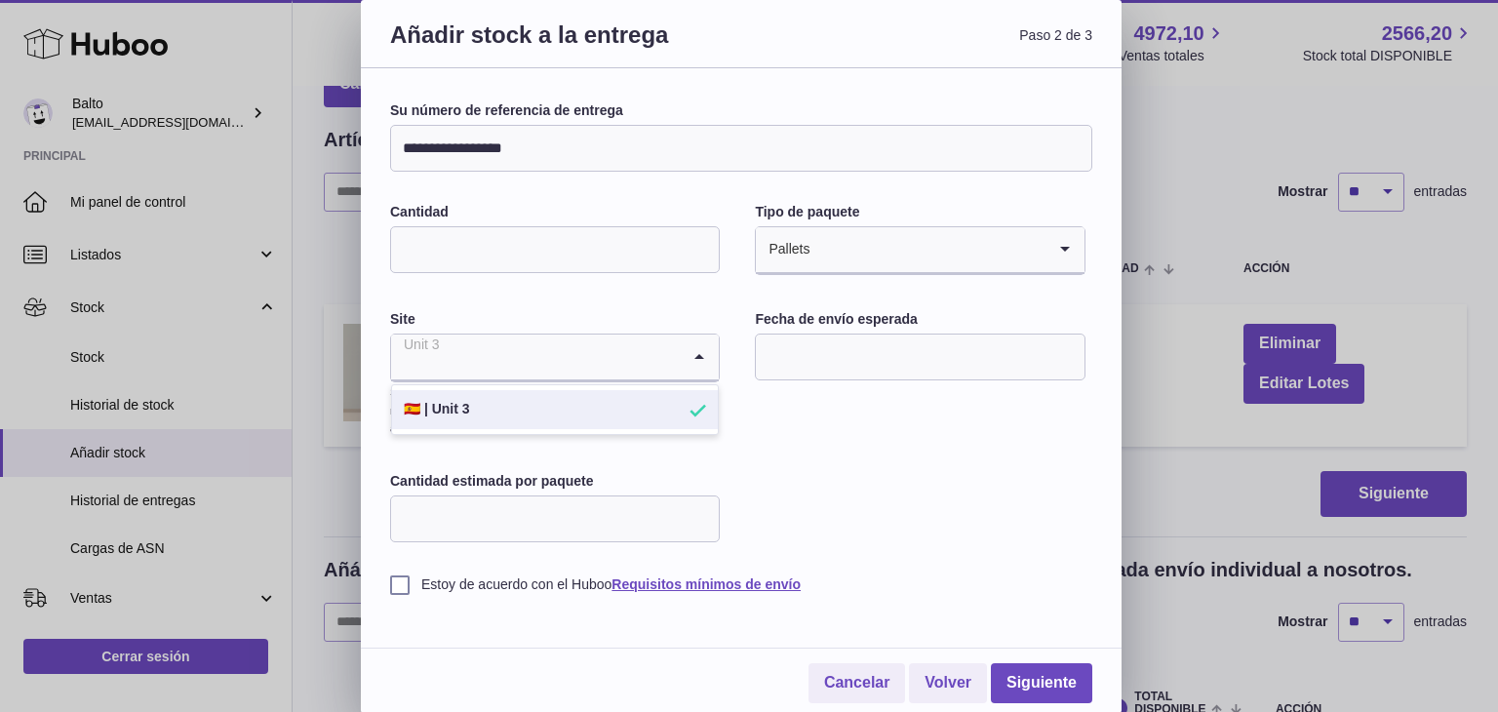
click at [697, 364] on icon "Search for option" at bounding box center [699, 357] width 39 height 45
click at [813, 368] on input "text" at bounding box center [920, 357] width 330 height 47
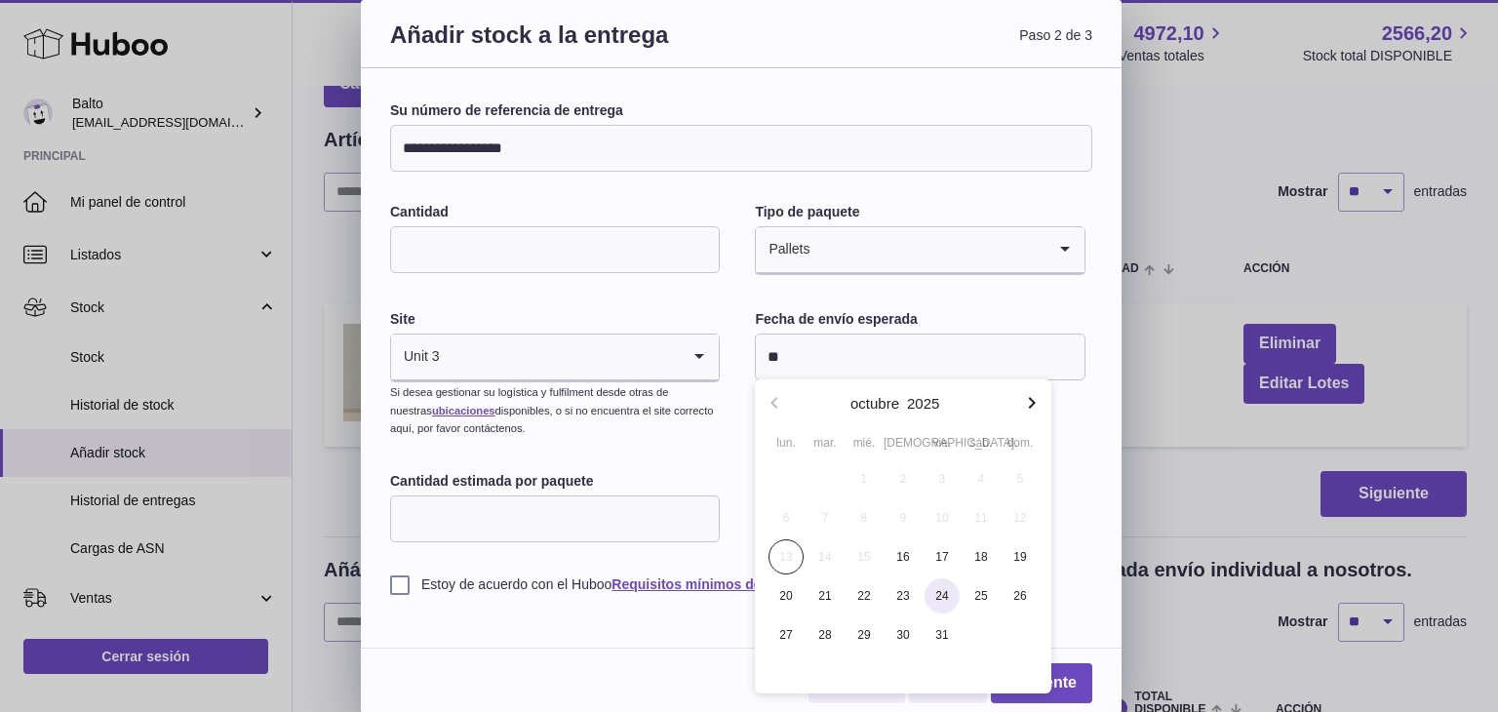
click at [940, 600] on span "24" at bounding box center [942, 595] width 35 height 35
type input "**********"
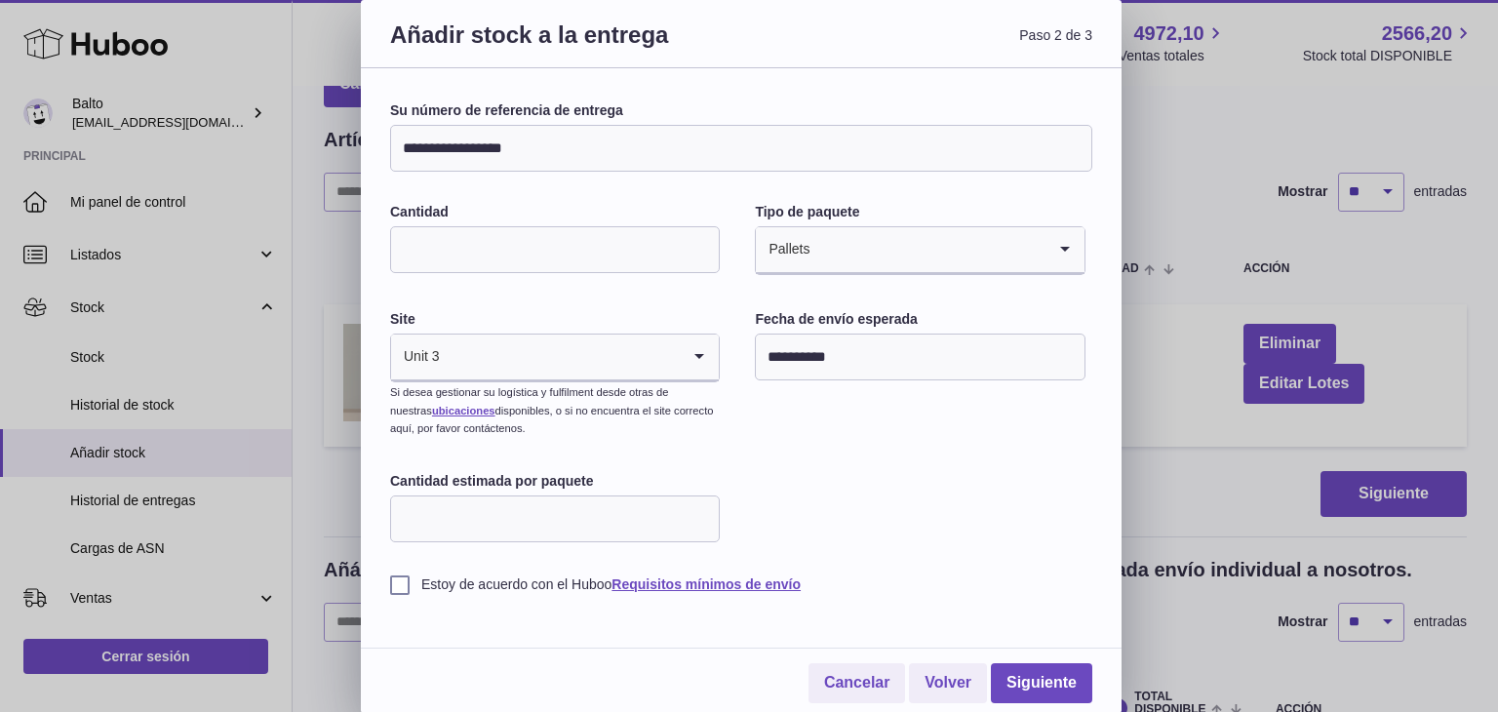
click at [571, 516] on input "Cantidad estimada por paquete" at bounding box center [555, 519] width 330 height 47
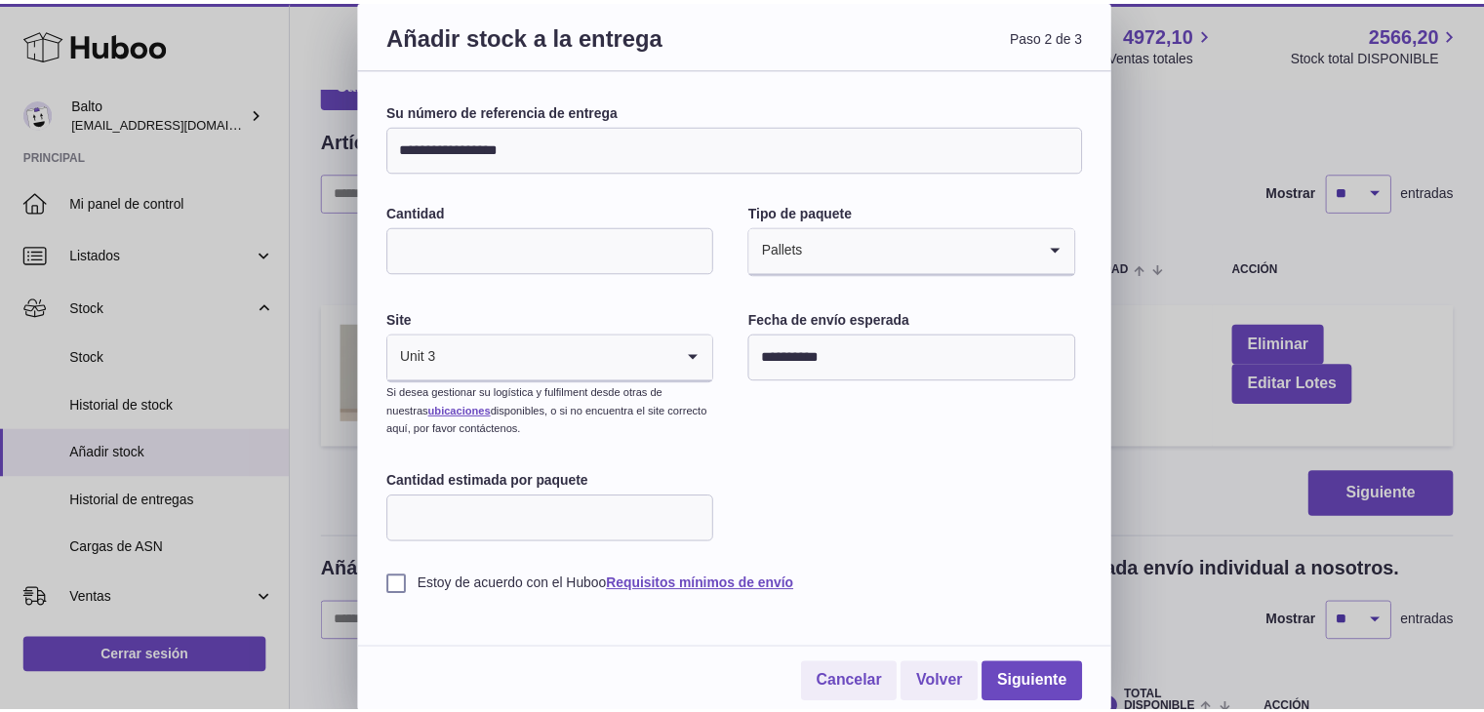
scroll to position [2, 0]
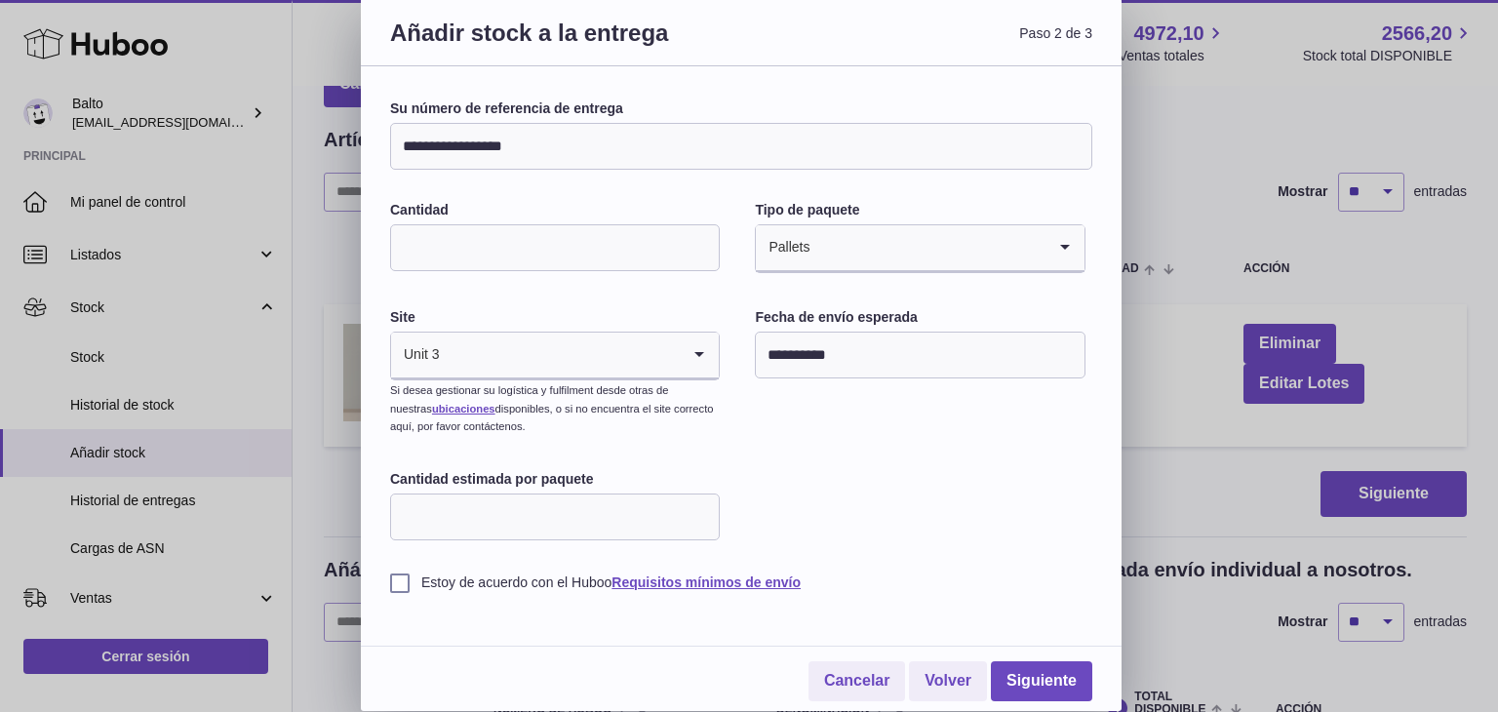
click at [402, 577] on label "Estoy de acuerdo con el Huboo Requisitos mínimos de envío" at bounding box center [741, 583] width 702 height 19
click at [1053, 680] on link "Siguiente" at bounding box center [1041, 681] width 101 height 40
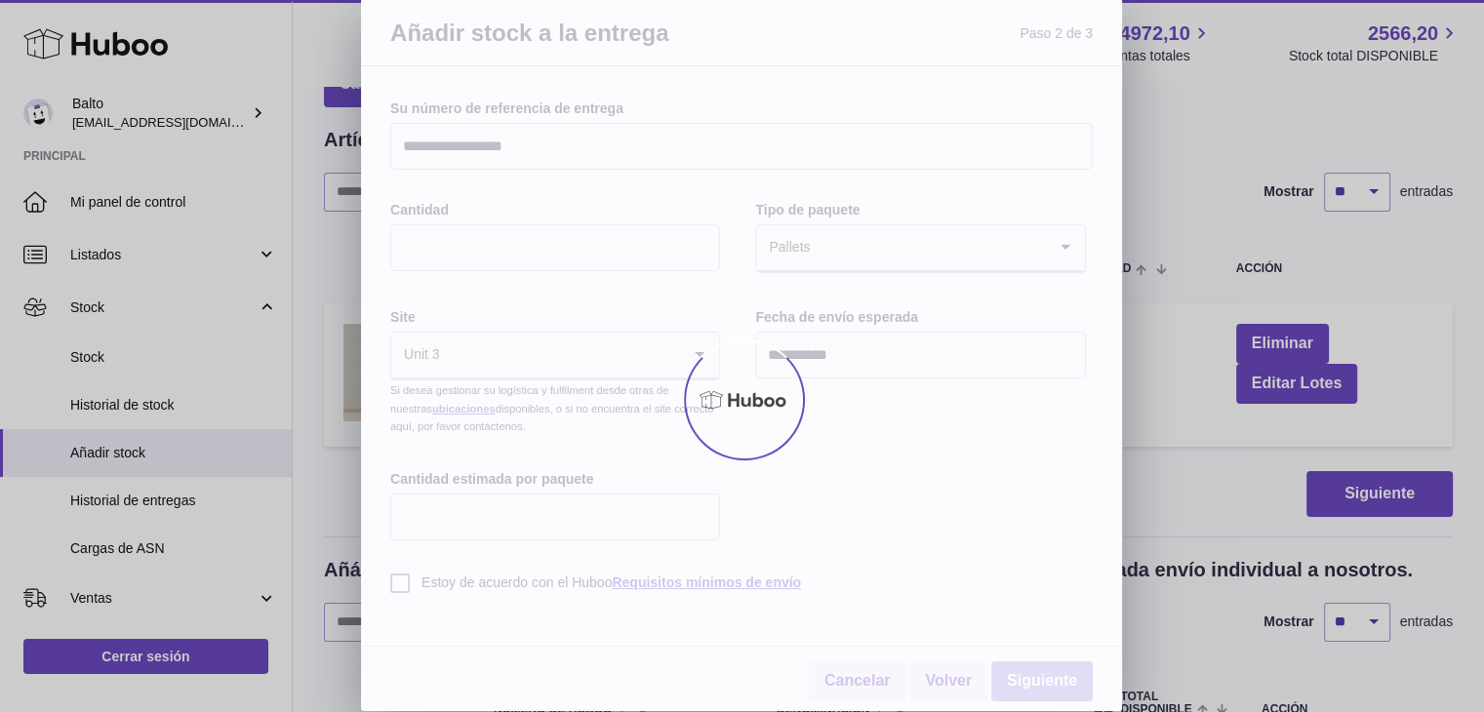
scroll to position [0, 0]
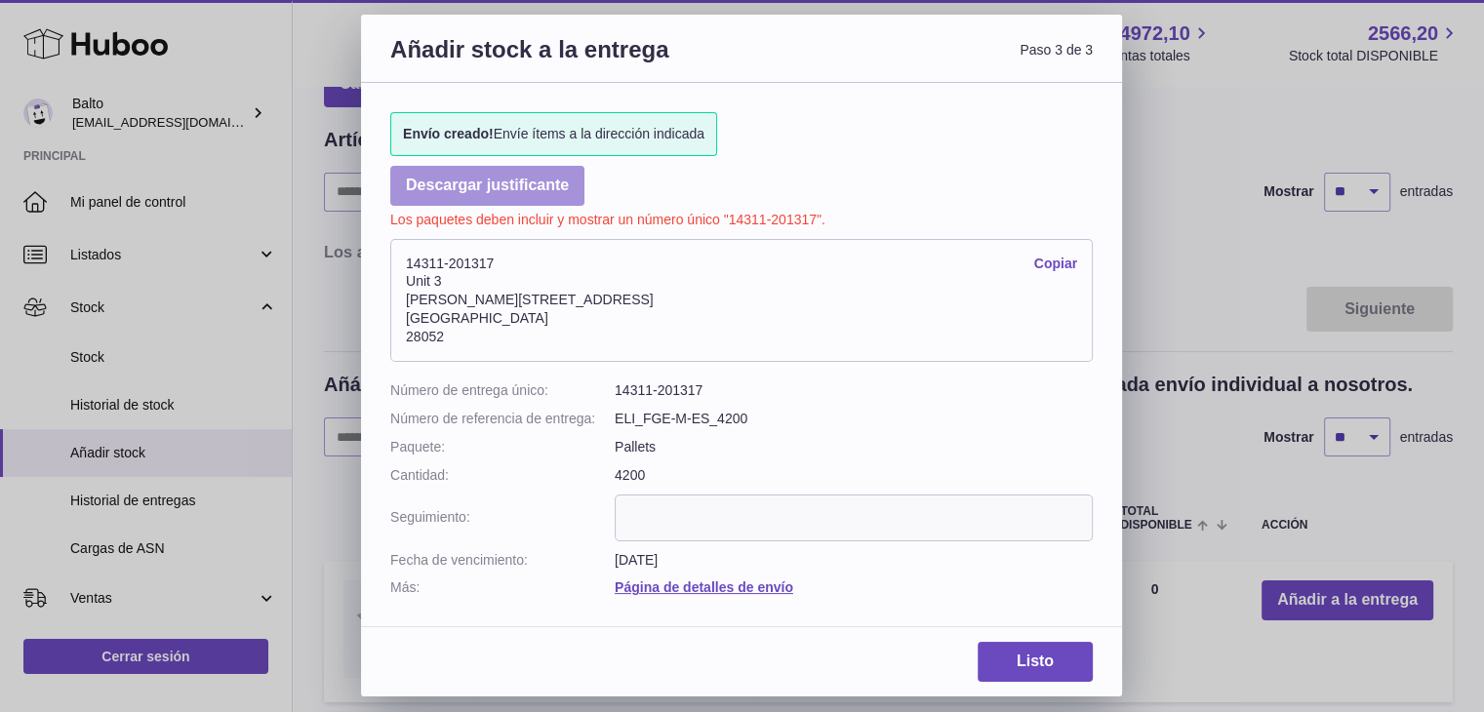
click at [524, 188] on link "Descargar justificante" at bounding box center [487, 186] width 194 height 40
